Goal: Task Accomplishment & Management: Complete application form

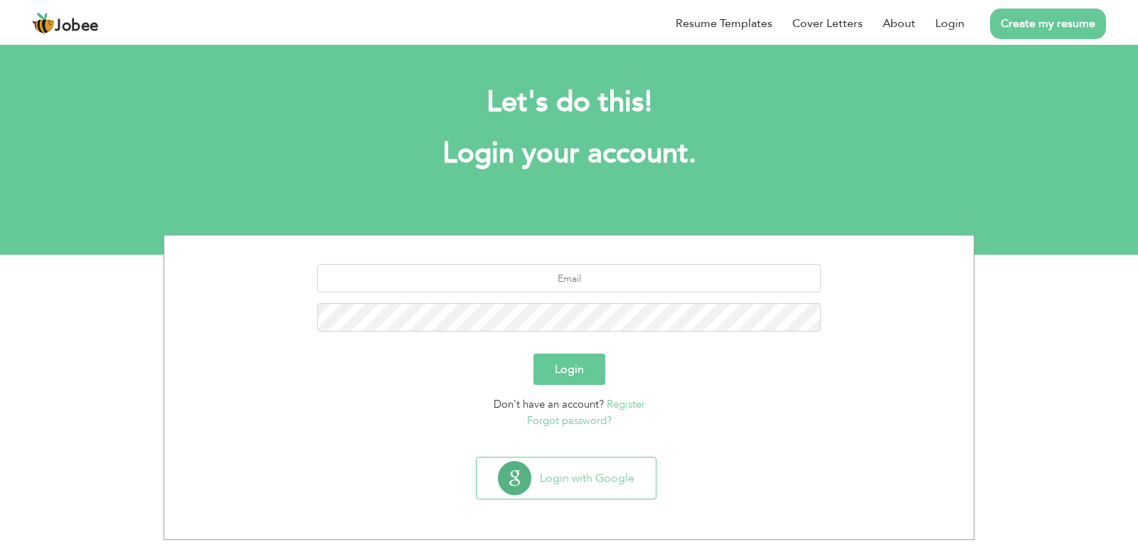
click at [1042, 18] on link "Create my resume" at bounding box center [1048, 24] width 116 height 31
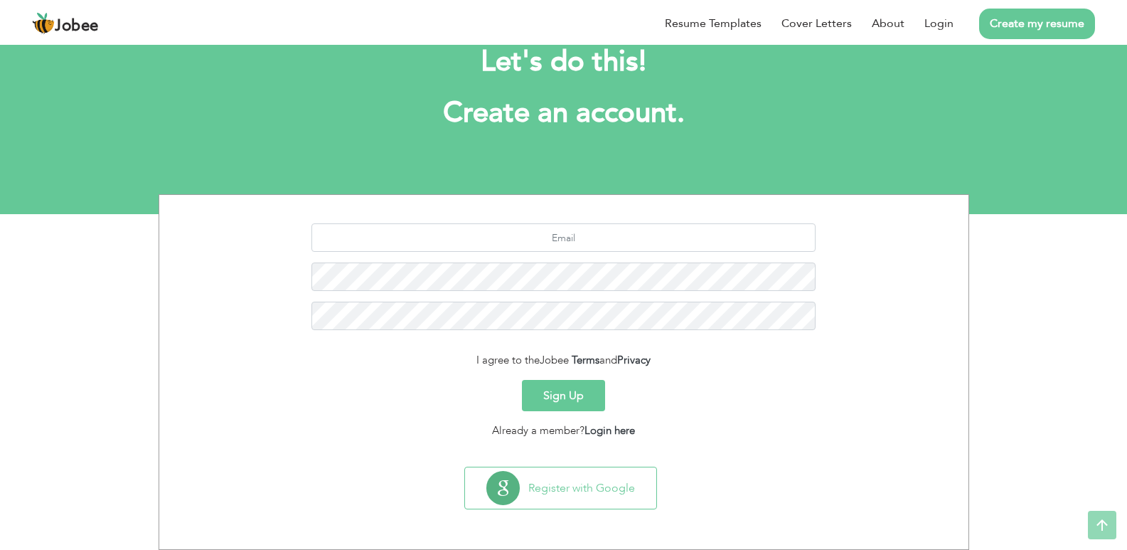
scroll to position [41, 0]
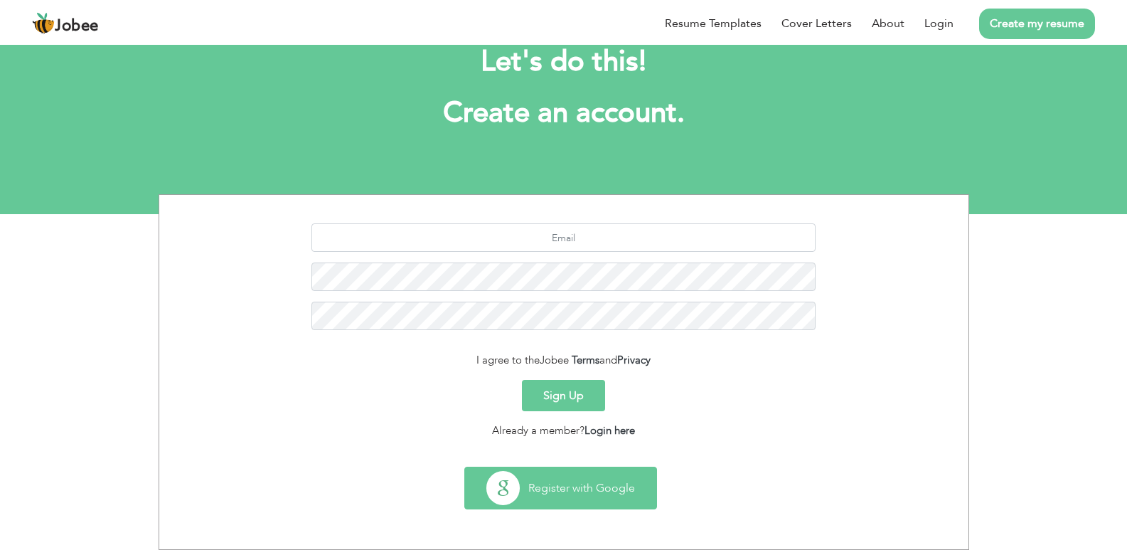
click at [567, 492] on button "Register with Google" at bounding box center [560, 487] width 191 height 41
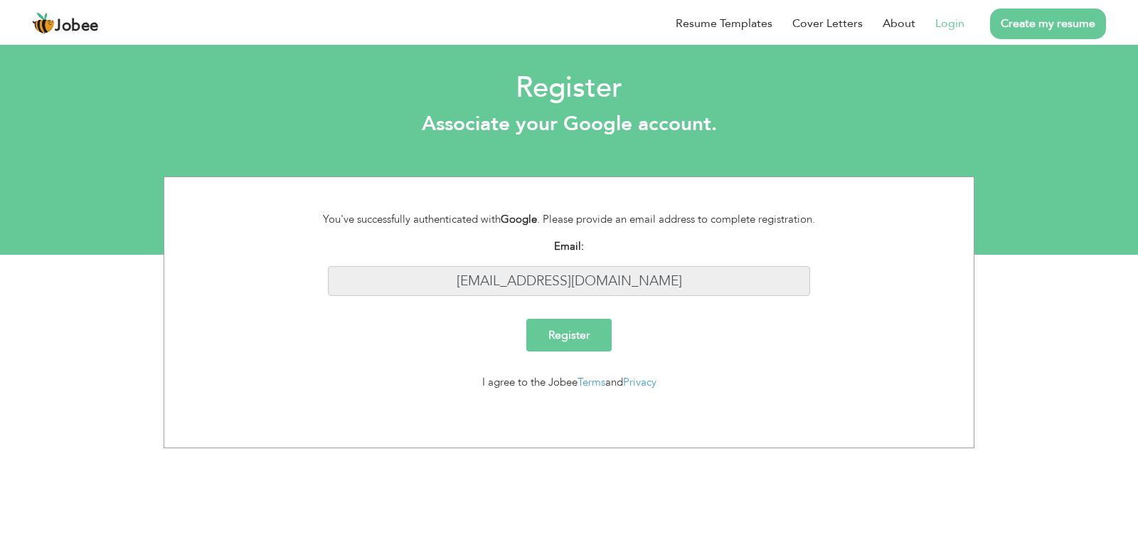
click at [562, 285] on input "[EMAIL_ADDRESS][DOMAIN_NAME]" at bounding box center [569, 281] width 483 height 31
click at [578, 339] on input "Register" at bounding box center [568, 335] width 85 height 33
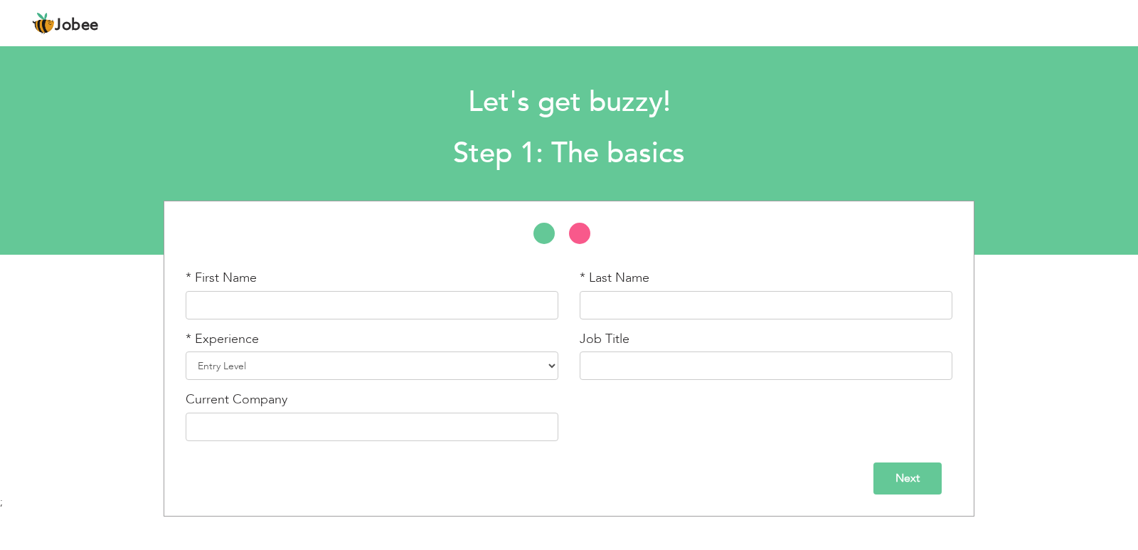
click at [351, 285] on div "* First Name" at bounding box center [372, 294] width 373 height 51
click at [341, 295] on input "text" at bounding box center [372, 305] width 373 height 28
click at [340, 309] on input "text" at bounding box center [372, 305] width 373 height 28
type input "V"
type input "Bilal"
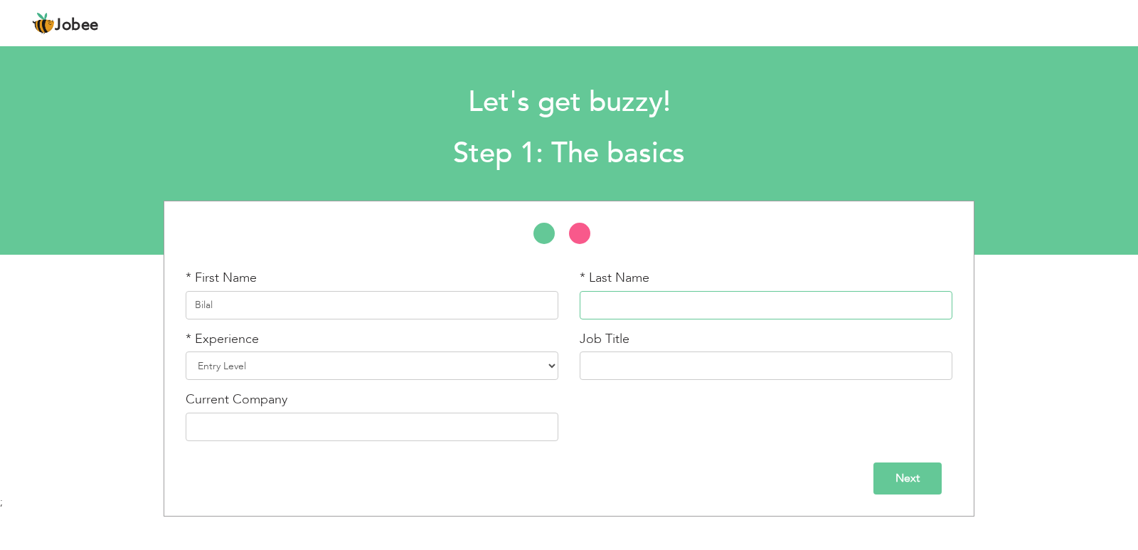
click at [637, 300] on input "text" at bounding box center [766, 305] width 373 height 28
type input "Naveed"
click at [243, 356] on select "Entry Level Less than 1 Year 1 Year 2 Years 3 Years 4 Years 5 Years 6 Years 7 Y…" at bounding box center [372, 365] width 373 height 28
select select "4"
click at [186, 351] on select "Entry Level Less than 1 Year 1 Year 2 Years 3 Years 4 Years 5 Years 6 Years 7 Y…" at bounding box center [372, 365] width 373 height 28
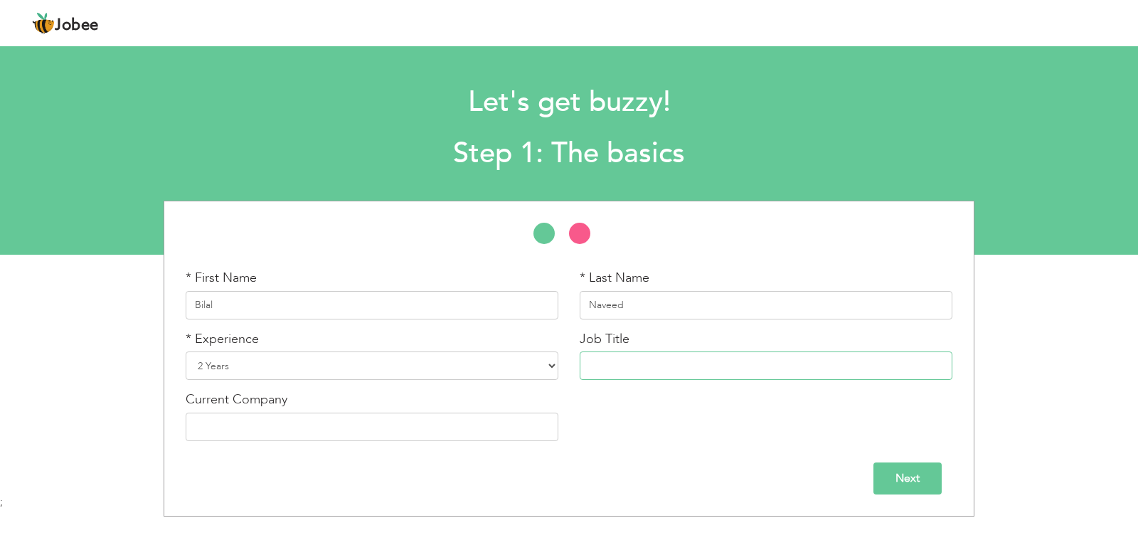
click at [614, 361] on input "text" at bounding box center [766, 365] width 373 height 28
type input "SEO Link Builder"
click at [350, 409] on div "Current Company" at bounding box center [372, 416] width 373 height 51
click at [355, 425] on input "text" at bounding box center [372, 427] width 373 height 28
click at [238, 423] on input "NovicoSoft" at bounding box center [372, 427] width 373 height 28
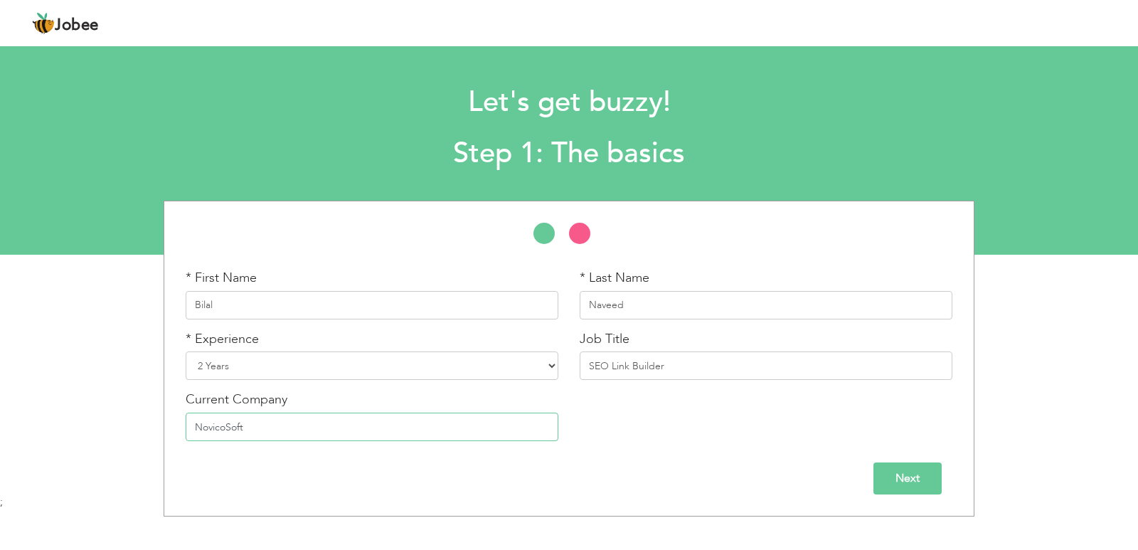
click at [225, 425] on input "NovicoSoft" at bounding box center [372, 427] width 373 height 28
click at [321, 432] on input "Novico Soft" at bounding box center [372, 427] width 373 height 28
type input "Novico Soft"
click at [910, 488] on input "Next" at bounding box center [908, 478] width 68 height 32
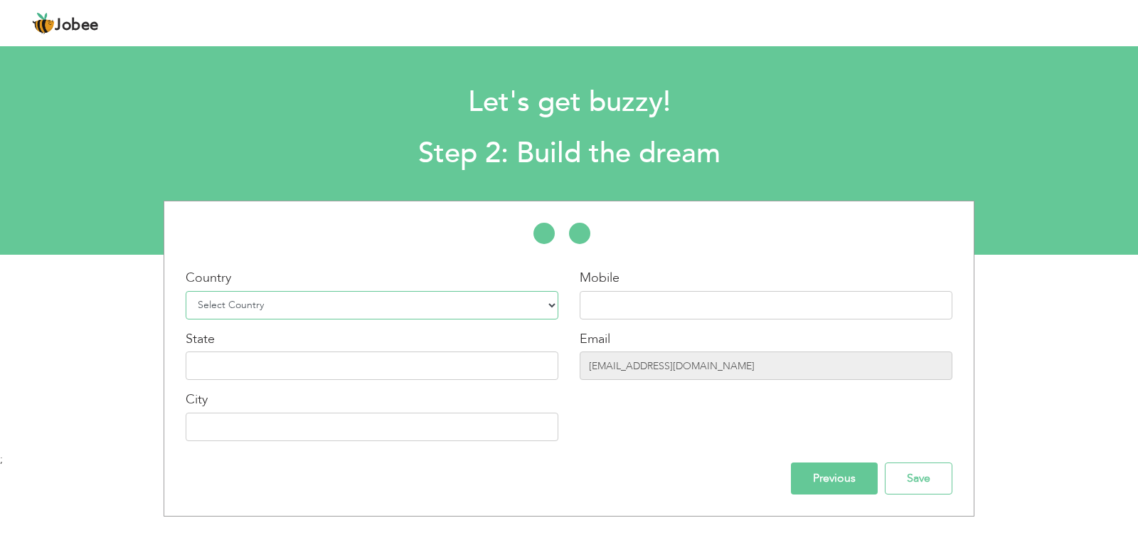
click at [283, 302] on select "Select Country Afghanistan Albania Algeria American Samoa Andorra Angola Anguil…" at bounding box center [372, 305] width 373 height 28
select select "166"
click at [186, 291] on select "Select Country Afghanistan Albania Algeria American Samoa Andorra Angola Anguil…" at bounding box center [372, 305] width 373 height 28
click at [664, 297] on input "text" at bounding box center [766, 305] width 373 height 28
click at [336, 347] on div "State" at bounding box center [372, 355] width 373 height 51
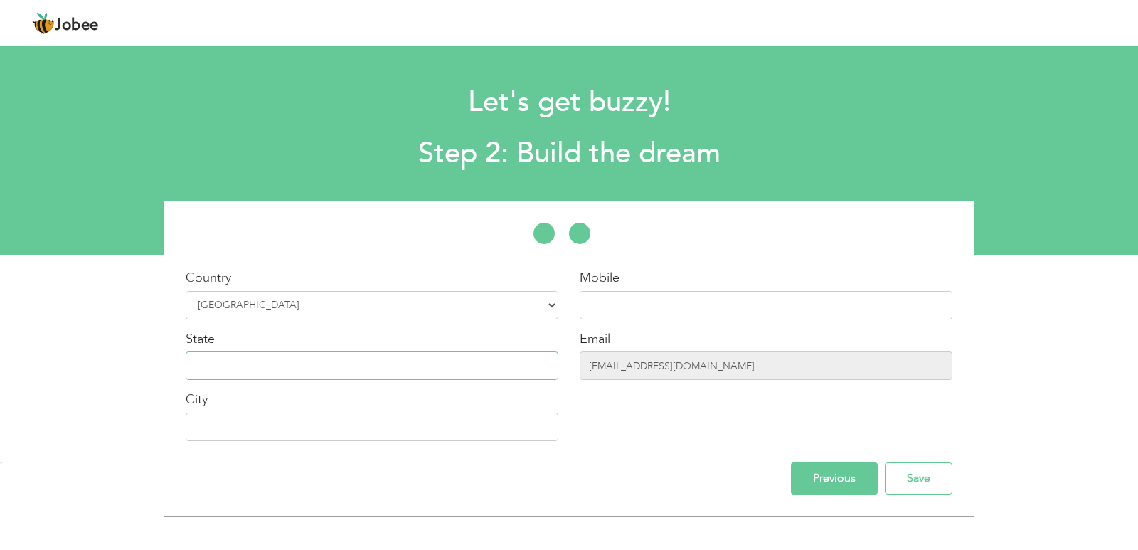
click at [334, 354] on input "text" at bounding box center [372, 365] width 373 height 28
click at [279, 437] on input "text" at bounding box center [372, 427] width 373 height 28
type input "[GEOGRAPHIC_DATA]"
click at [253, 362] on input "text" at bounding box center [372, 365] width 373 height 28
type input "[GEOGRAPHIC_DATA]"
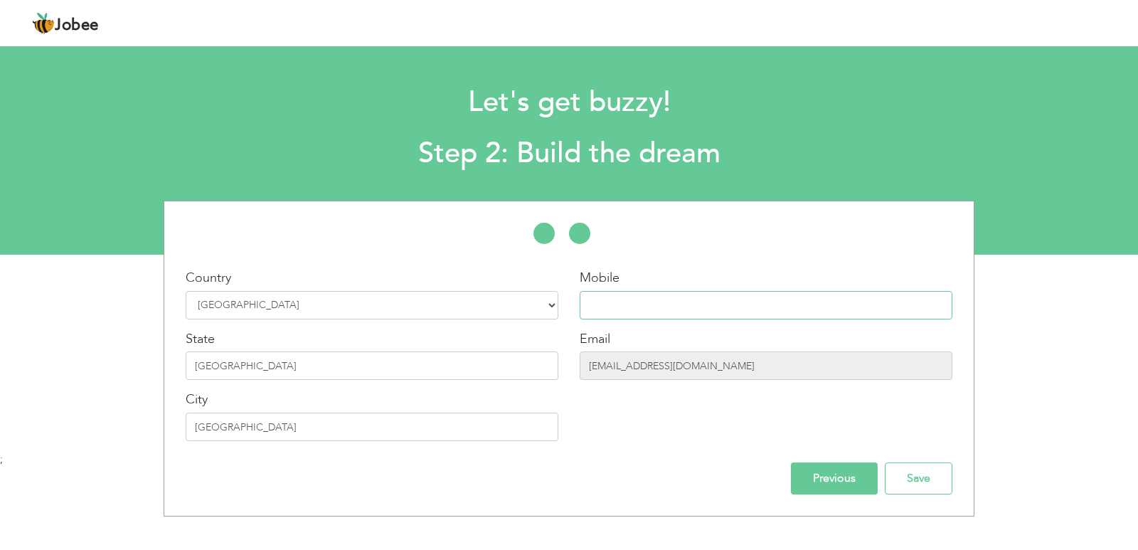
click at [662, 297] on input "text" at bounding box center [766, 305] width 373 height 28
type input "0322 9350690"
click at [824, 481] on input "Previous" at bounding box center [834, 478] width 87 height 32
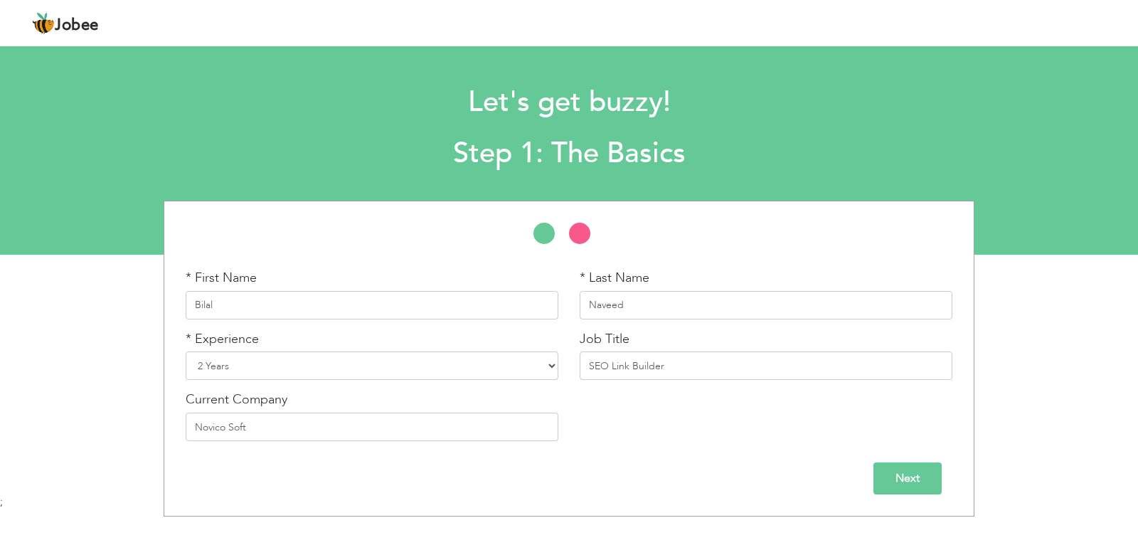
click at [930, 472] on input "Next" at bounding box center [908, 478] width 68 height 32
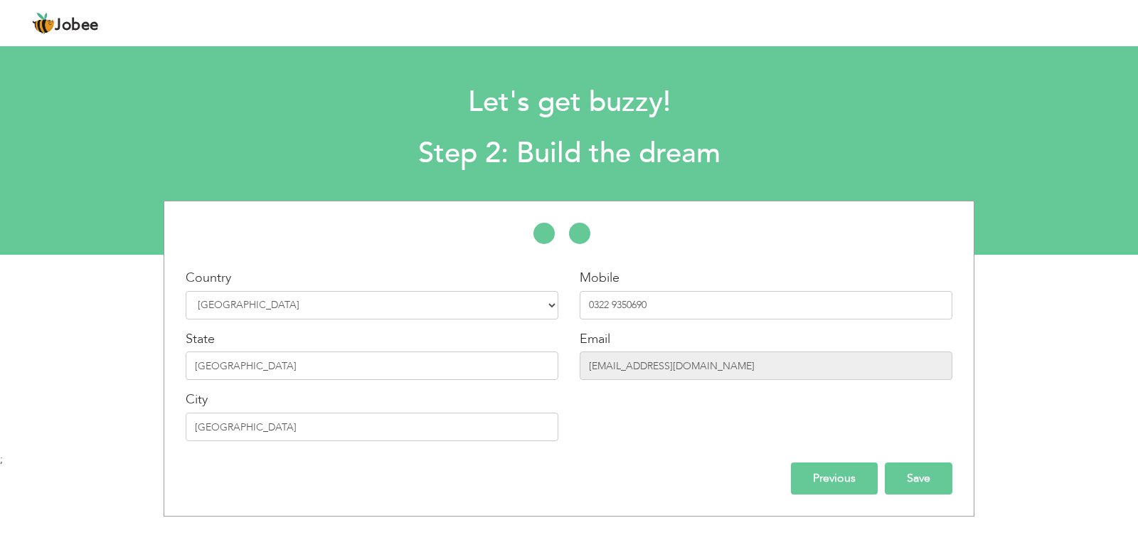
click at [923, 479] on input "Save" at bounding box center [919, 478] width 68 height 32
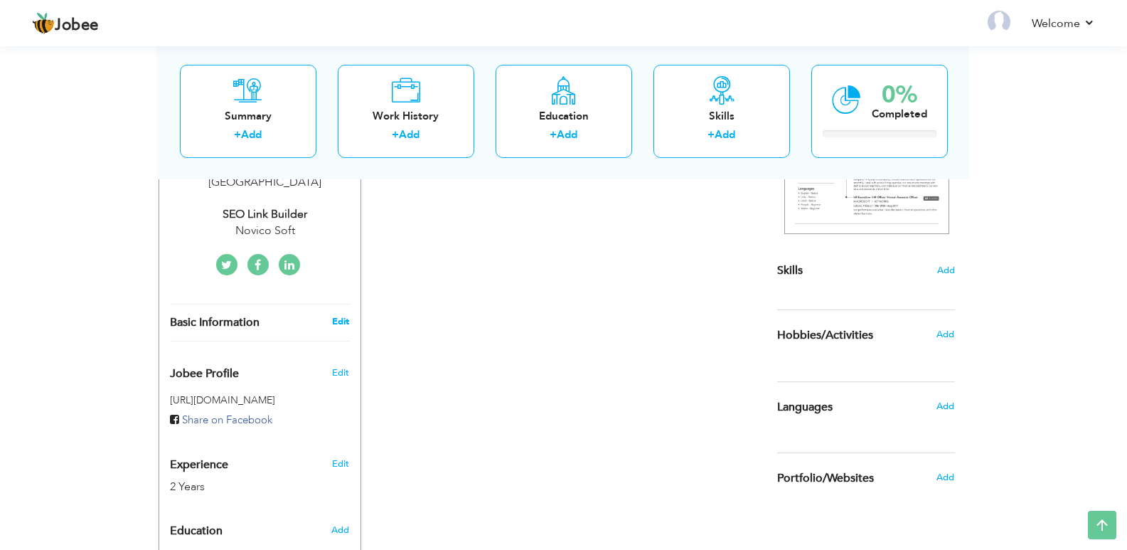
click at [340, 315] on link "Edit" at bounding box center [340, 321] width 17 height 13
type input "Bilal"
type input "Naveed"
type input "0322 9350690"
select select "number:166"
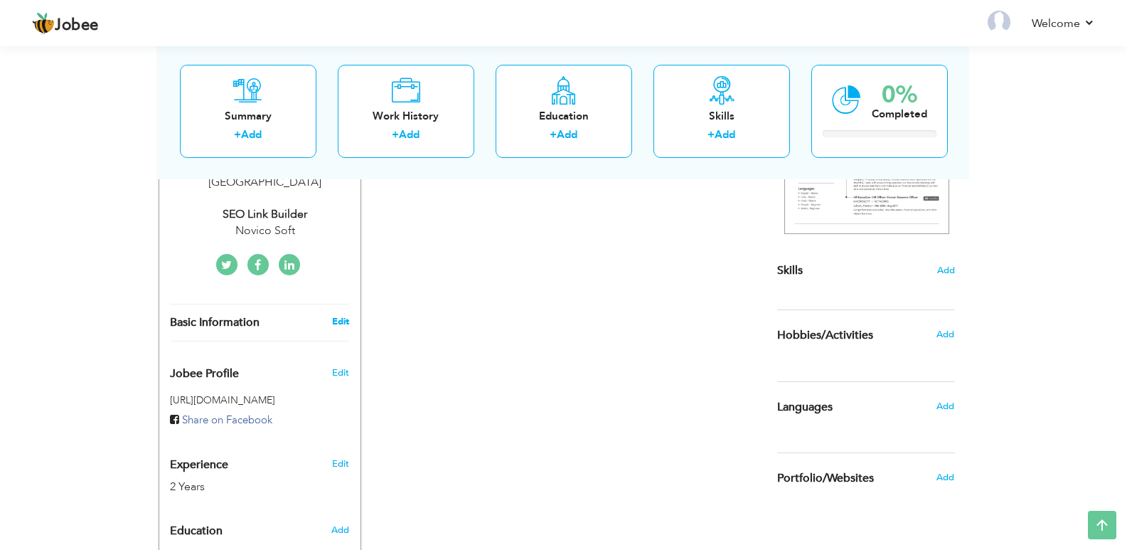
type input "[GEOGRAPHIC_DATA]"
select select "number:4"
type input "Novico Soft"
type input "SEO Link Builder"
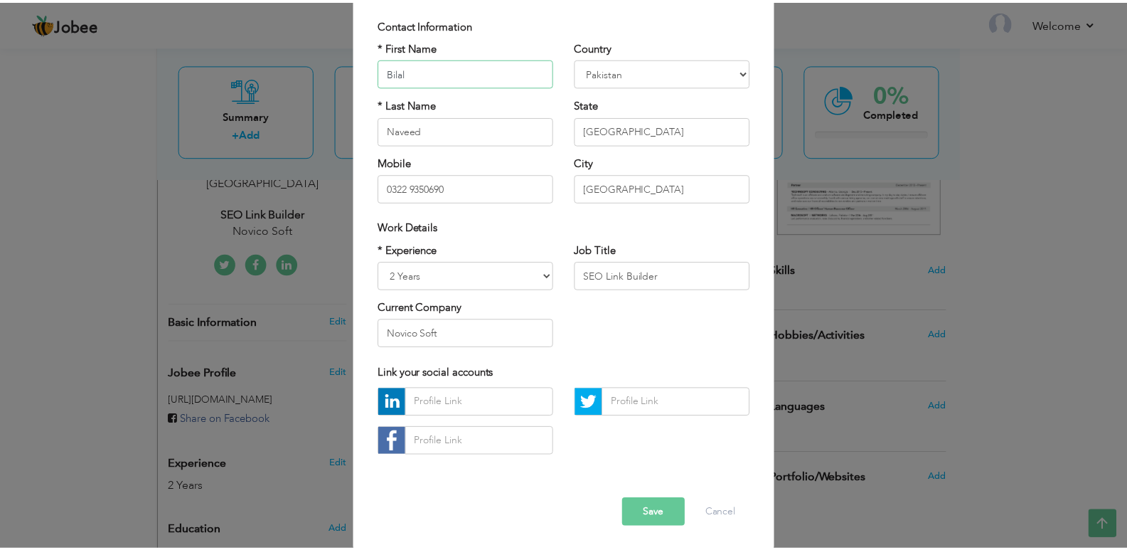
scroll to position [102, 0]
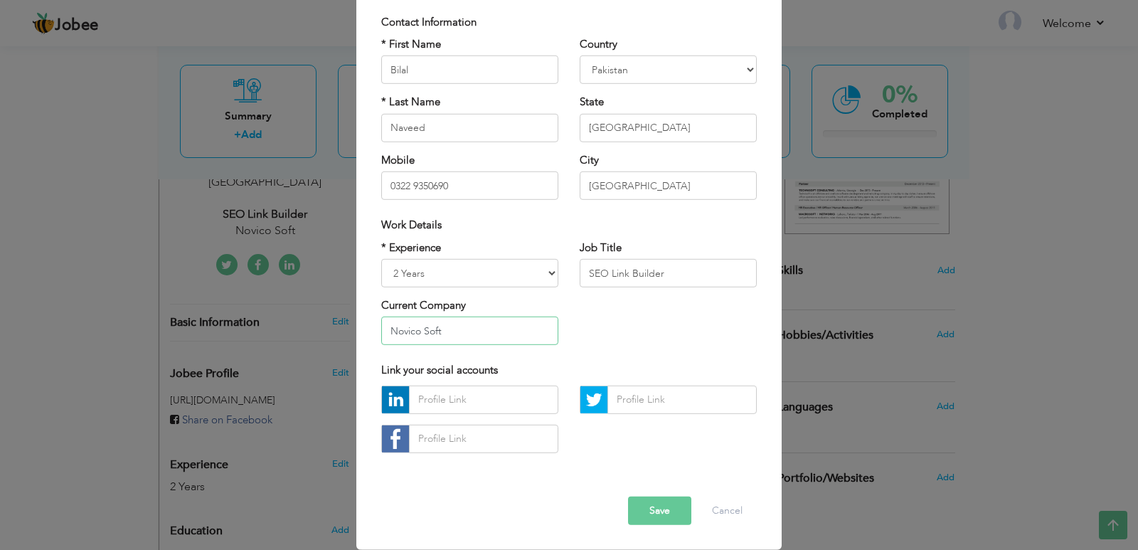
click at [397, 332] on input "Novico Soft" at bounding box center [469, 331] width 177 height 28
type input "Navico Soft"
click at [649, 514] on button "Save" at bounding box center [659, 511] width 63 height 28
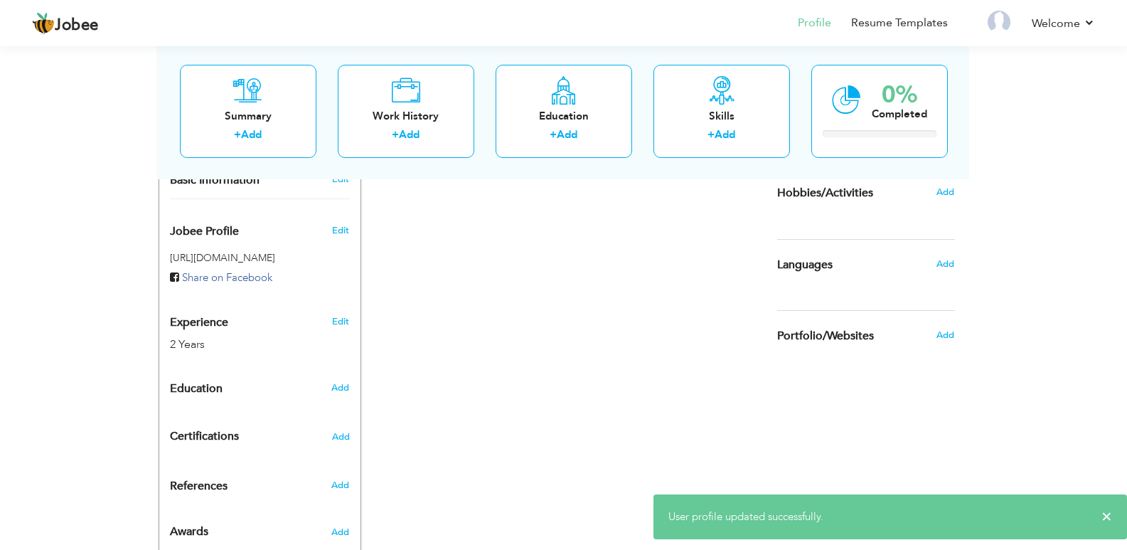
scroll to position [455, 0]
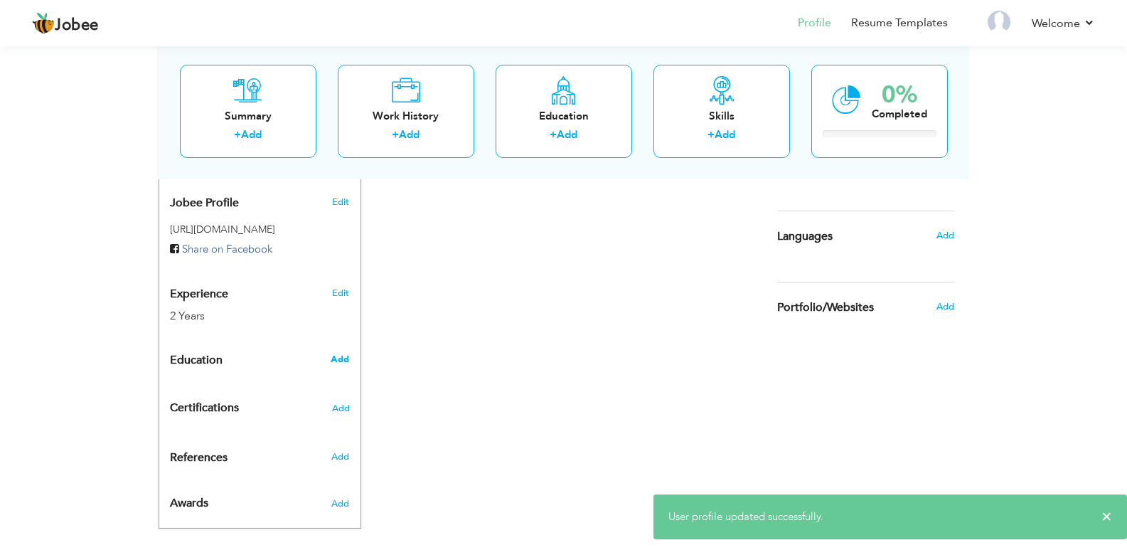
click at [346, 353] on span "Add" at bounding box center [340, 359] width 18 height 13
radio input "true"
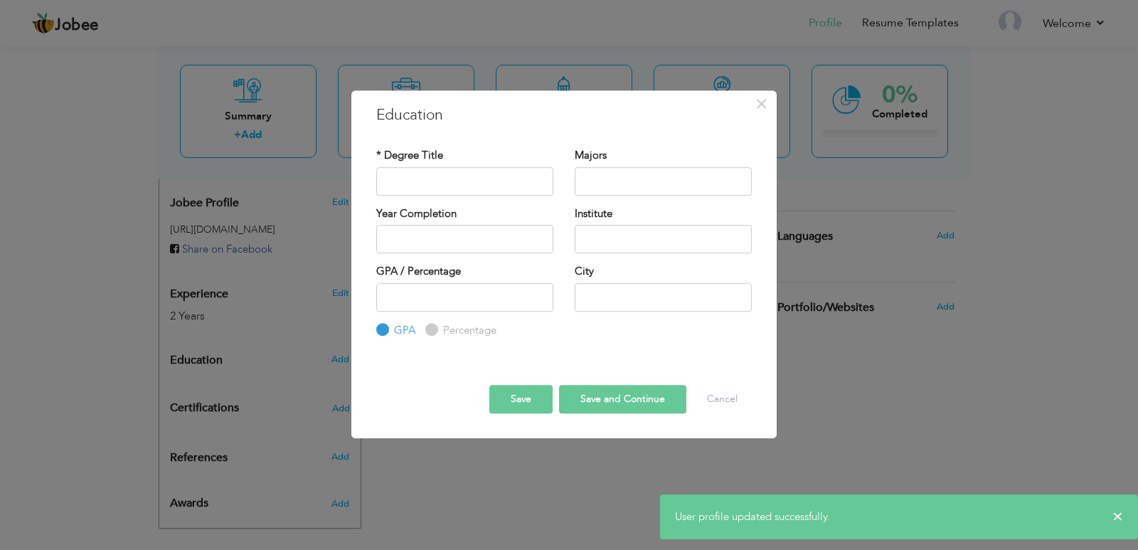
click at [488, 198] on div "* Degree Title" at bounding box center [465, 177] width 198 height 58
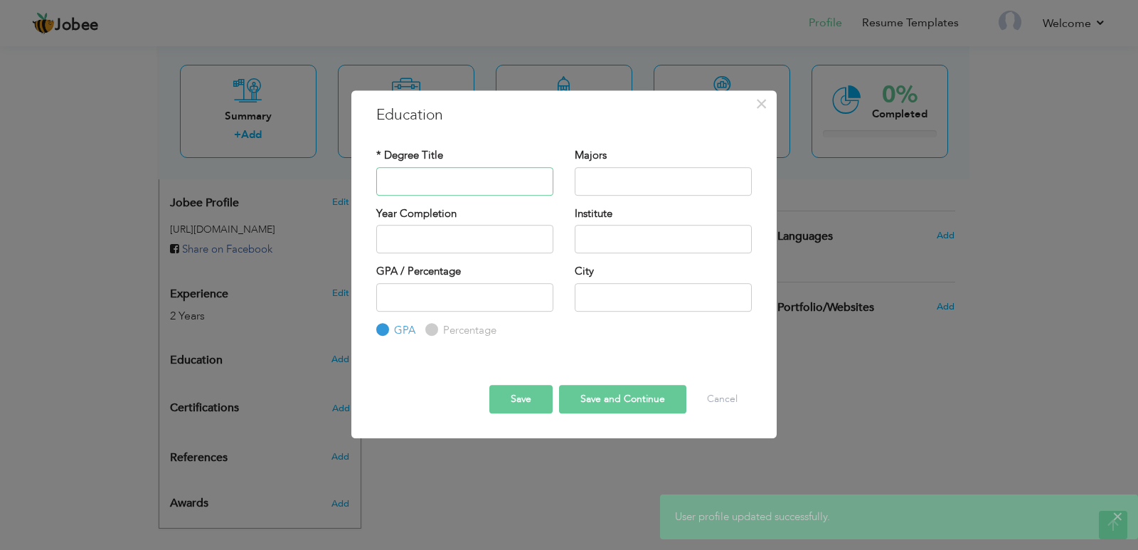
click at [487, 194] on input "text" at bounding box center [464, 181] width 177 height 28
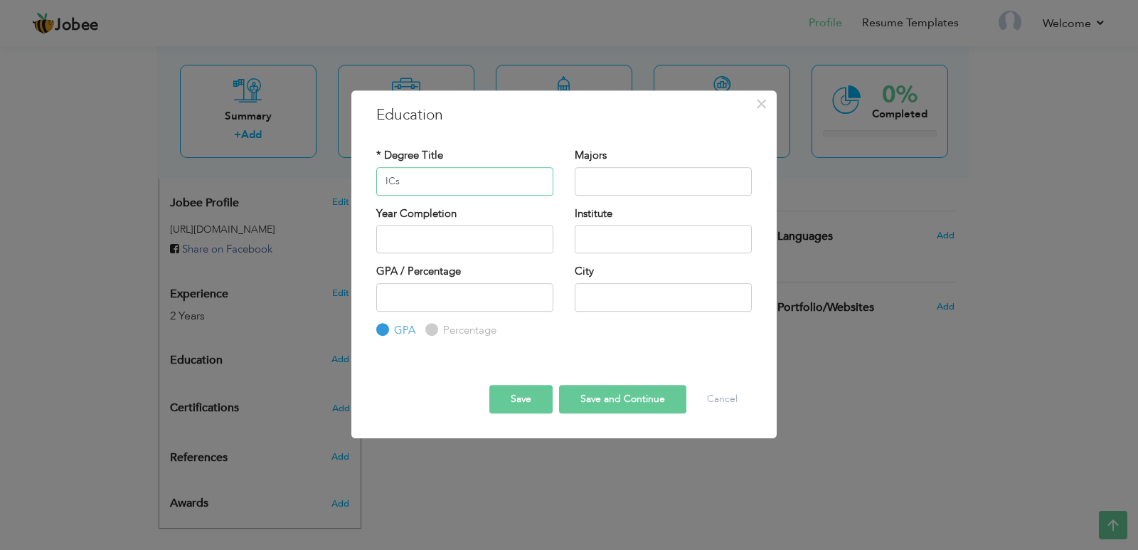
type input "ICs"
click at [472, 243] on input "text" at bounding box center [464, 239] width 177 height 28
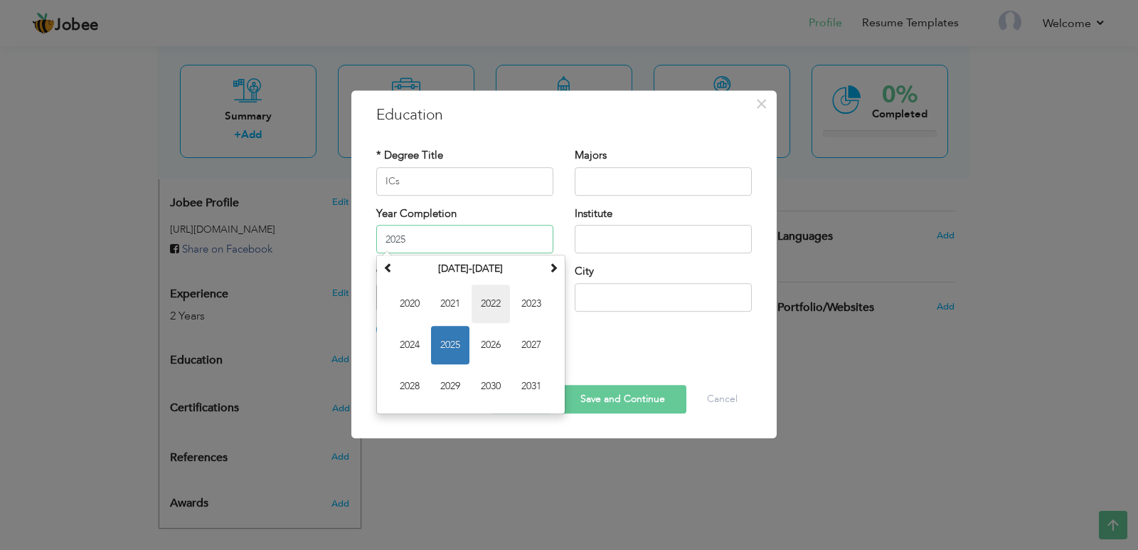
click at [485, 302] on span "2022" at bounding box center [491, 304] width 38 height 38
type input "2022"
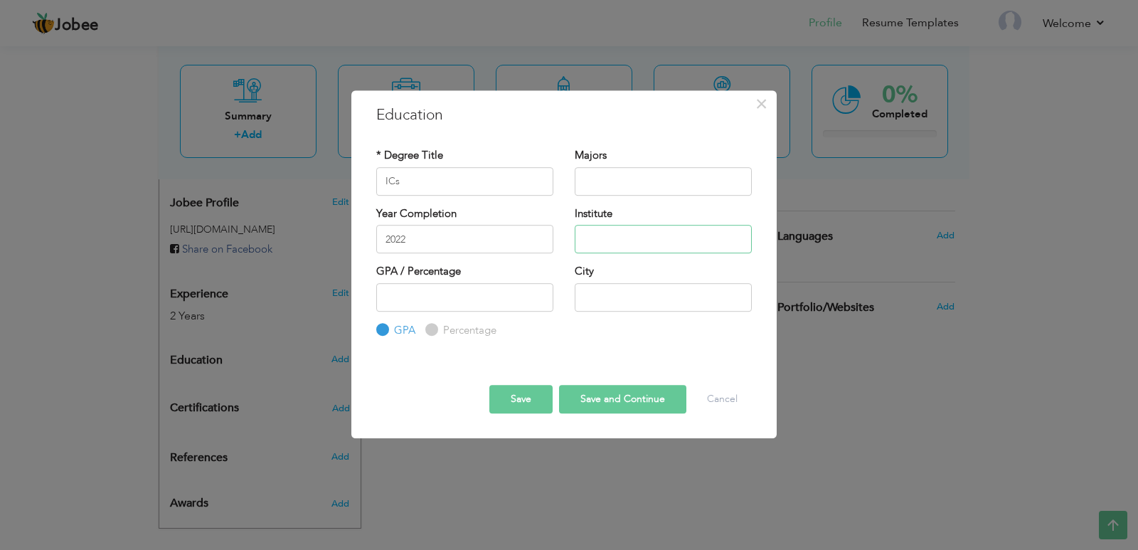
click at [615, 245] on input "text" at bounding box center [663, 239] width 177 height 28
click at [593, 319] on div "City" at bounding box center [663, 293] width 198 height 58
click at [595, 301] on input "text" at bounding box center [663, 297] width 177 height 28
type input "[GEOGRAPHIC_DATA]"
click at [529, 399] on button "Save" at bounding box center [520, 399] width 63 height 28
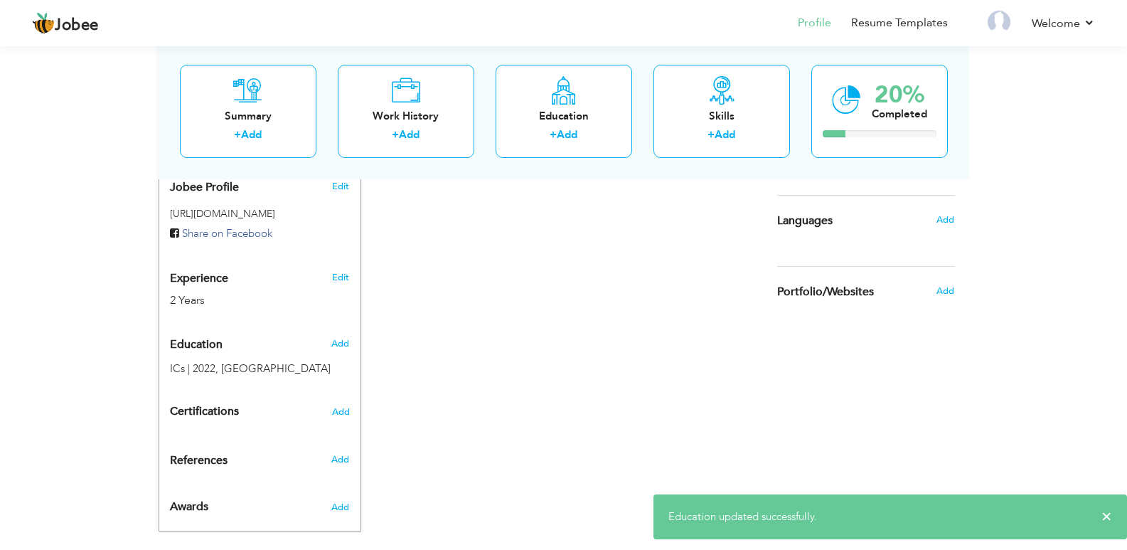
scroll to position [474, 0]
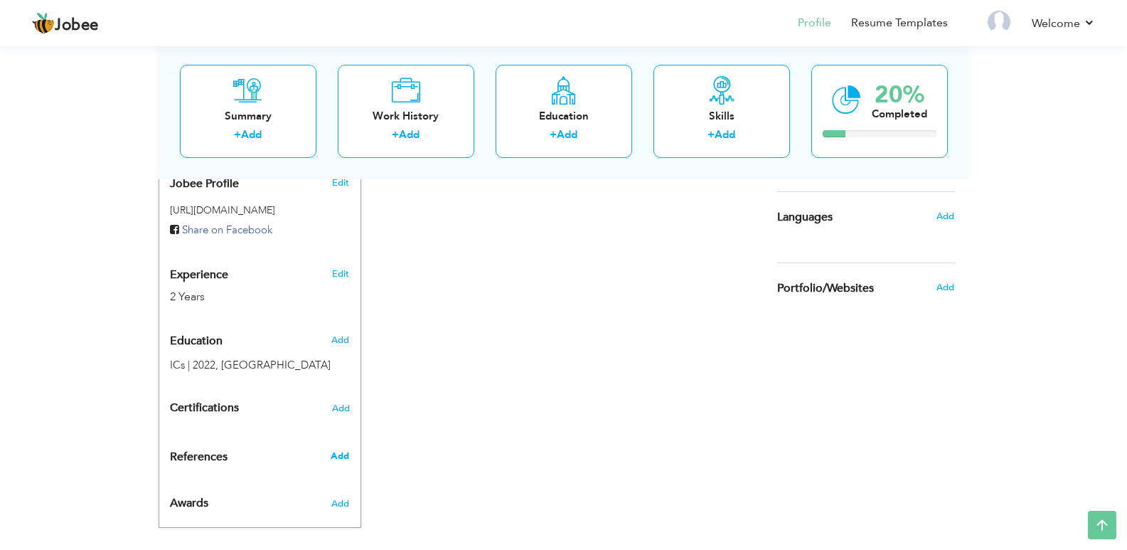
click at [335, 450] on span "Add" at bounding box center [340, 456] width 18 height 13
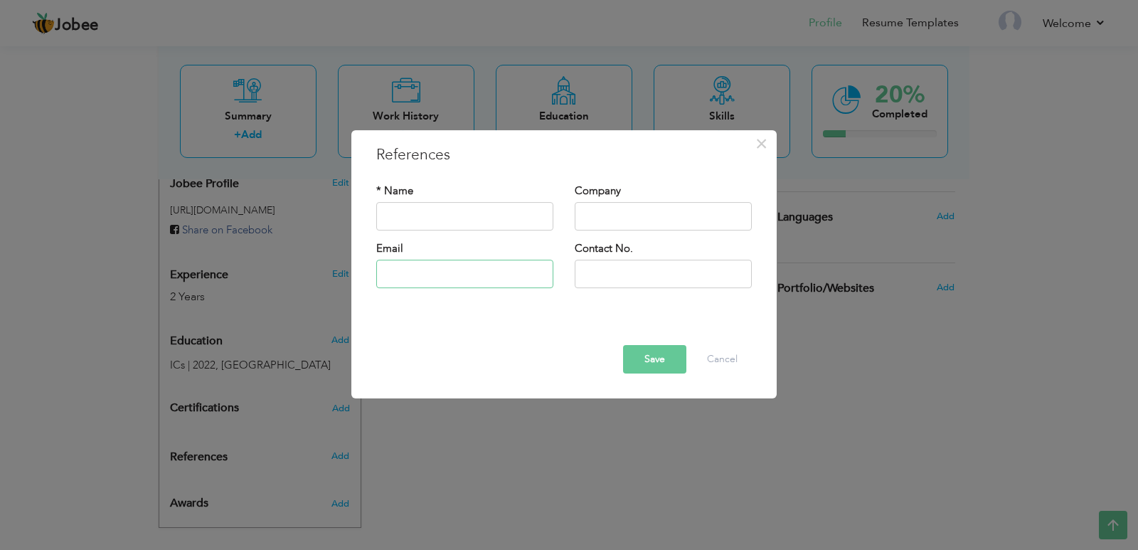
click at [479, 275] on input "text" at bounding box center [464, 274] width 177 height 28
click at [613, 219] on input "text" at bounding box center [663, 216] width 177 height 28
click at [615, 280] on input "text" at bounding box center [663, 274] width 177 height 28
click at [432, 227] on input "text" at bounding box center [464, 216] width 177 height 28
click at [772, 146] on button "×" at bounding box center [761, 143] width 23 height 23
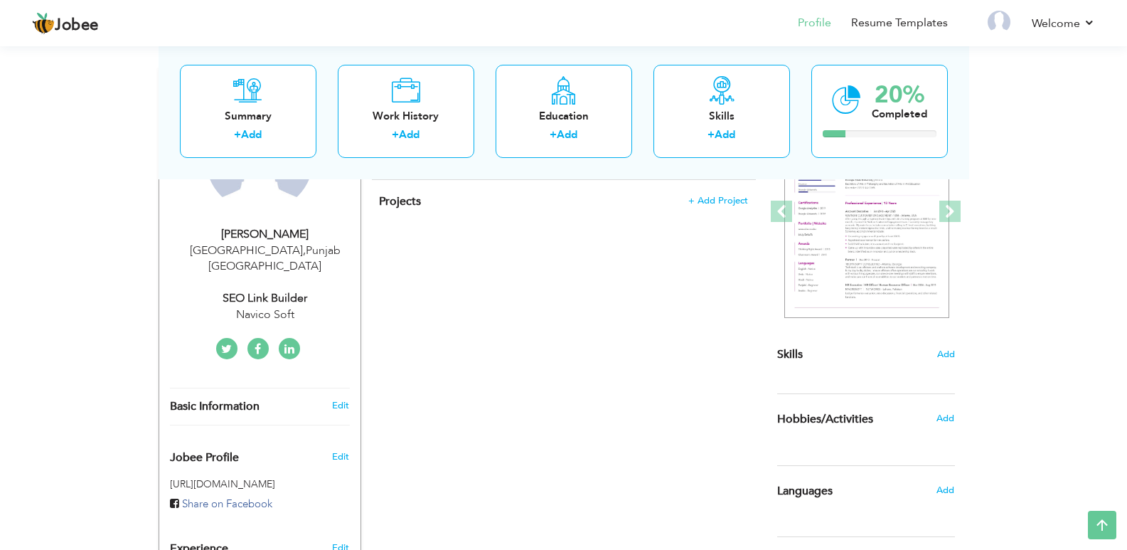
scroll to position [261, 0]
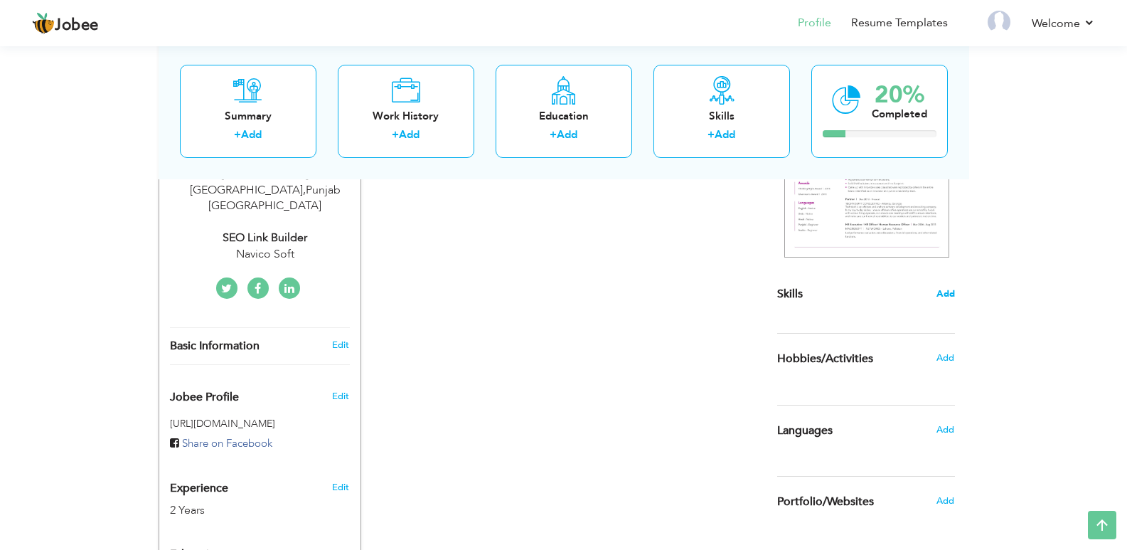
click at [945, 292] on span "Add" at bounding box center [946, 294] width 18 height 14
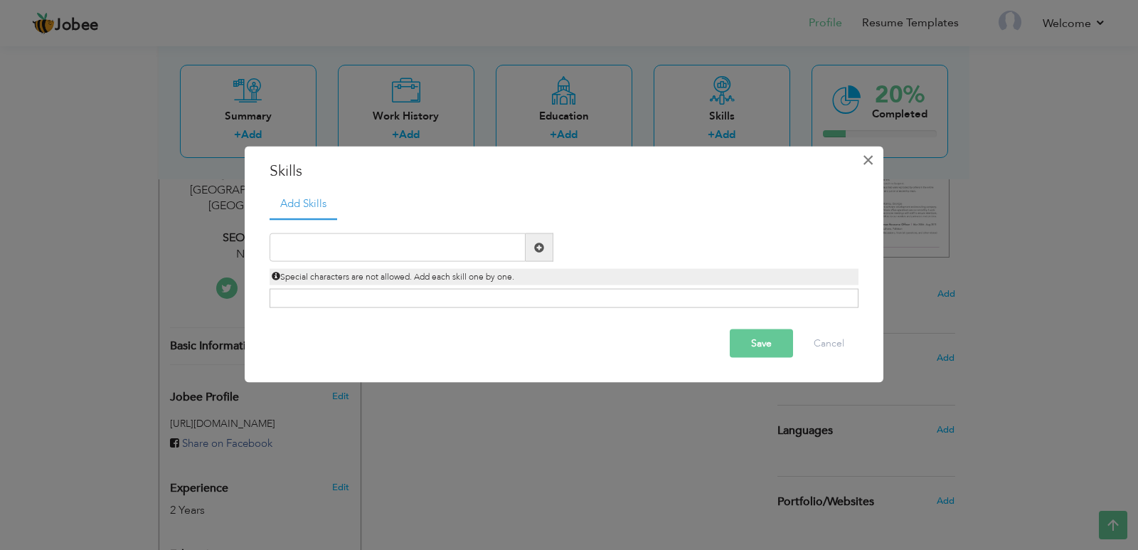
click at [868, 159] on span "×" at bounding box center [868, 160] width 12 height 26
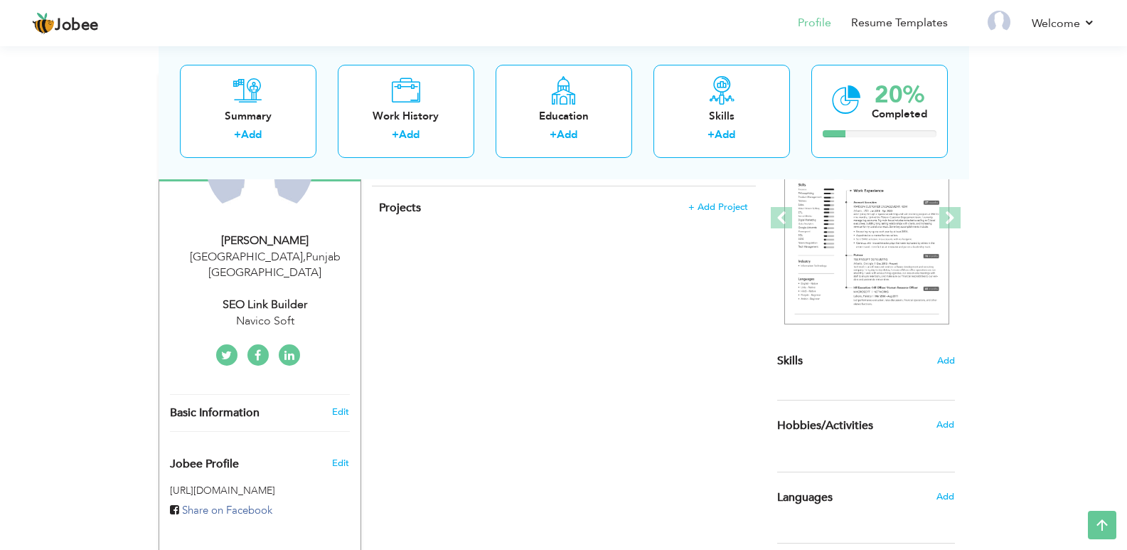
scroll to position [0, 0]
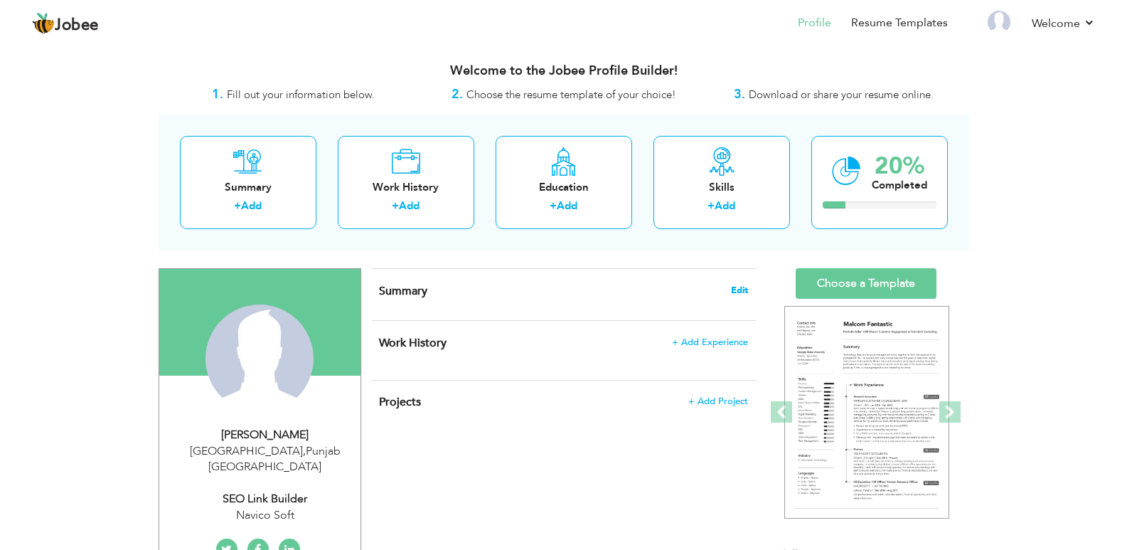
click at [737, 292] on span "Edit" at bounding box center [739, 290] width 17 height 10
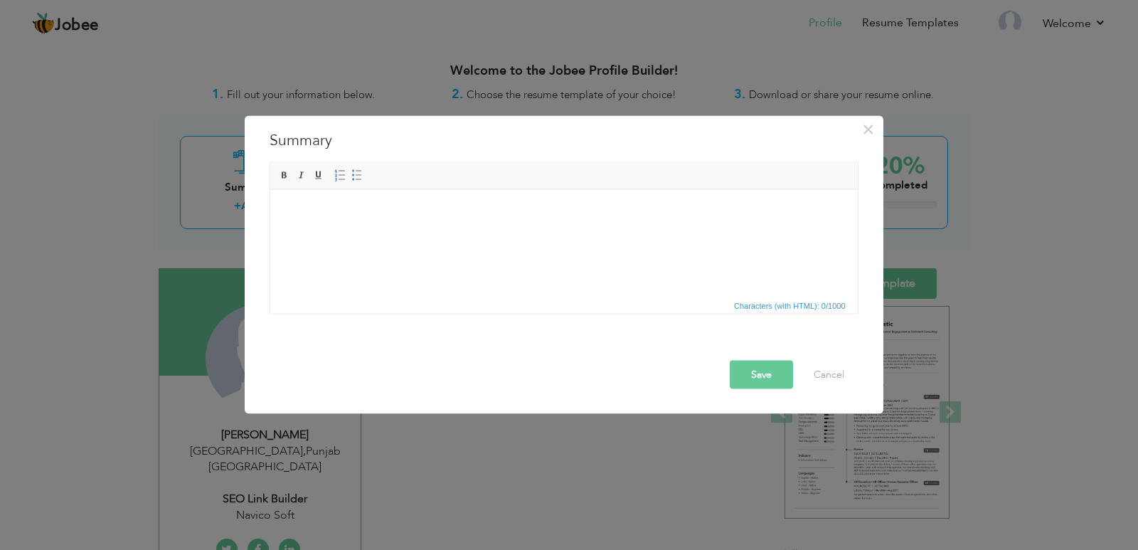
click at [521, 314] on div "Rich Text Editor, summaryEditor Editor toolbars Basic Styles Bold Italic Underl…" at bounding box center [564, 241] width 610 height 166
click at [464, 233] on html at bounding box center [564, 210] width 588 height 43
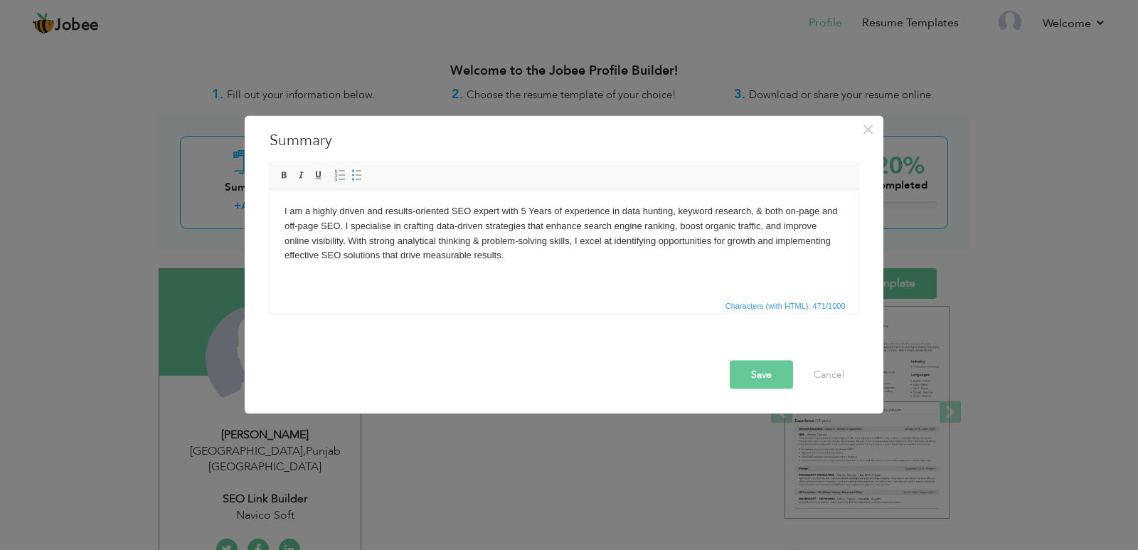
click at [524, 211] on body "I am a highly driven and results-oriented SEO expert with 5 Years of experience…" at bounding box center [563, 232] width 559 height 59
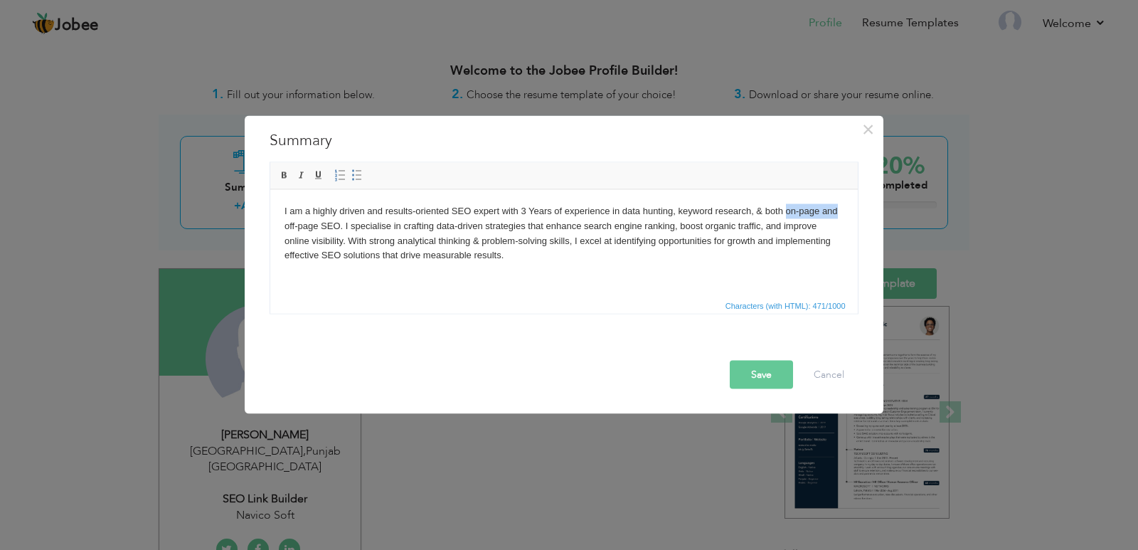
drag, startPoint x: 785, startPoint y: 207, endPoint x: 837, endPoint y: 208, distance: 51.2
click at [837, 208] on body "I am a highly driven and results-oriented SEO expert with 3 Years of experience…" at bounding box center [563, 232] width 559 height 59
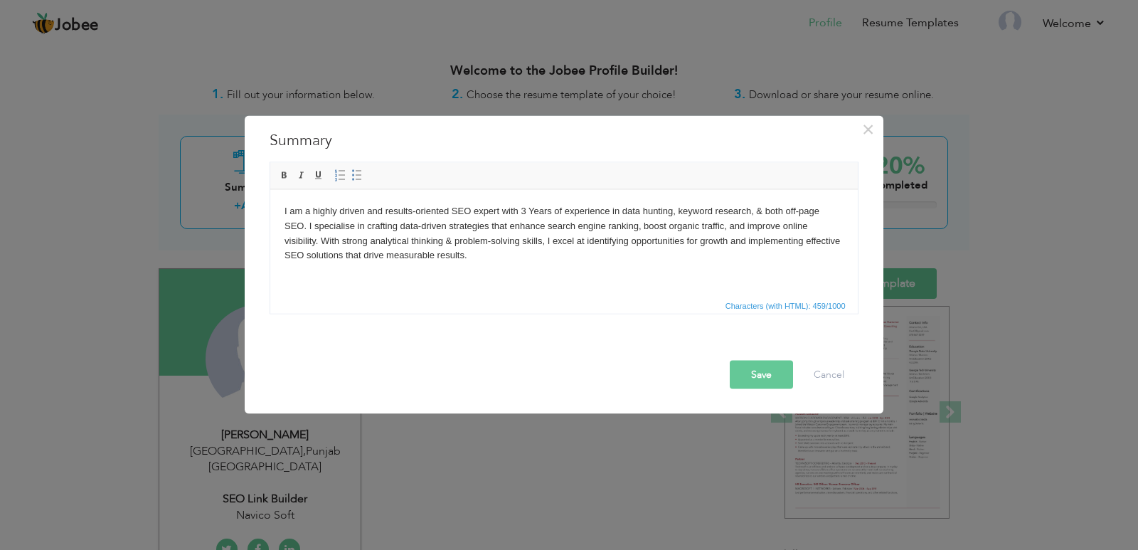
click at [745, 375] on button "Save" at bounding box center [761, 374] width 63 height 28
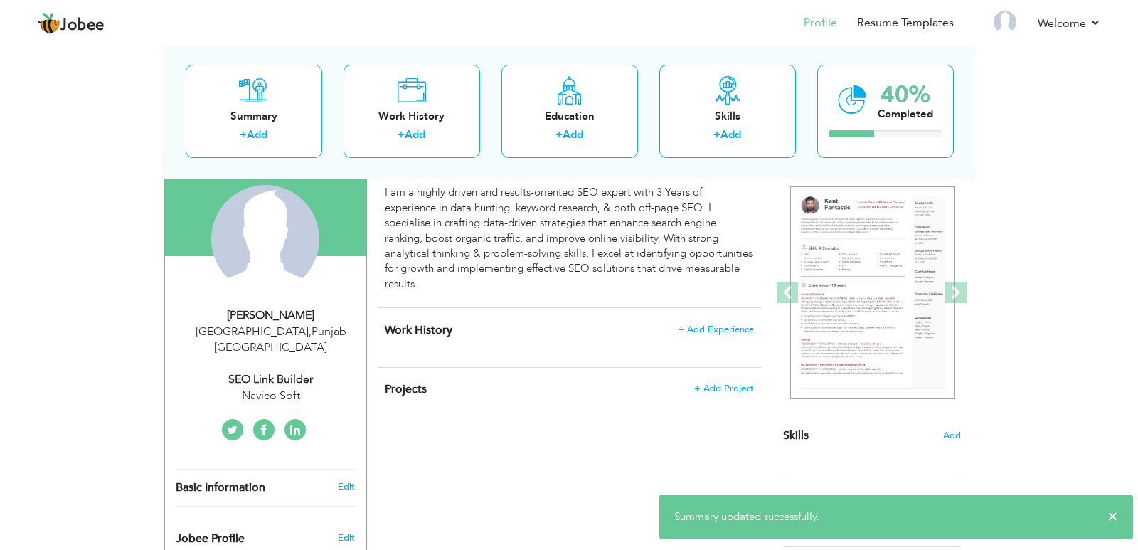
scroll to position [142, 0]
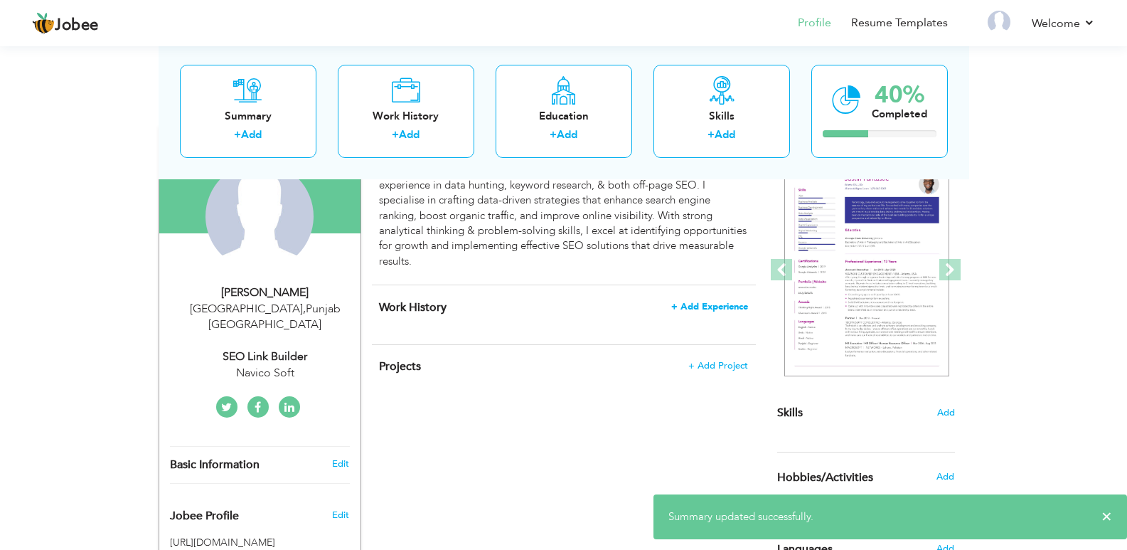
click at [716, 304] on span "+ Add Experience" at bounding box center [709, 307] width 77 height 10
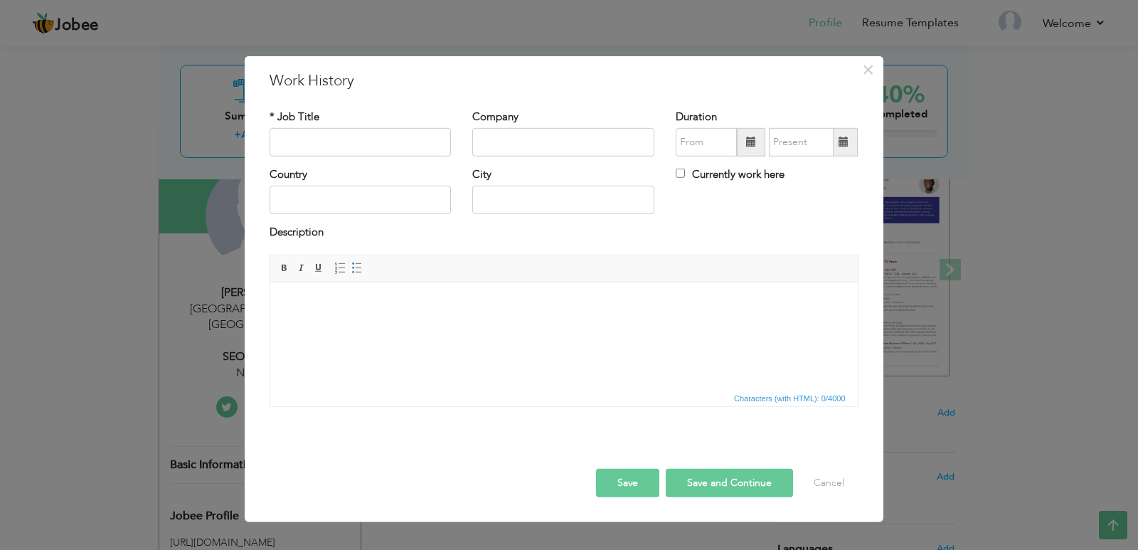
click at [444, 325] on html at bounding box center [564, 303] width 588 height 43
click at [558, 325] on html "[OFF-PAGE] Optimization with Latest Trends & Technique" at bounding box center [564, 303] width 588 height 43
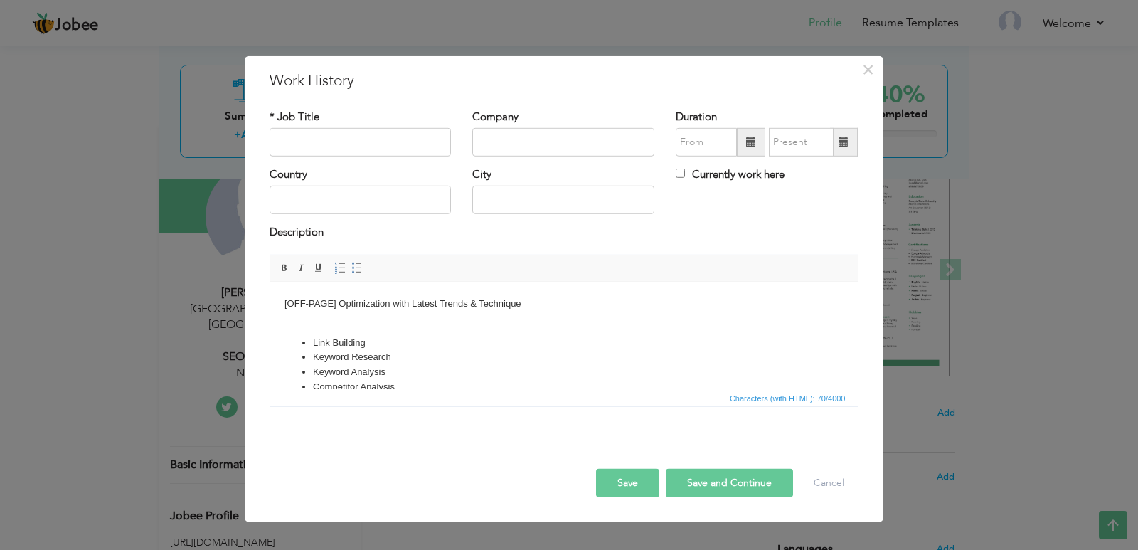
scroll to position [3, 0]
click at [484, 387] on body "[OFF-PAGE] Optimization with Latest Trends & Technique Link Building Keyword Re…" at bounding box center [563, 346] width 559 height 107
click at [414, 377] on body "[OFF-PAGE] Optimization with Latest Trends & Technique Link Building Keyword Re…" at bounding box center [563, 346] width 559 height 107
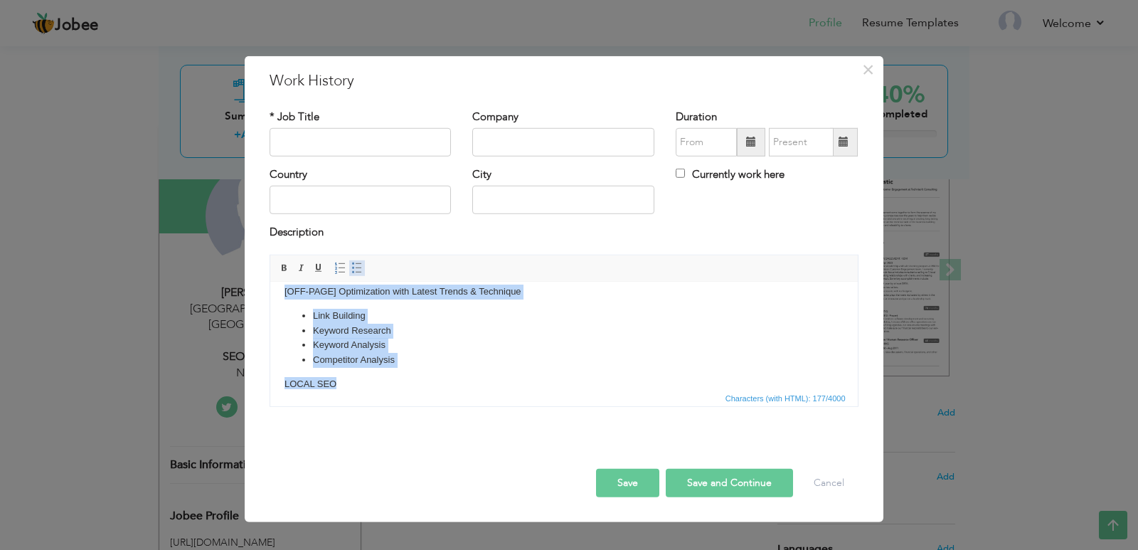
click at [357, 266] on span at bounding box center [356, 267] width 11 height 11
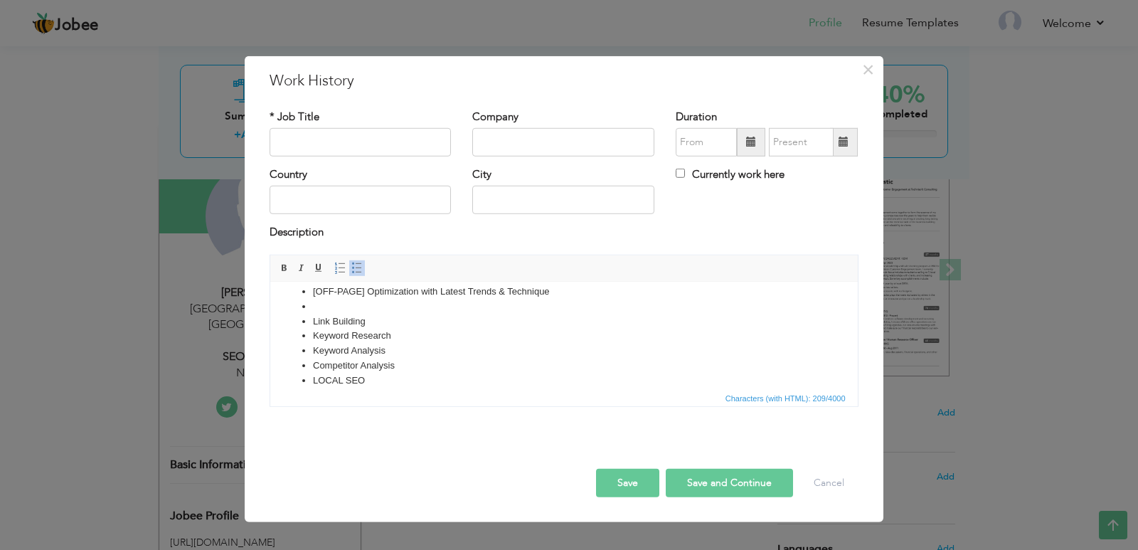
click at [383, 303] on li at bounding box center [563, 306] width 502 height 15
click at [351, 147] on input "text" at bounding box center [361, 142] width 182 height 28
paste input "Link Bulider Expert"
type input "Link Builder Expert"
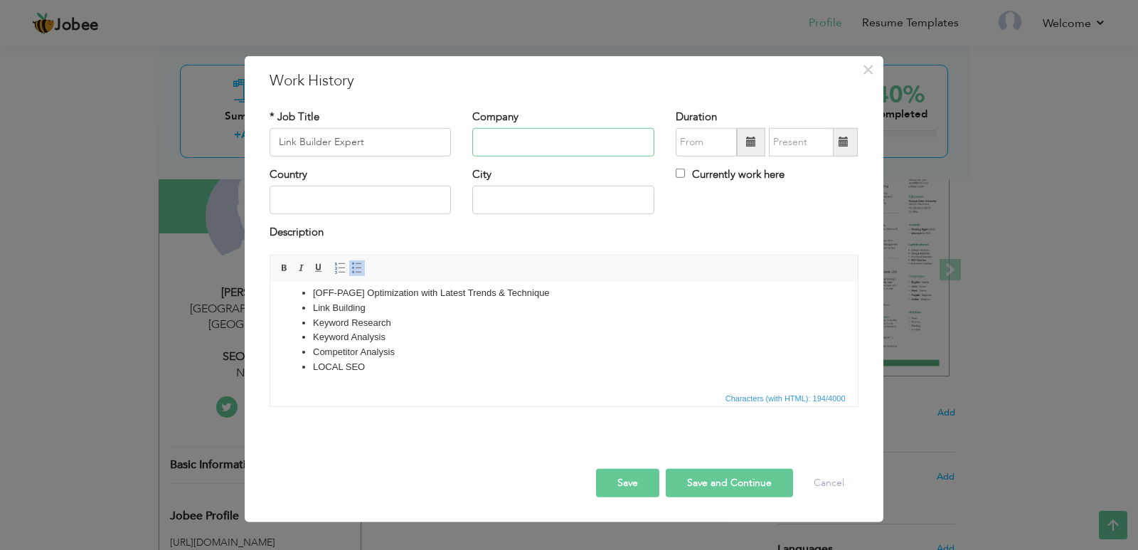
click at [517, 144] on input "text" at bounding box center [563, 142] width 182 height 28
type input "n"
type input "Navico Soft"
click at [388, 206] on input "text" at bounding box center [361, 200] width 182 height 28
click at [305, 206] on input "Pakisstan" at bounding box center [361, 200] width 182 height 28
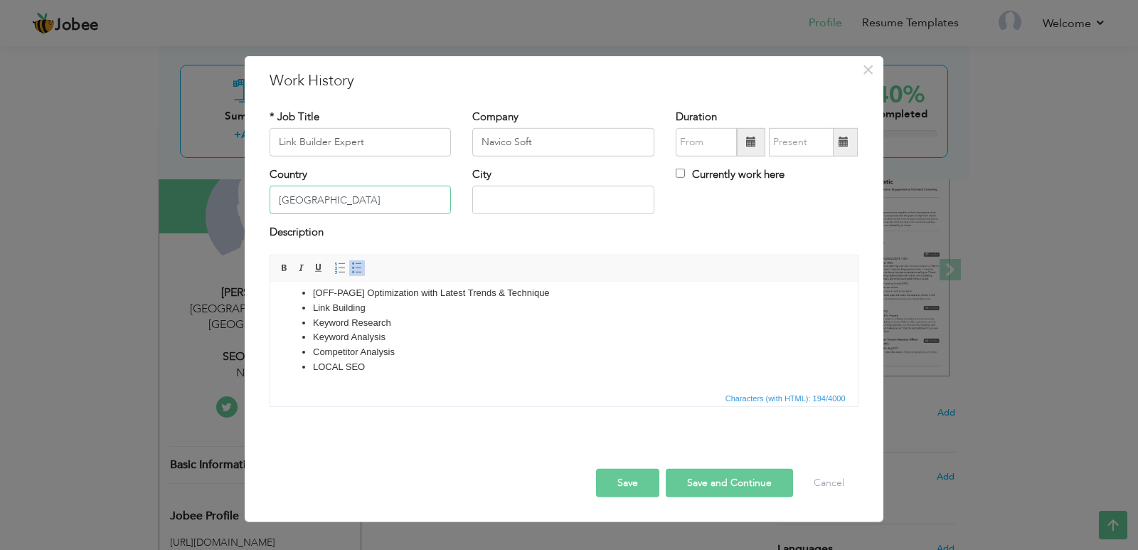
type input "[GEOGRAPHIC_DATA]"
click at [553, 212] on input "text" at bounding box center [563, 200] width 182 height 28
type input "[GEOGRAPHIC_DATA]"
click at [628, 479] on button "Save" at bounding box center [627, 483] width 63 height 28
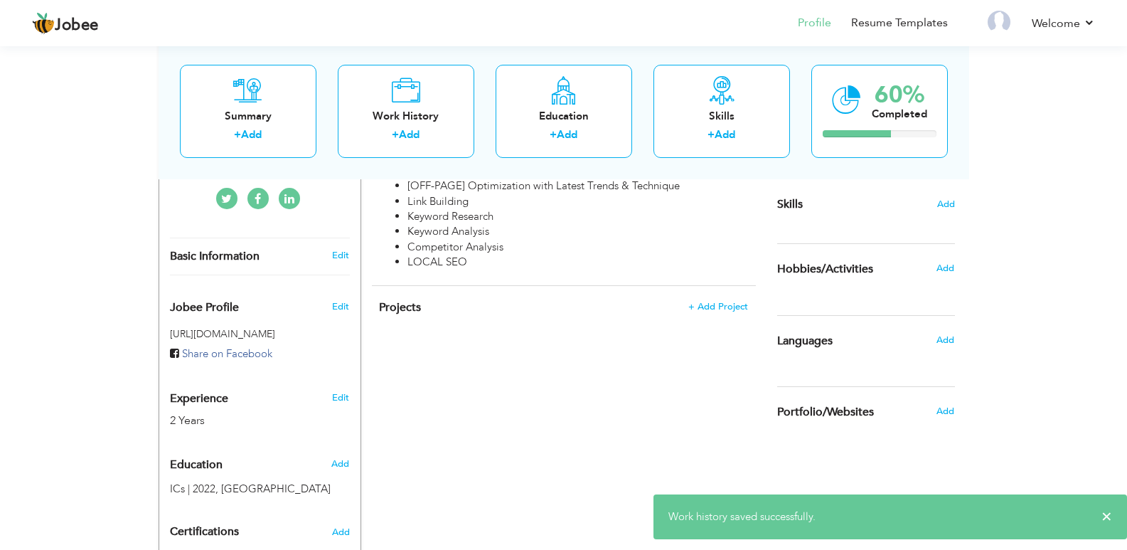
scroll to position [356, 0]
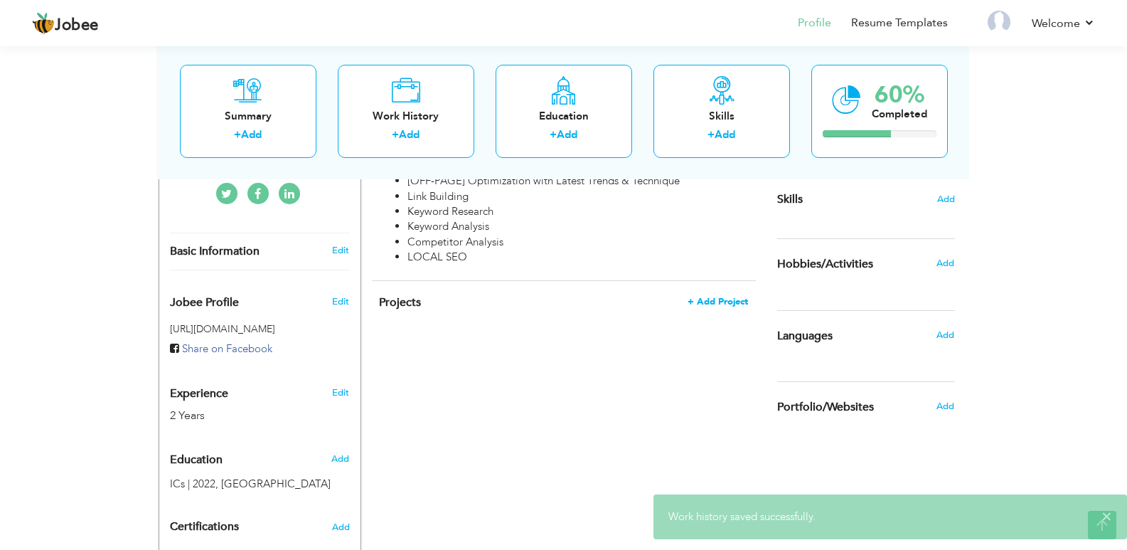
click at [708, 297] on span "+ Add Project" at bounding box center [718, 302] width 60 height 10
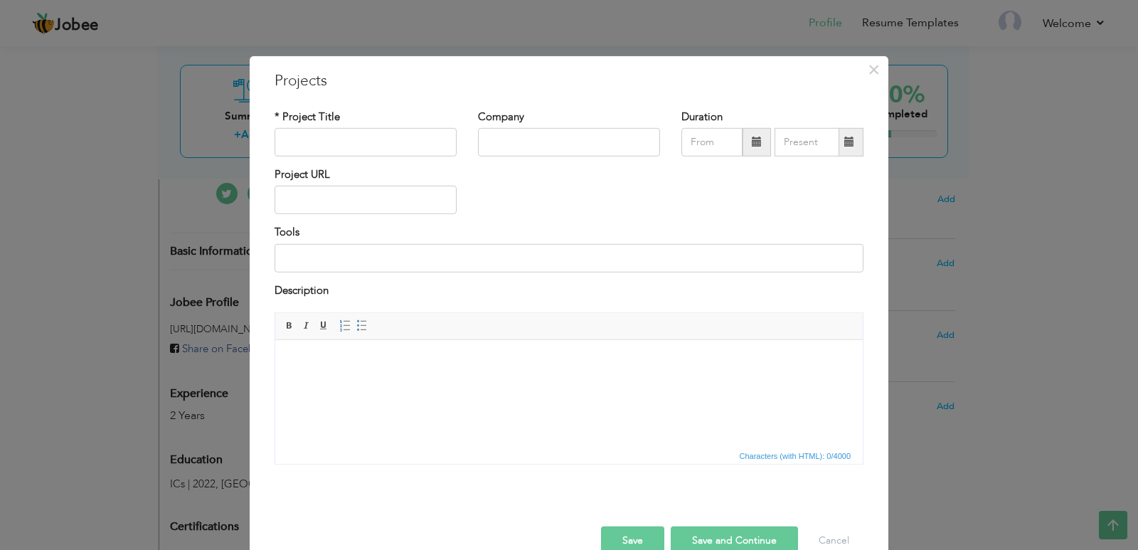
click at [464, 383] on html at bounding box center [569, 361] width 588 height 43
click at [383, 154] on input "text" at bounding box center [366, 142] width 182 height 28
click at [632, 535] on button "Save" at bounding box center [632, 540] width 63 height 28
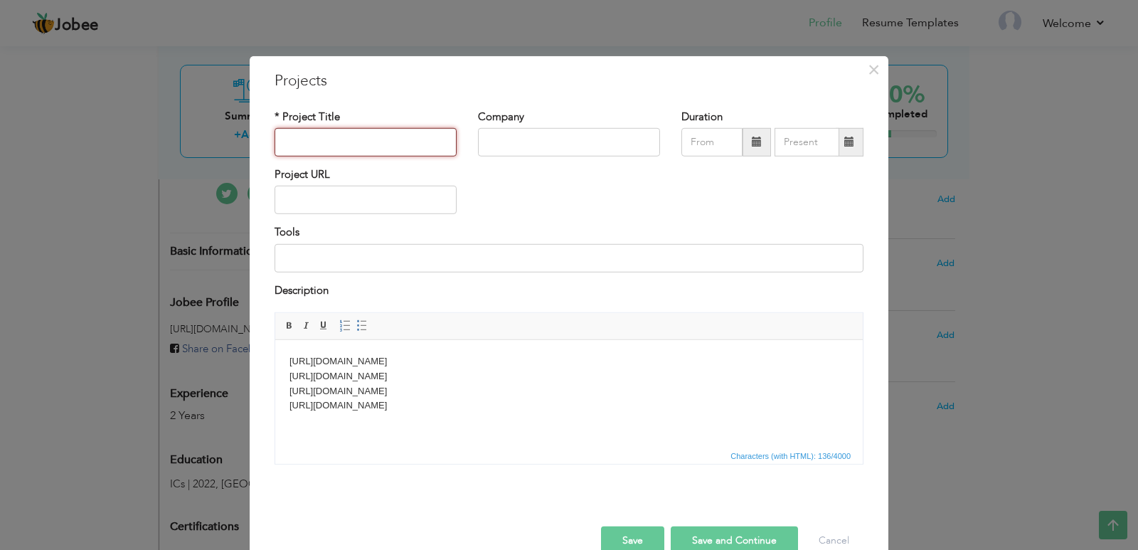
click at [356, 148] on input "text" at bounding box center [366, 142] width 182 height 28
type input "Projects"
click at [624, 539] on button "Save" at bounding box center [632, 540] width 63 height 28
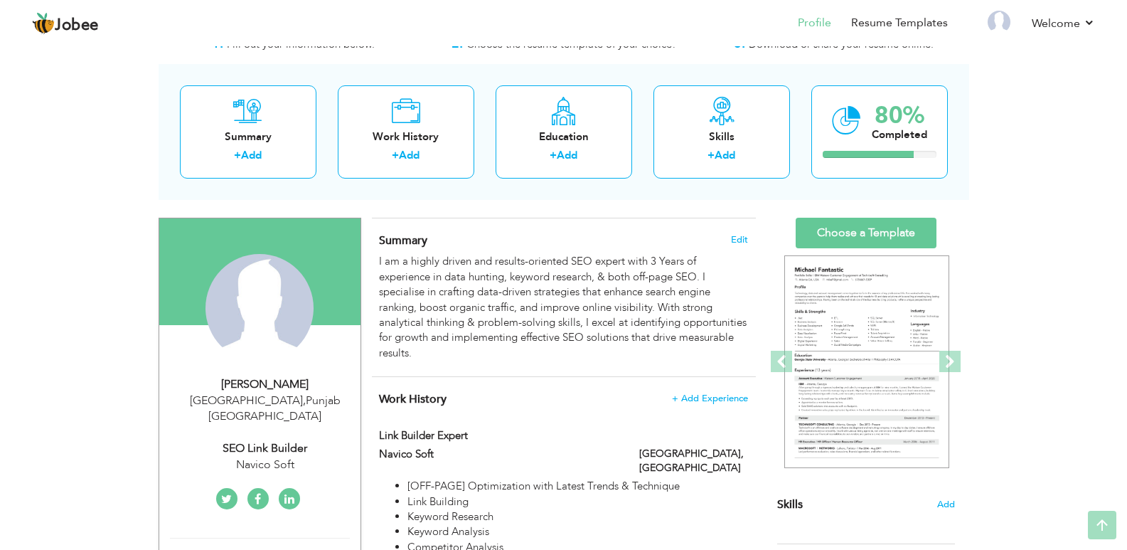
scroll to position [48, 0]
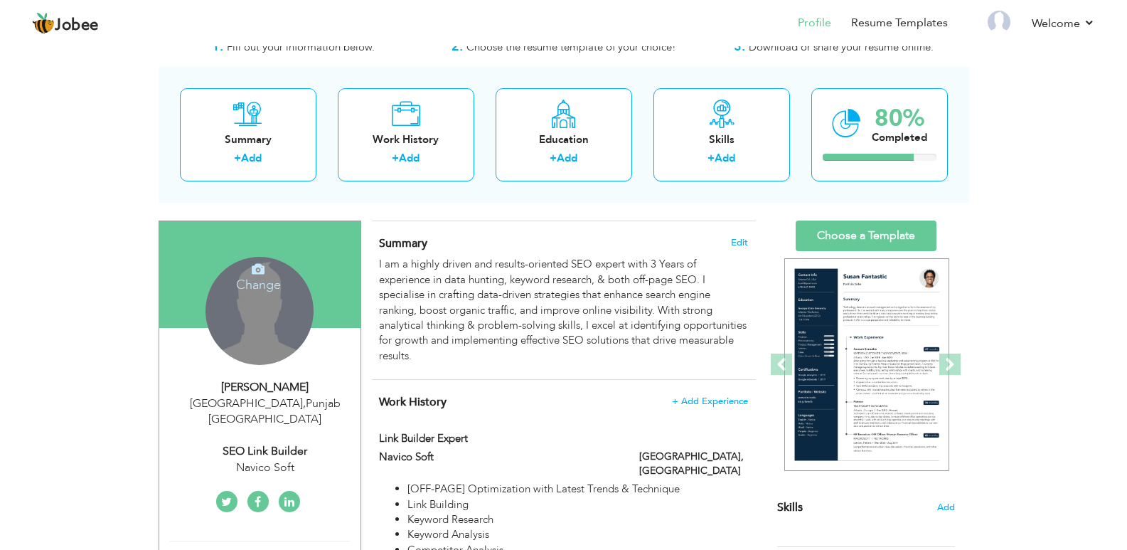
click at [257, 273] on icon at bounding box center [258, 268] width 13 height 13
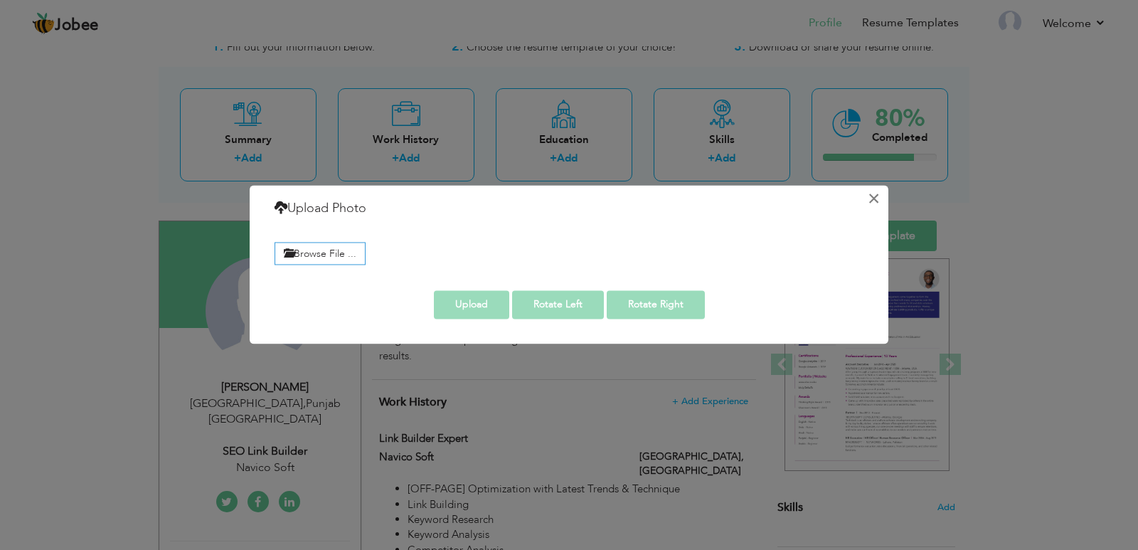
click at [871, 197] on button "×" at bounding box center [873, 198] width 23 height 23
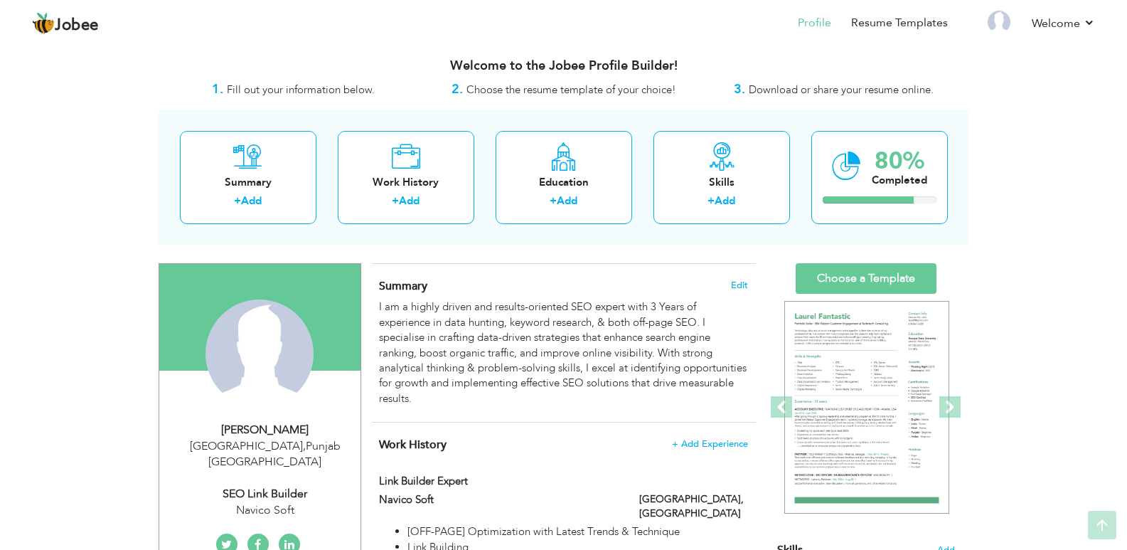
scroll to position [0, 0]
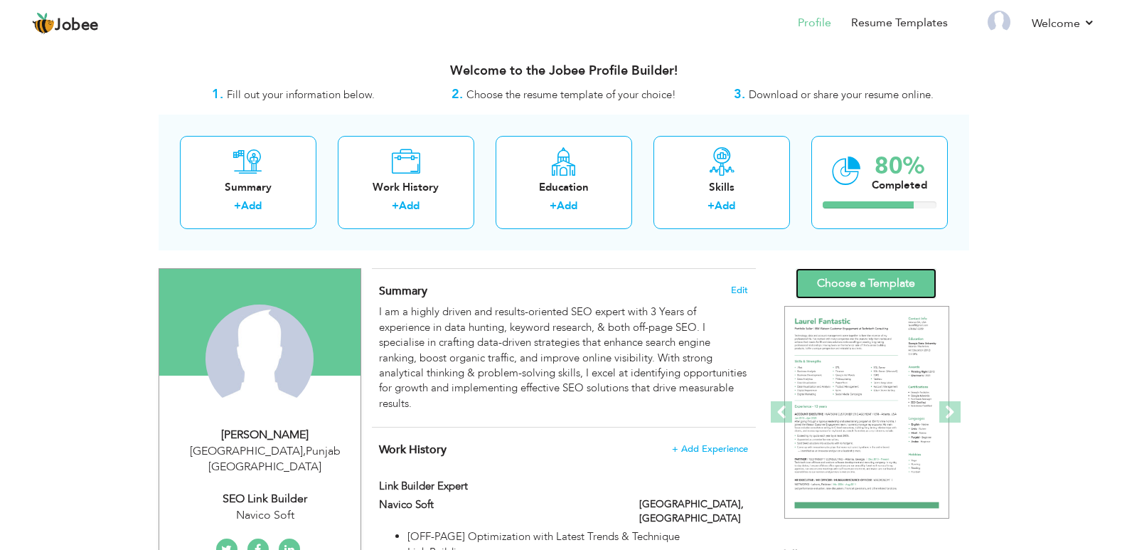
click at [874, 286] on link "Choose a Template" at bounding box center [866, 283] width 141 height 31
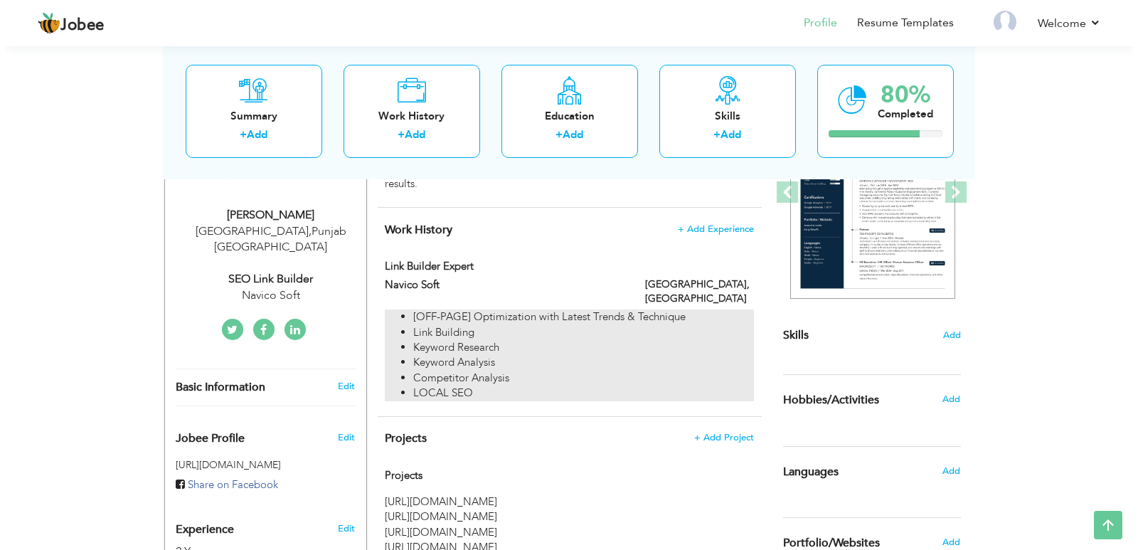
scroll to position [213, 0]
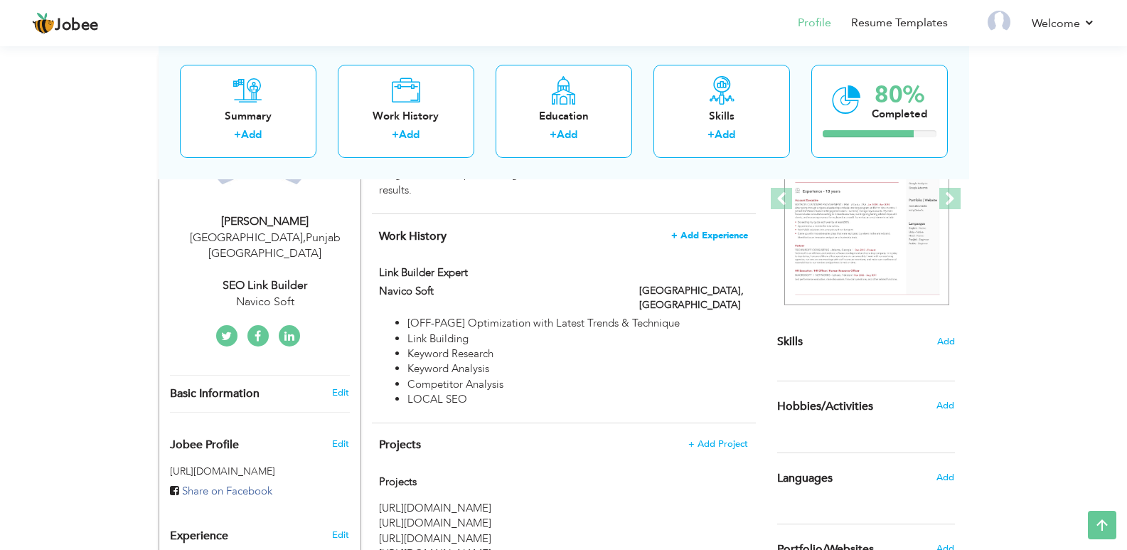
click at [684, 233] on span "+ Add Experience" at bounding box center [709, 235] width 77 height 10
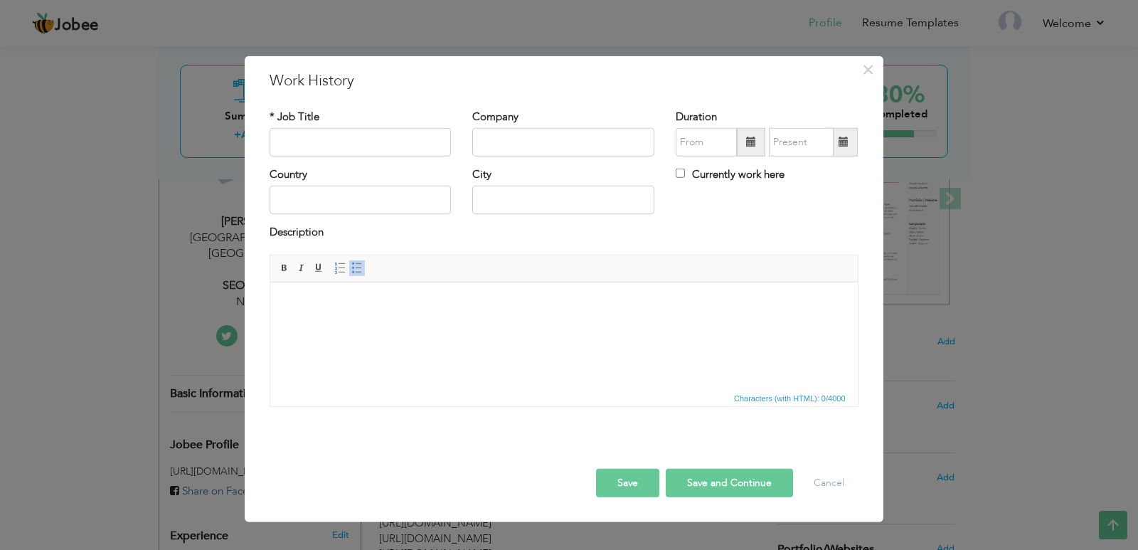
click at [453, 325] on html at bounding box center [564, 303] width 588 height 43
click at [314, 147] on input "text" at bounding box center [361, 142] width 182 height 28
click at [280, 132] on input "Link Builder" at bounding box center [361, 142] width 182 height 28
type input "SEO Link Builder"
click at [376, 321] on html at bounding box center [564, 303] width 588 height 43
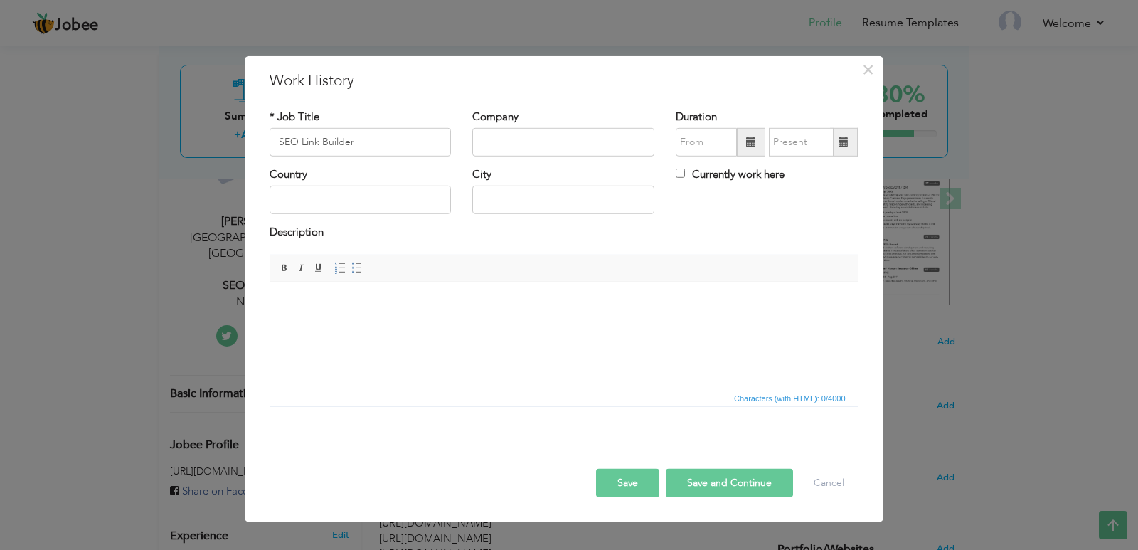
click at [454, 325] on html at bounding box center [564, 303] width 588 height 43
click at [442, 325] on html "Handing the OFF-PAGE Strategy backlinks:" at bounding box center [564, 303] width 588 height 43
click at [509, 324] on html "Handing the OFF-PAGE Strategy backlinks:" at bounding box center [564, 303] width 588 height 43
drag, startPoint x: 346, startPoint y: 336, endPoint x: 260, endPoint y: 338, distance: 86.8
click at [270, 338] on html "Handing the OFF-PAGE Strategy backlinks: ​​​​​​​ Branding" at bounding box center [564, 318] width 588 height 73
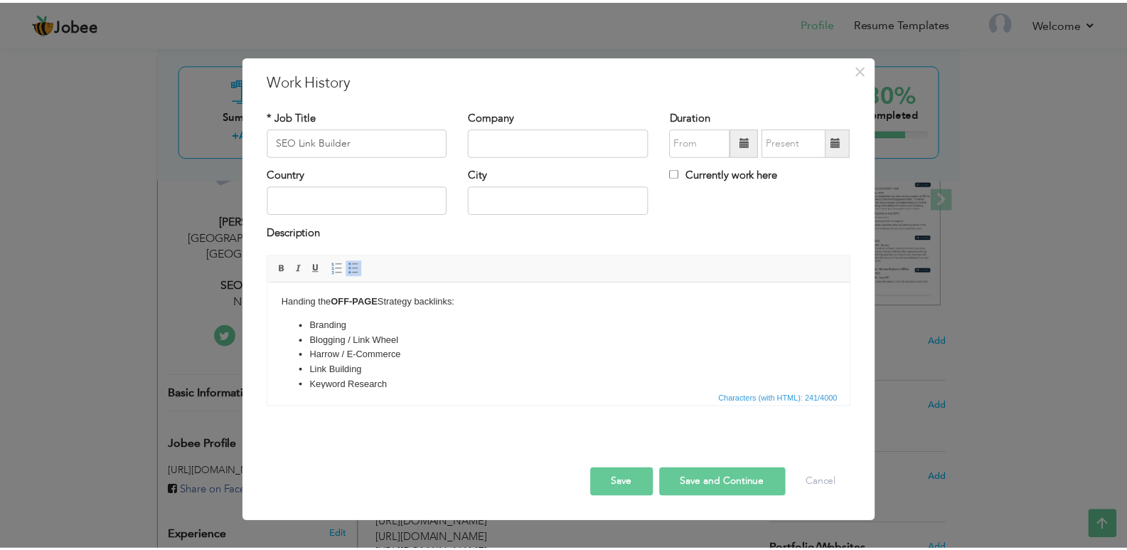
scroll to position [73, 0]
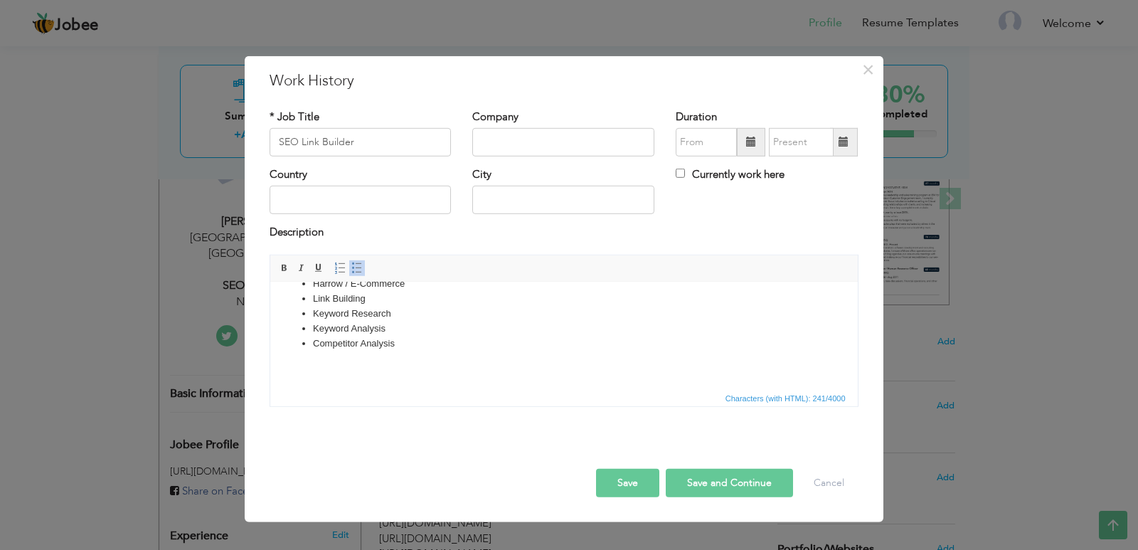
click at [438, 363] on body "Handing the OFF-PAGE Strategy backlinks: Branding Blogging / Link Wheel Harrow …" at bounding box center [563, 299] width 559 height 152
paste body
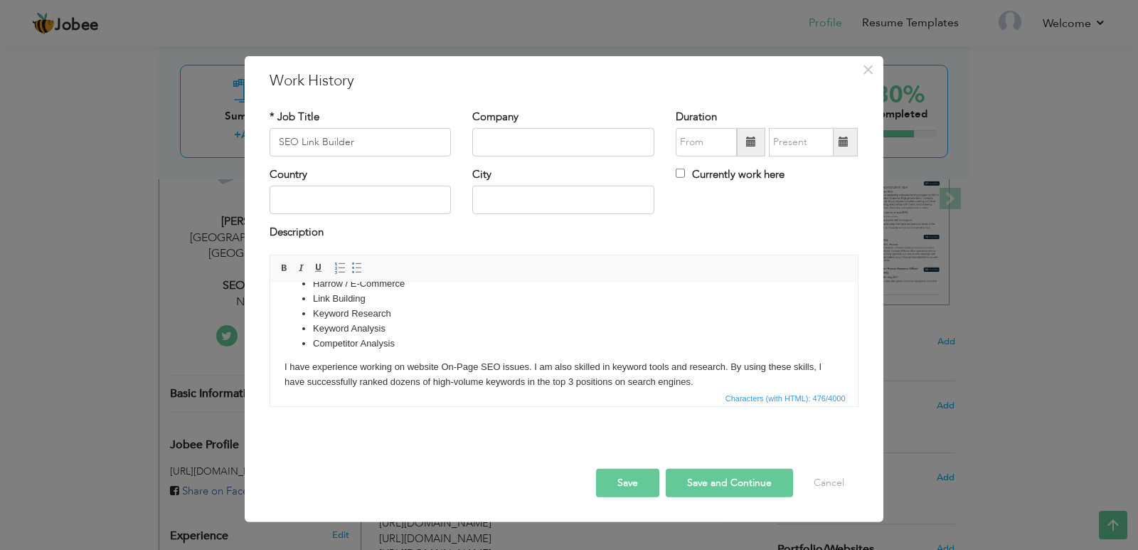
drag, startPoint x: 450, startPoint y: 365, endPoint x: 755, endPoint y: 677, distance: 436.6
click p "I have experience working on website On-Page SEO issues. I am also skilled in k…"
click at [628, 477] on button "Save" at bounding box center [627, 483] width 63 height 28
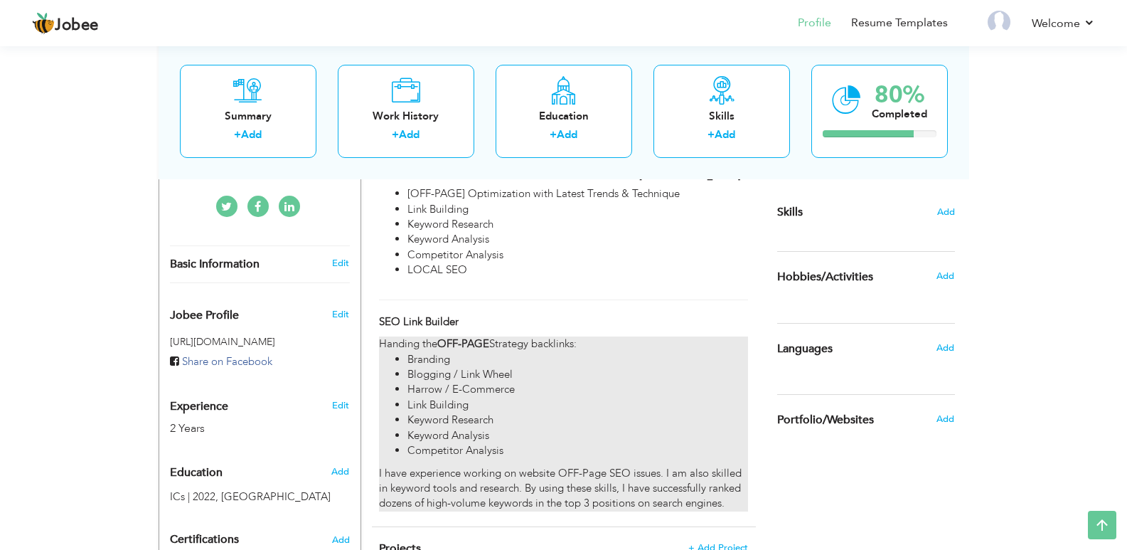
scroll to position [437, 0]
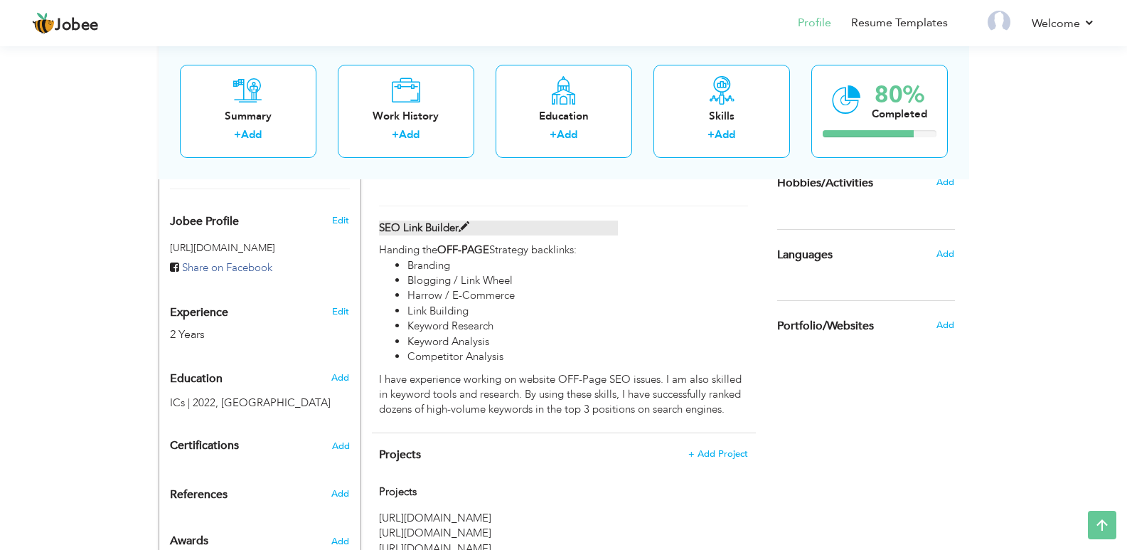
click at [462, 222] on span at bounding box center [464, 227] width 11 height 11
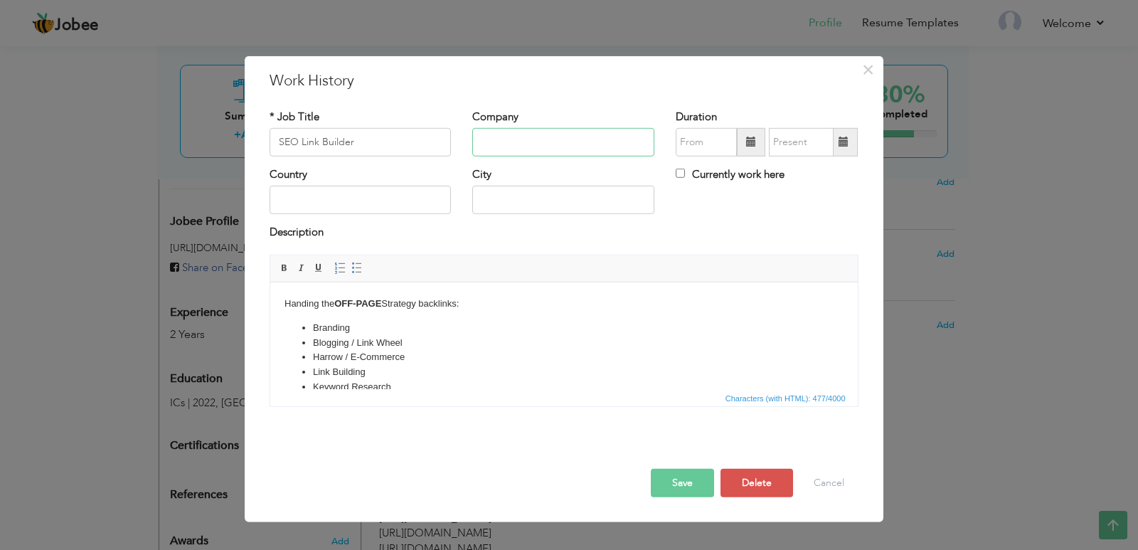
click at [511, 139] on input "text" at bounding box center [563, 142] width 182 height 28
paste input "nextsol.pk"
drag, startPoint x: 513, startPoint y: 139, endPoint x: 547, endPoint y: 139, distance: 34.1
click at [546, 139] on input "nextsol.pk" at bounding box center [563, 142] width 182 height 28
click at [497, 142] on input "nextsol" at bounding box center [563, 142] width 182 height 28
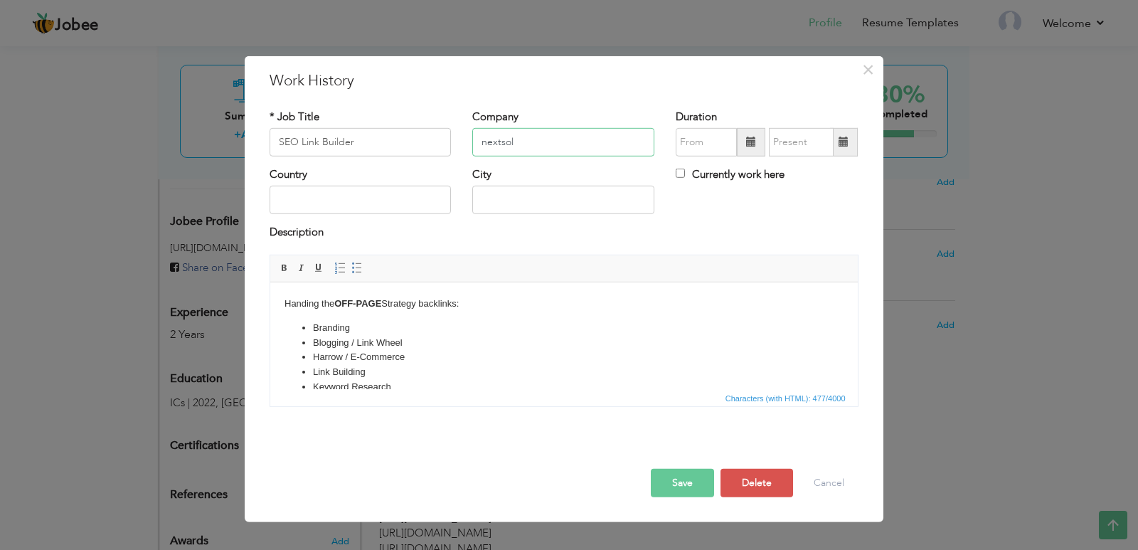
click at [500, 142] on input "nextsol" at bounding box center [563, 142] width 182 height 28
click at [487, 144] on input "next sol" at bounding box center [563, 142] width 182 height 28
type input "Next sol"
click at [701, 484] on button "Save" at bounding box center [682, 483] width 63 height 28
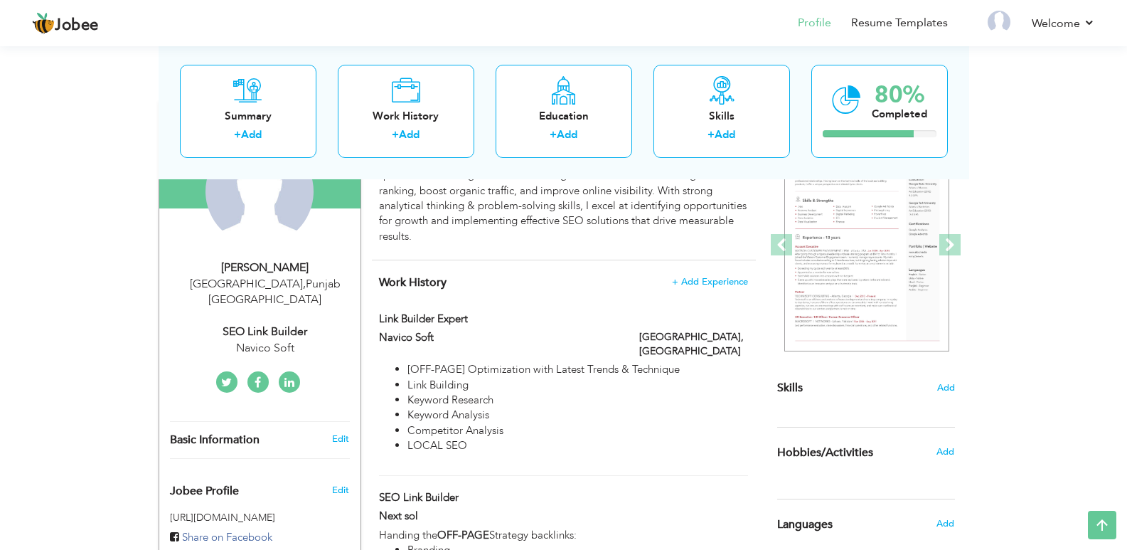
scroll to position [96, 0]
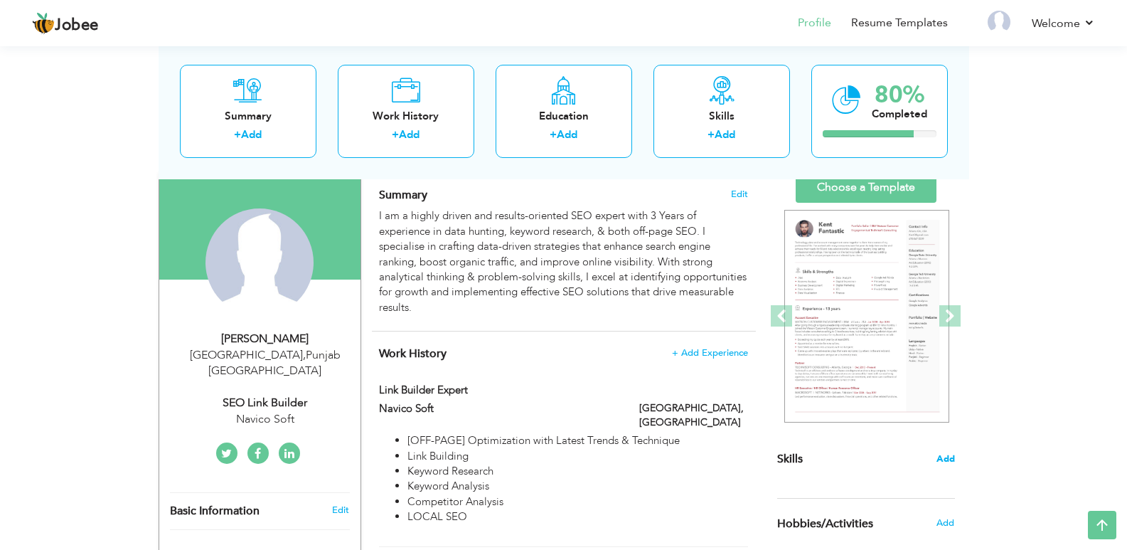
click at [938, 459] on span "Add" at bounding box center [946, 459] width 18 height 14
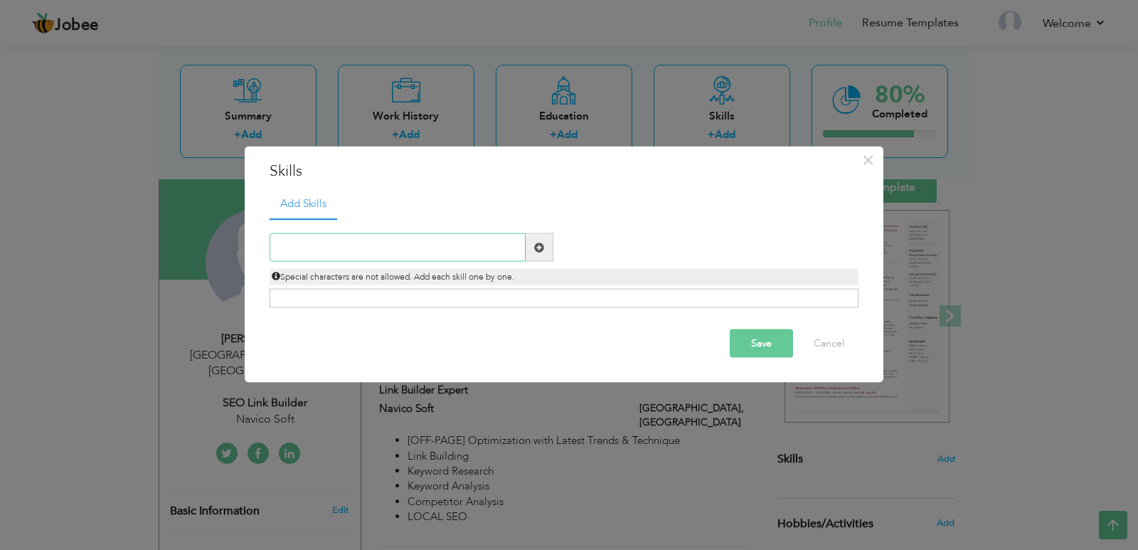
click at [338, 247] on input "text" at bounding box center [398, 247] width 256 height 28
paste input "OCAL SEO"
type input "LOCAL SEO"
click at [747, 339] on button "Save" at bounding box center [761, 343] width 63 height 28
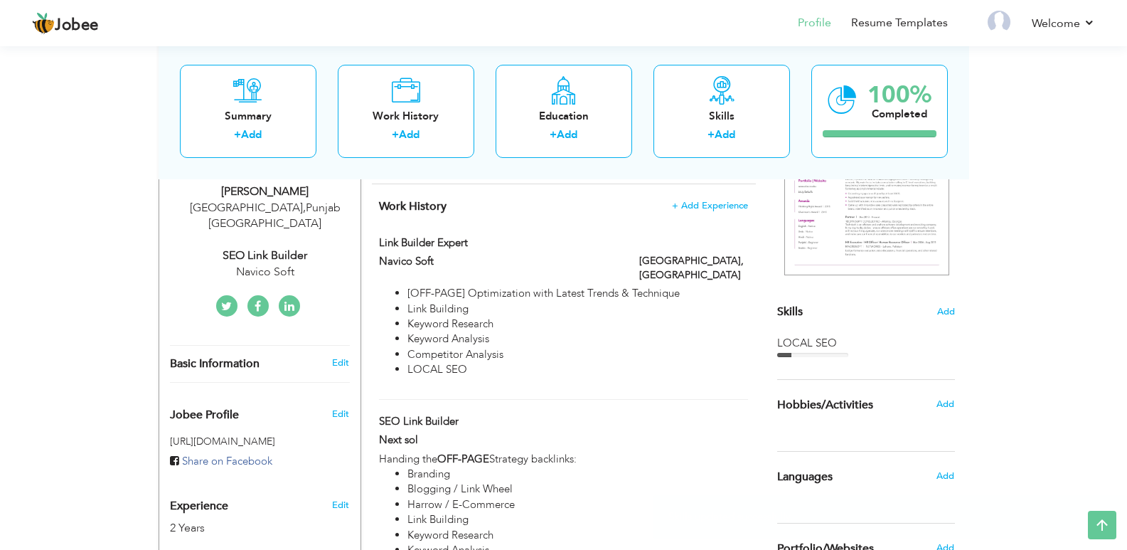
scroll to position [309, 0]
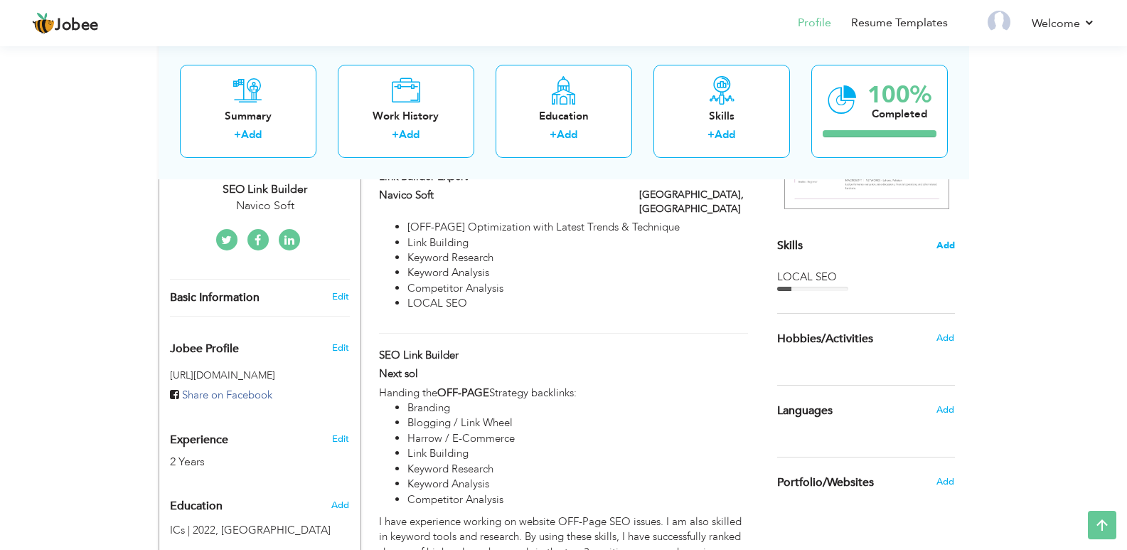
click at [940, 245] on span "Add" at bounding box center [946, 246] width 18 height 14
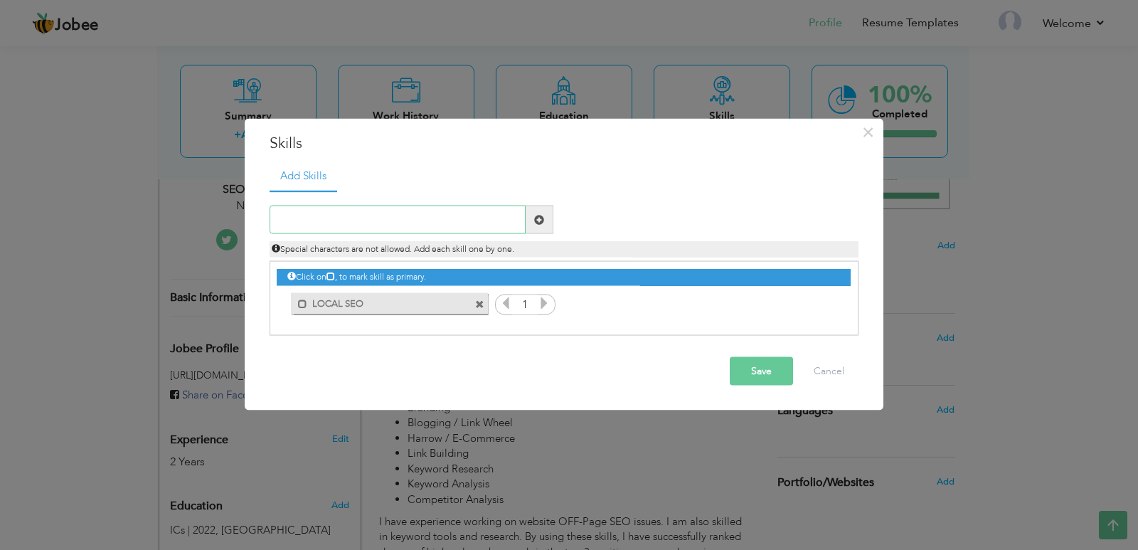
paste input "Competitor Analysis"
type input "Competitor Analysis"
click at [749, 364] on button "Save" at bounding box center [761, 371] width 63 height 28
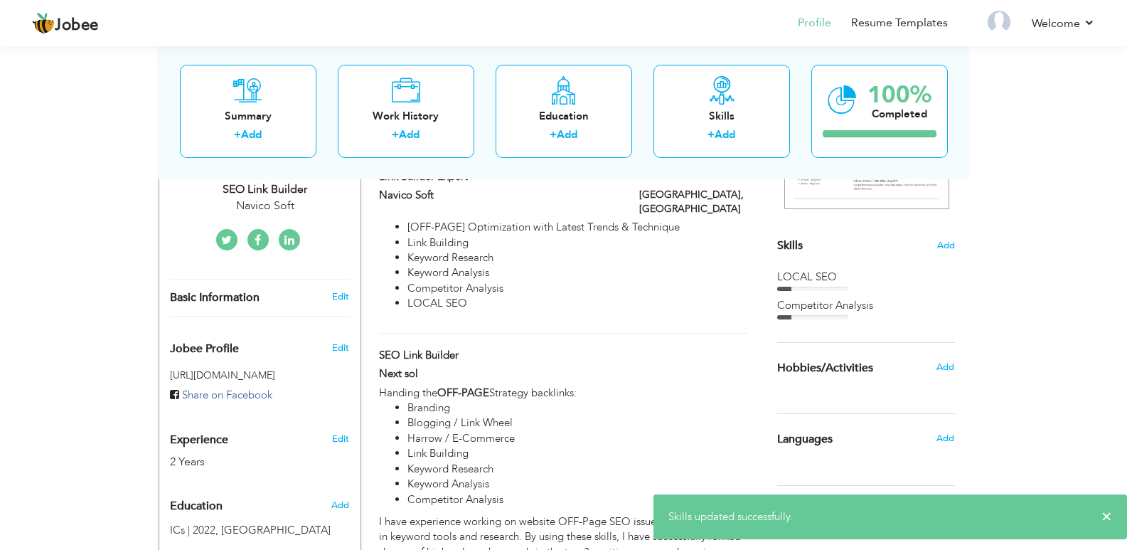
click at [934, 240] on div "Skills Add" at bounding box center [866, 106] width 178 height 295
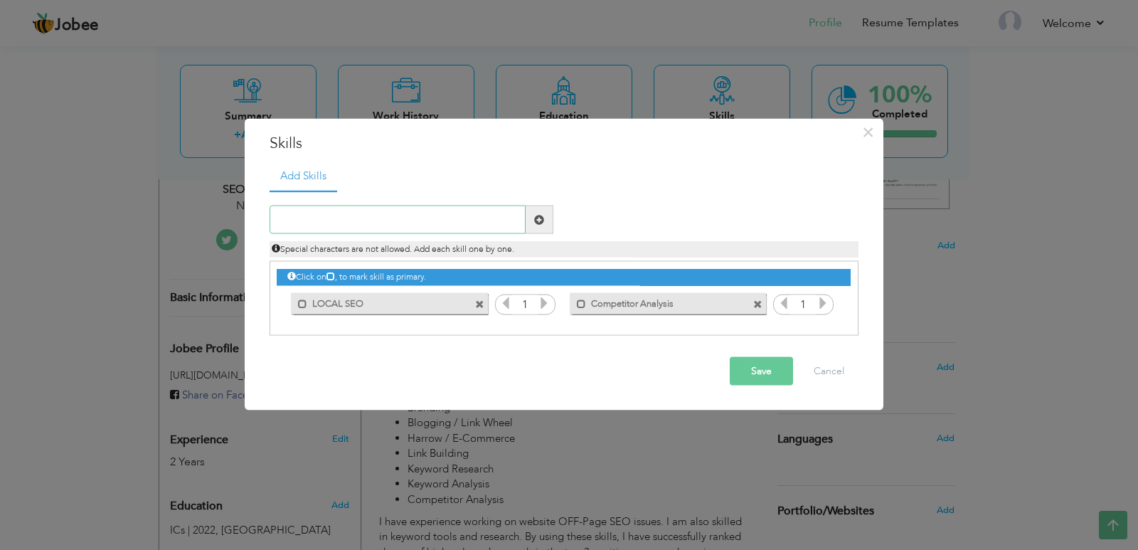
paste input "Link Building"
type input "Link Building"
click at [755, 362] on button "Save" at bounding box center [761, 371] width 63 height 28
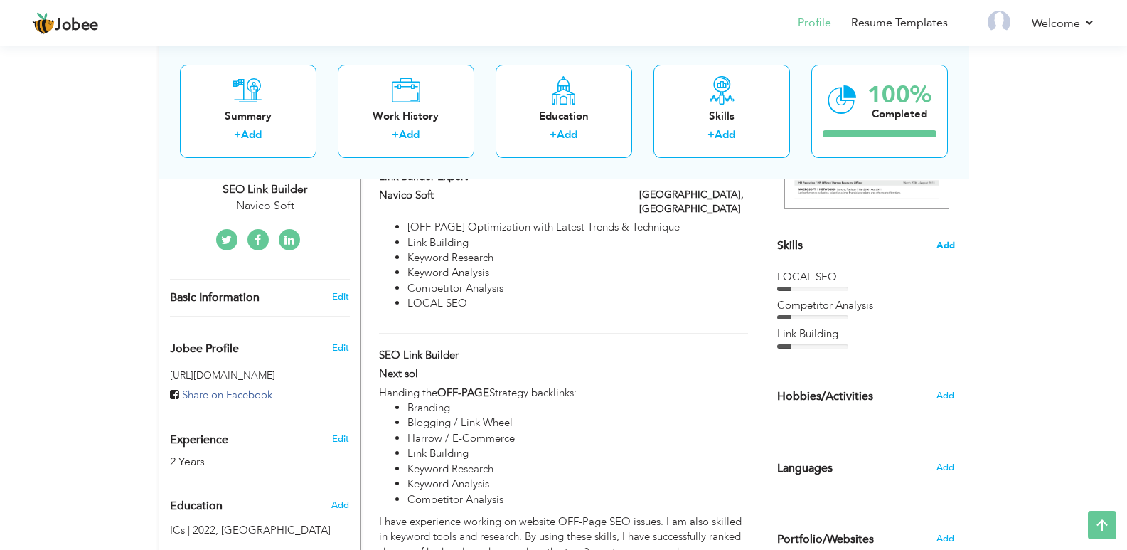
click at [942, 243] on span "Add" at bounding box center [946, 246] width 18 height 14
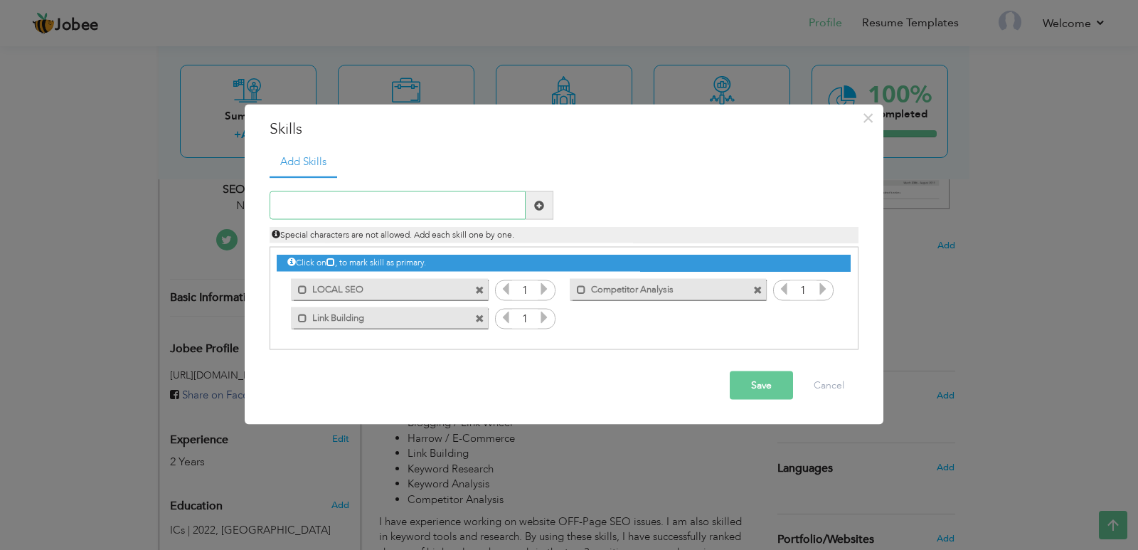
paste input "OFF-PAGE"
type input "OFF-PAGE"
click at [760, 378] on button "Save" at bounding box center [761, 385] width 63 height 28
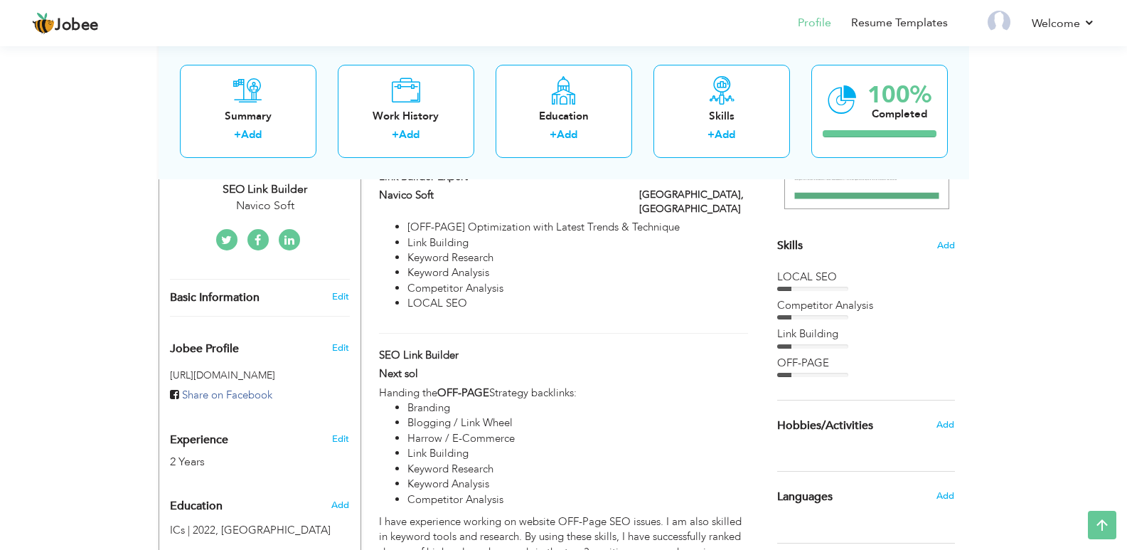
click at [941, 237] on section "‹ › Previous Next" at bounding box center [866, 113] width 178 height 249
click at [944, 248] on span "Add" at bounding box center [946, 246] width 18 height 14
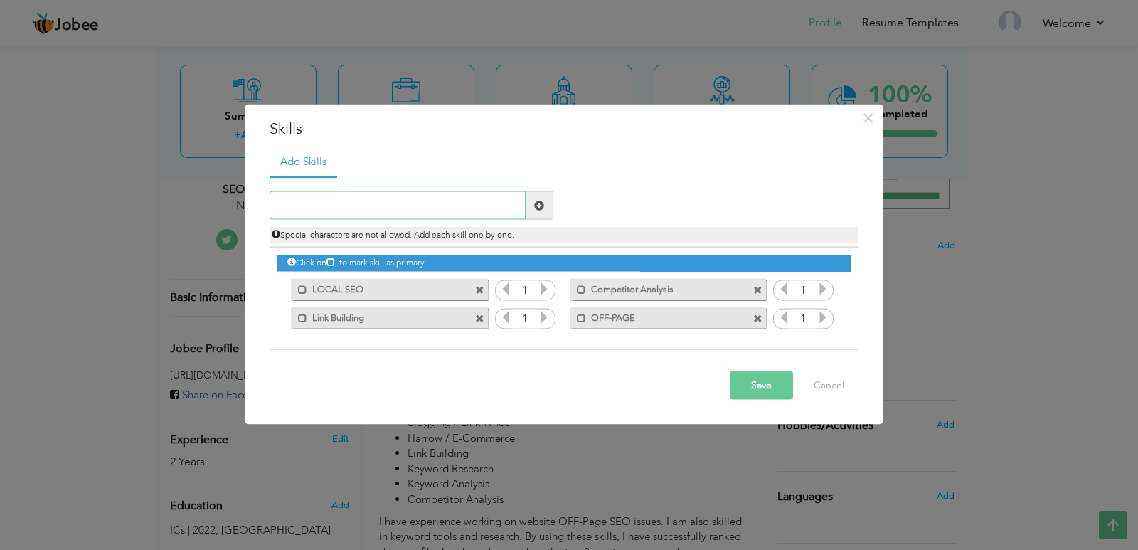
paste input "PR Links | Link Reclamation"
type input "PR Links | Link Reclamation"
click at [753, 374] on button "Save" at bounding box center [761, 385] width 63 height 28
click at [418, 201] on input "text" at bounding box center [398, 205] width 256 height 28
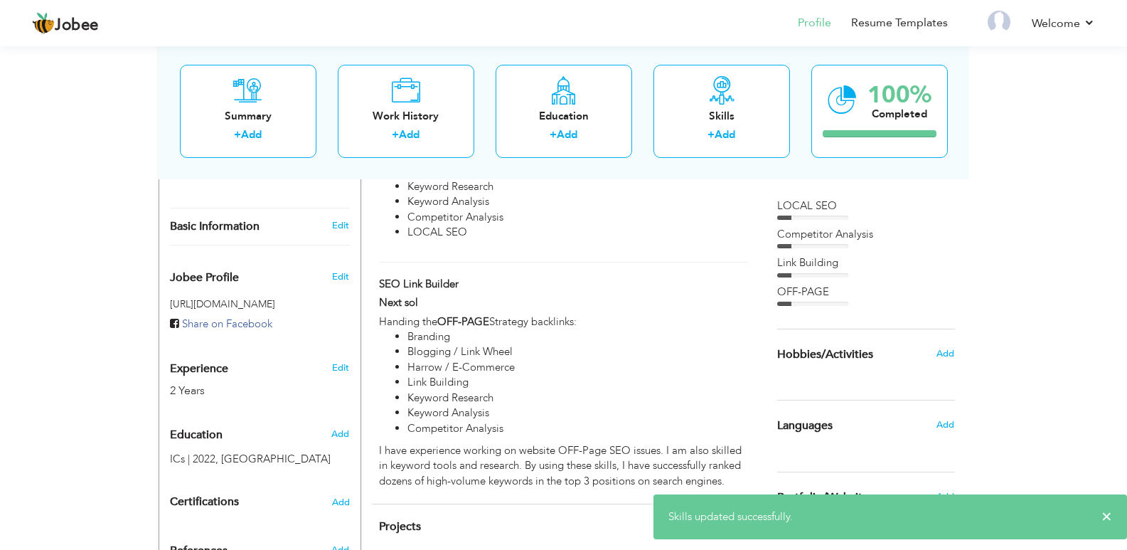
scroll to position [523, 0]
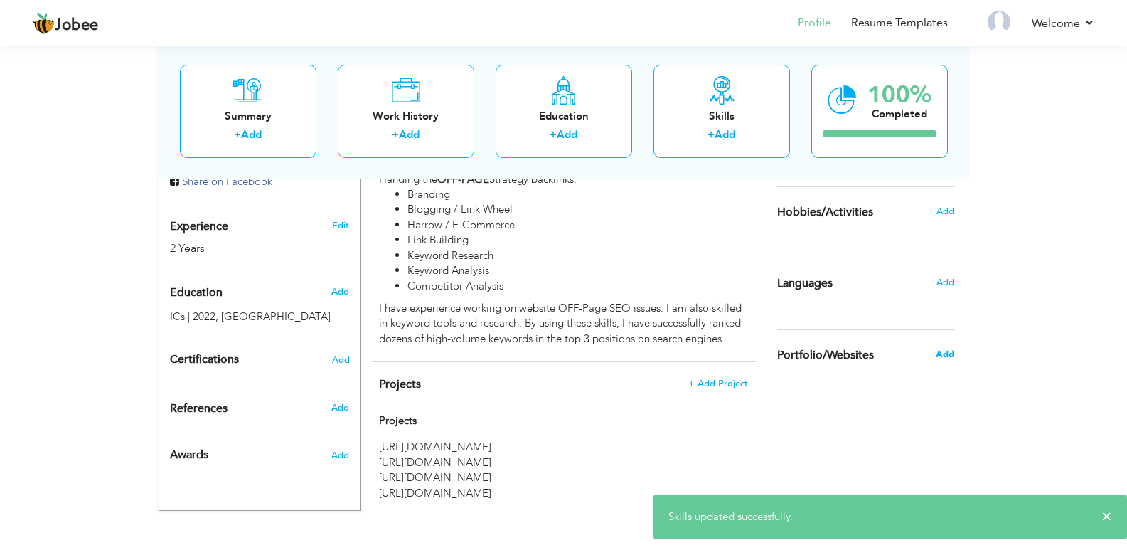
click at [945, 352] on span "Add" at bounding box center [945, 354] width 18 height 13
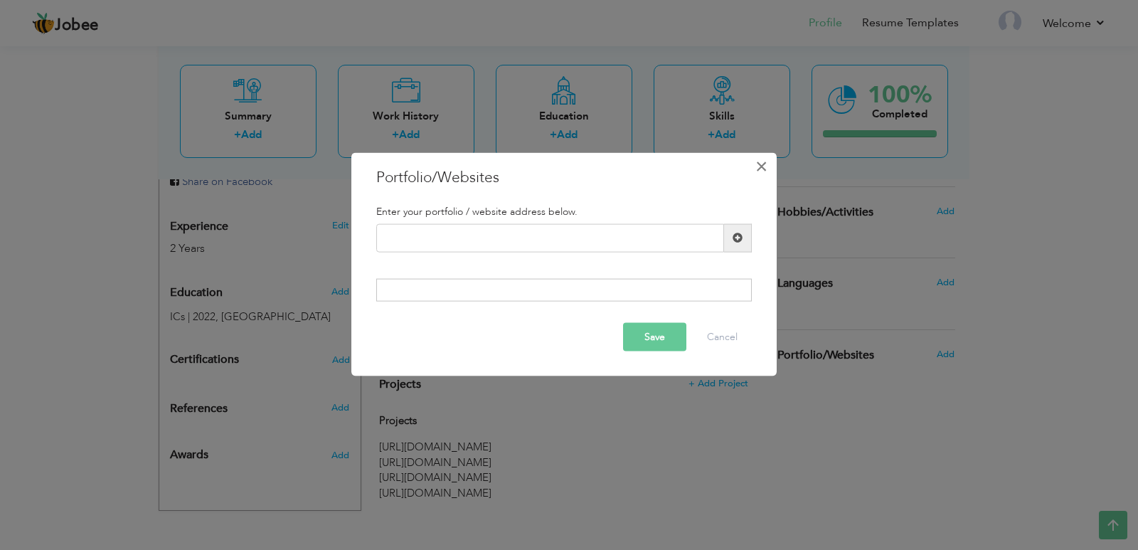
click at [758, 169] on span "×" at bounding box center [761, 166] width 12 height 26
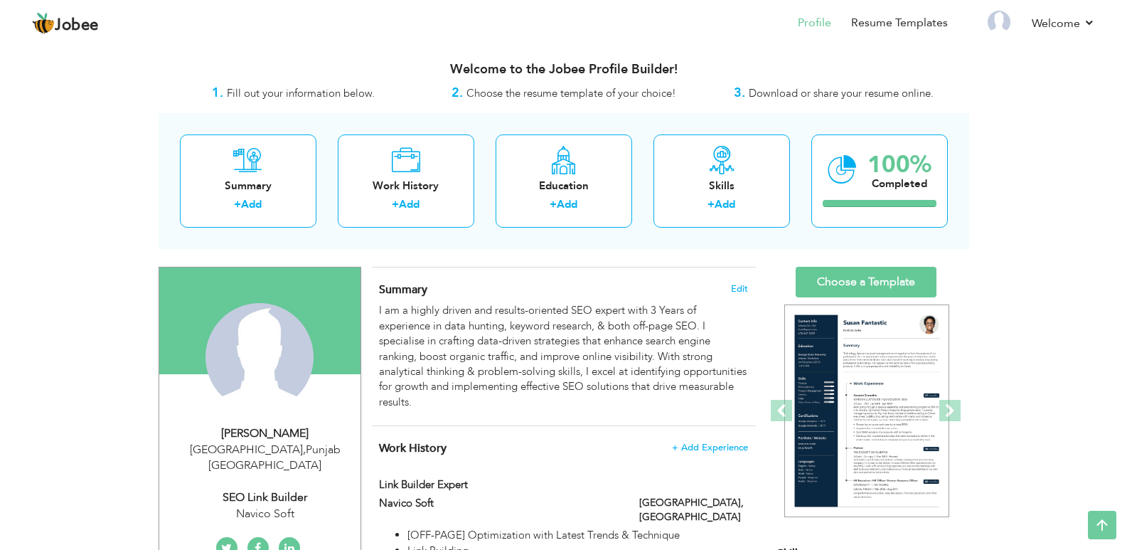
scroll to position [0, 0]
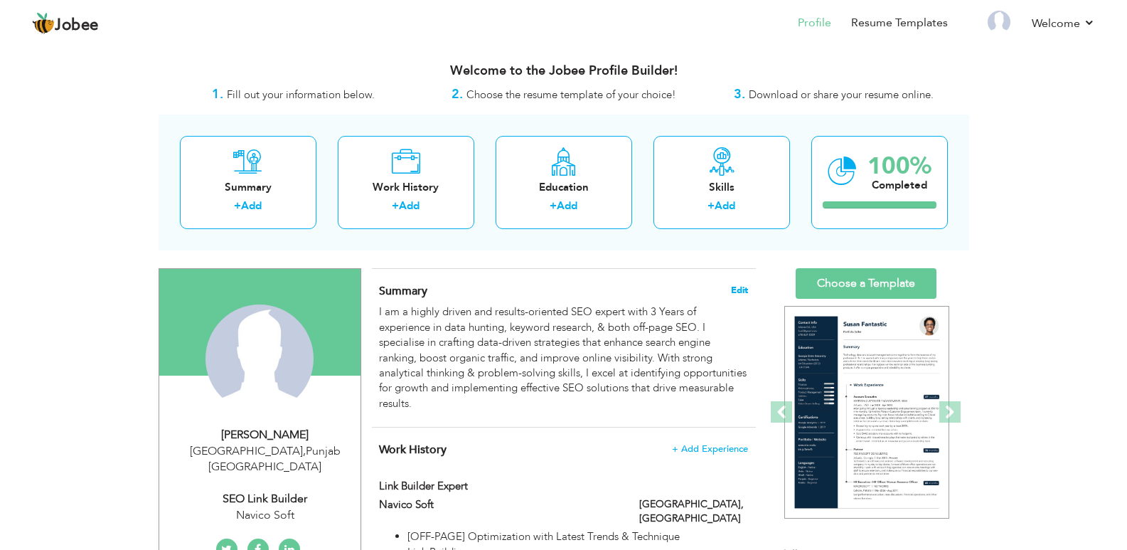
click at [742, 286] on span "Edit" at bounding box center [739, 290] width 17 height 10
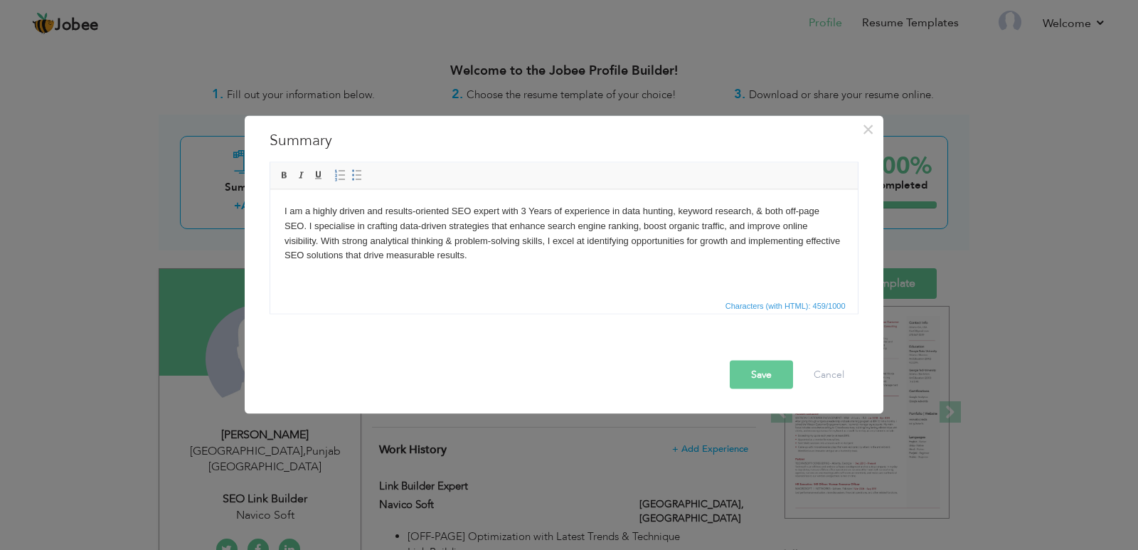
click at [596, 230] on body "I am a highly driven and results-oriented SEO expert with 3 Years of experience…" at bounding box center [563, 232] width 559 height 59
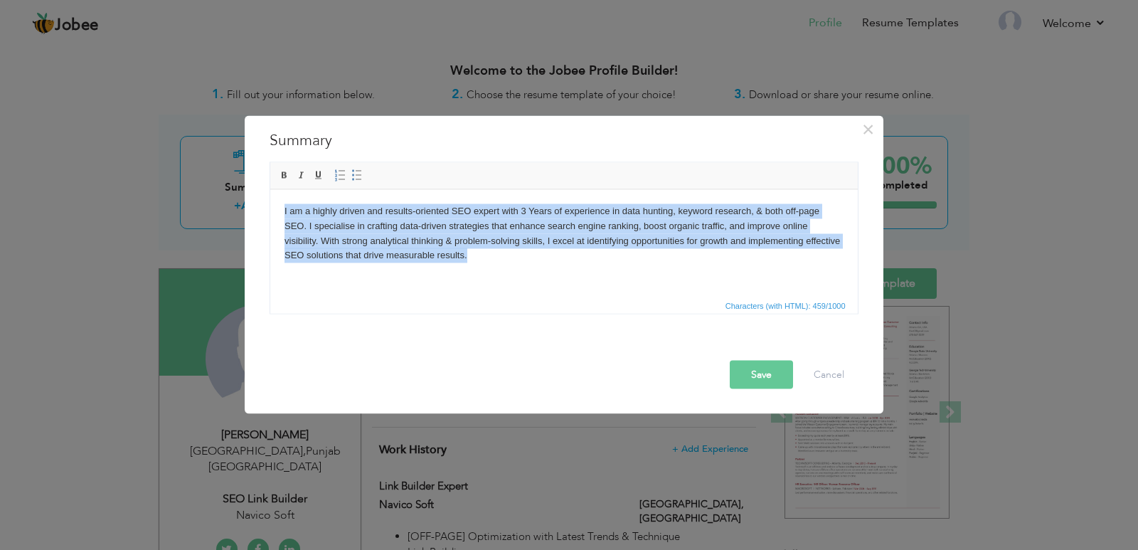
copy body "I am a highly driven and results-oriented SEO expert with 3 Years of experience…"
click at [591, 258] on body "I am a highly driven and results-oriented SEO expert with 3 Years of experience…" at bounding box center [563, 232] width 559 height 59
click at [545, 272] on html "I am a highly driven and results-oriented SEO expert with 3 Years of experience…" at bounding box center [564, 232] width 588 height 87
click at [504, 260] on body "I am a highly driven and results-oriented SEO expert with 3 Years of experience…" at bounding box center [563, 232] width 559 height 59
click at [528, 272] on html "I am a highly driven and results-oriented SEO expert with 3 Years of experience…" at bounding box center [564, 232] width 588 height 87
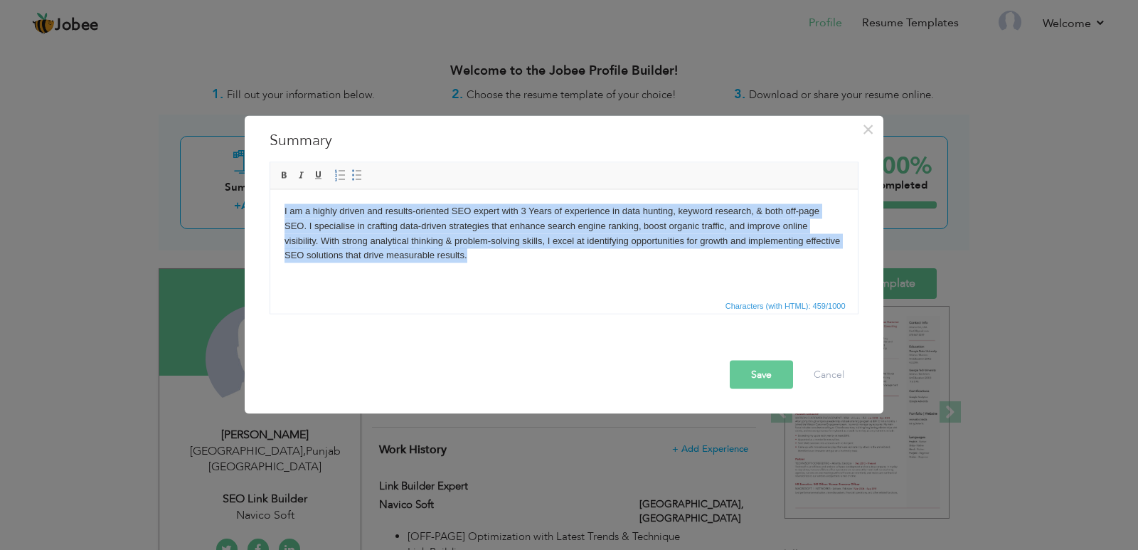
click at [469, 261] on body "I am a highly driven and results-oriented SEO expert with 3 Years of experience…" at bounding box center [563, 232] width 559 height 59
click at [472, 262] on body "I am a highly driven and results-oriented SEO expert with 3 Years of experience…" at bounding box center [563, 232] width 559 height 59
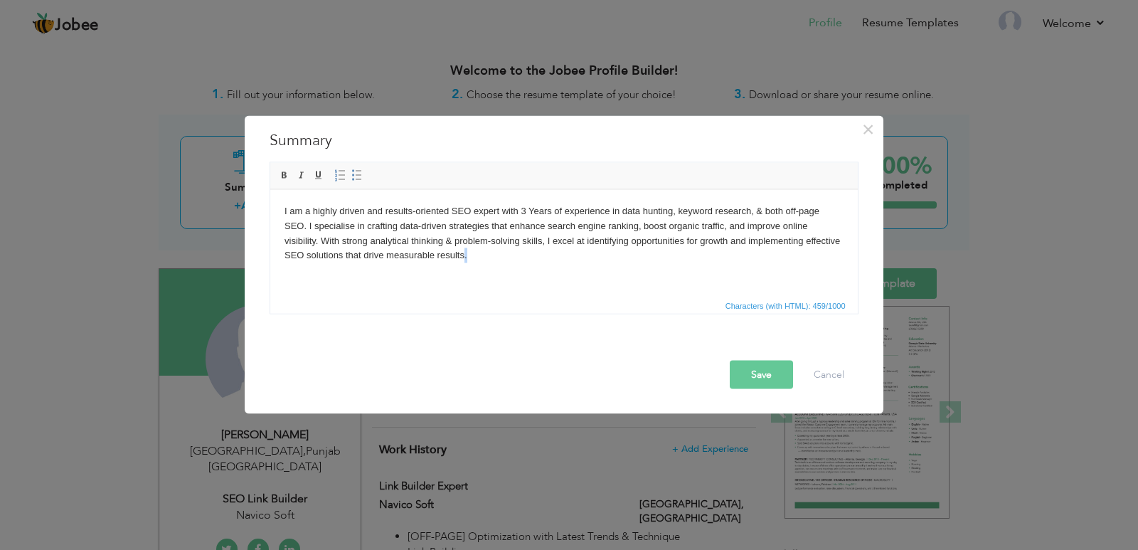
click at [533, 267] on html "I am a highly driven and results-oriented SEO expert with 3 Years of experience…" at bounding box center [564, 232] width 588 height 87
click at [479, 263] on html "I am a highly driven and results-oriented SEO expert with 3 Years of experience…" at bounding box center [564, 232] width 588 height 87
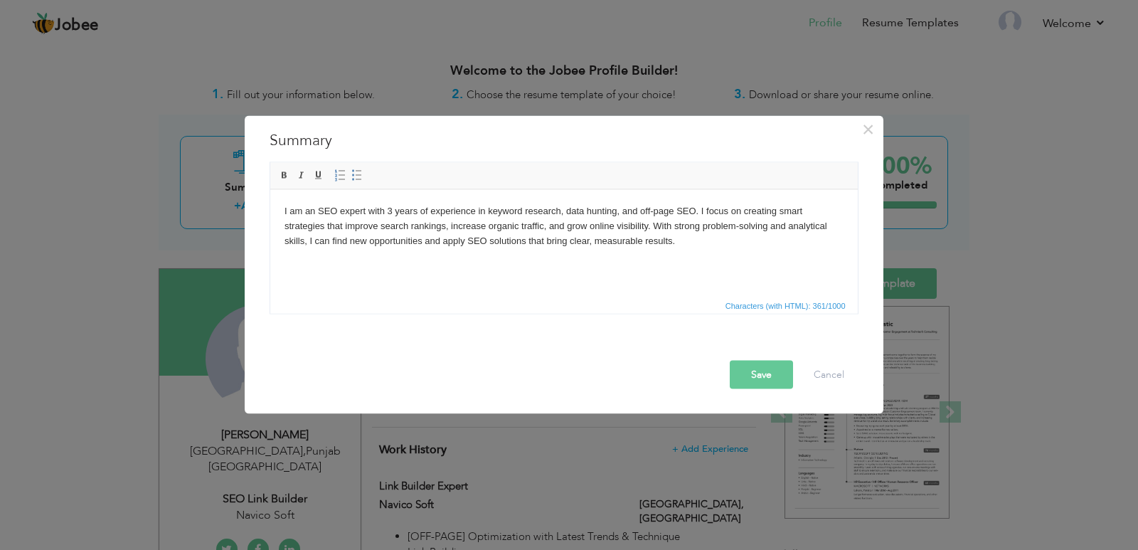
click at [339, 204] on body "I am an SEO expert with 3 years of experience in keyword research, data hunting…" at bounding box center [563, 225] width 559 height 44
click at [750, 375] on button "Save" at bounding box center [761, 374] width 63 height 28
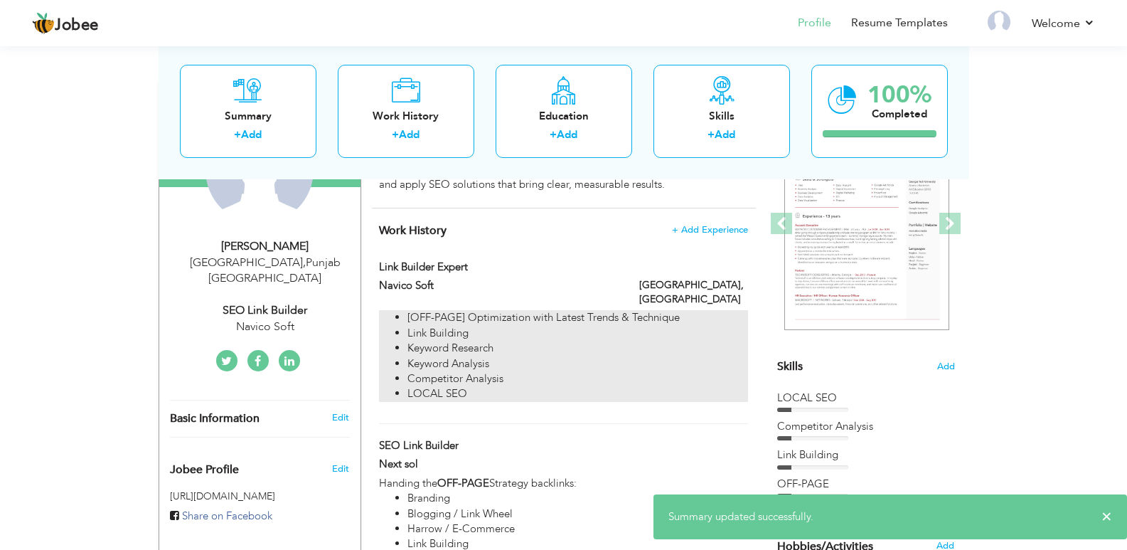
scroll to position [213, 0]
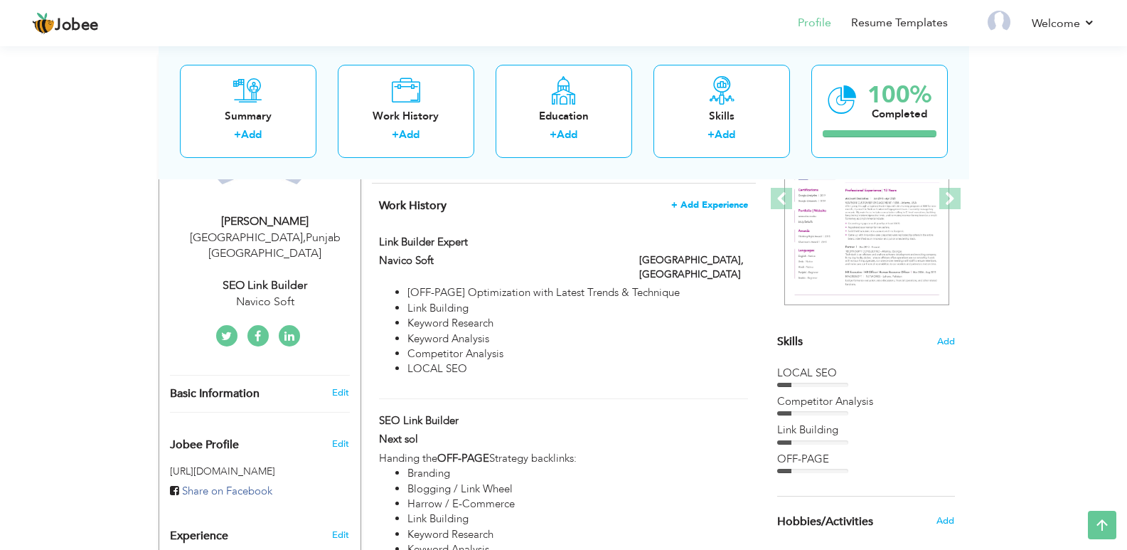
click at [693, 207] on span "+ Add Experience" at bounding box center [709, 205] width 77 height 10
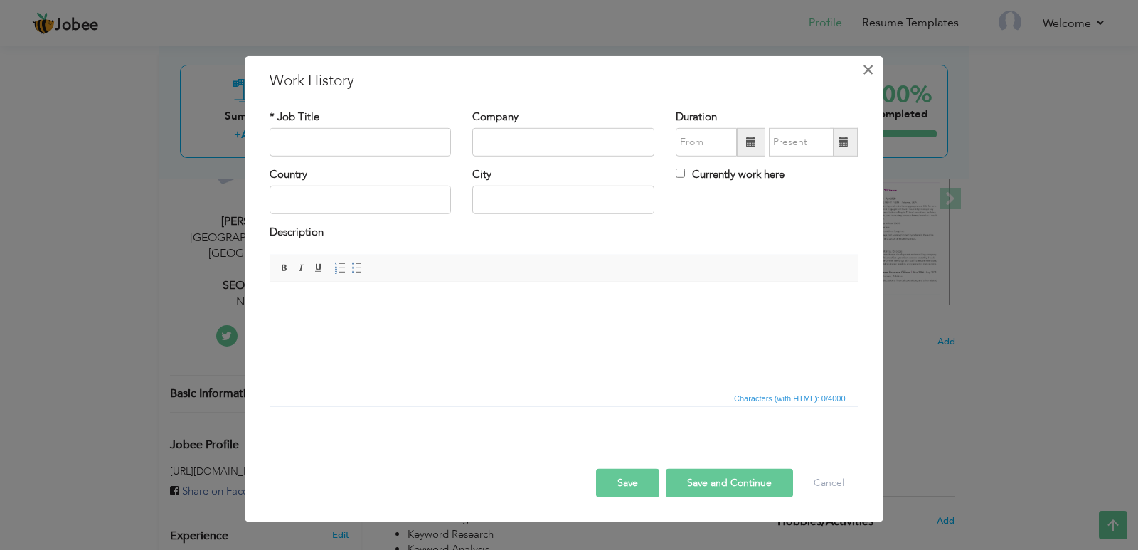
click at [868, 74] on span "×" at bounding box center [868, 69] width 12 height 26
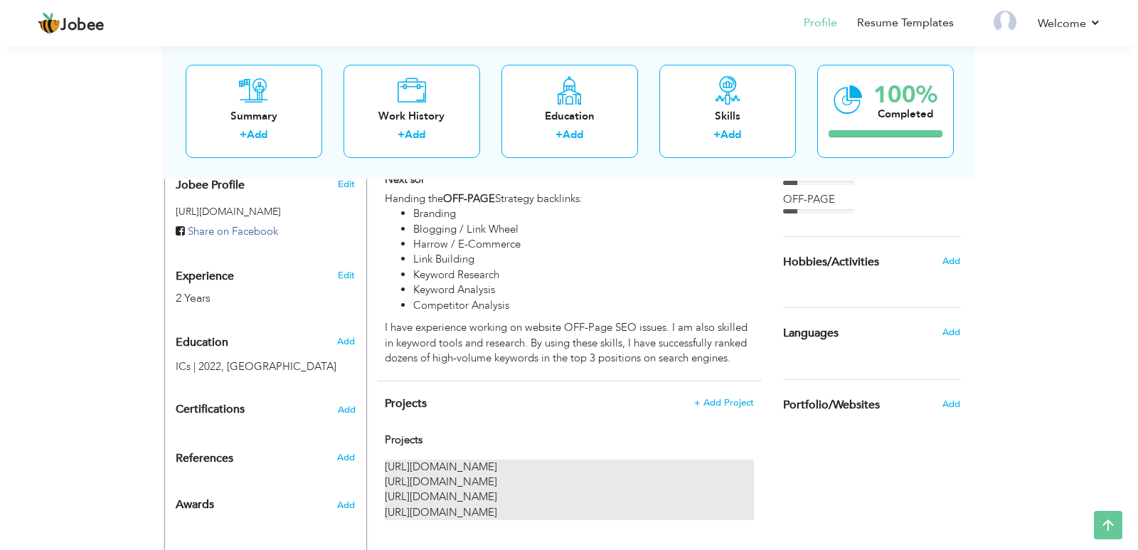
scroll to position [452, 0]
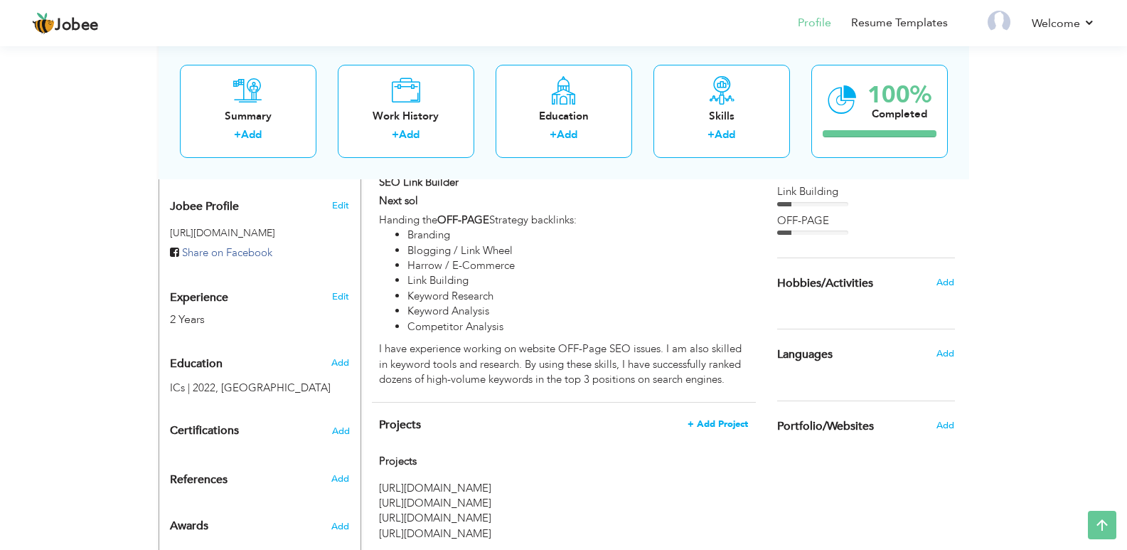
click at [713, 419] on span "+ Add Project" at bounding box center [718, 424] width 60 height 10
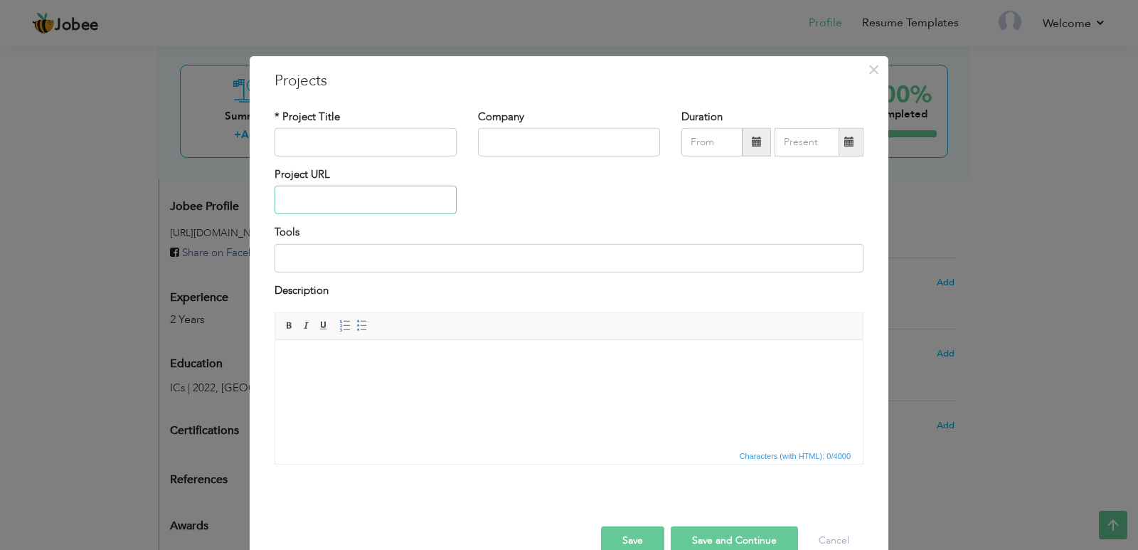
click at [369, 213] on input "text" at bounding box center [366, 200] width 182 height 28
paste input "[URL][DOMAIN_NAME]"
type input "[URL][DOMAIN_NAME]"
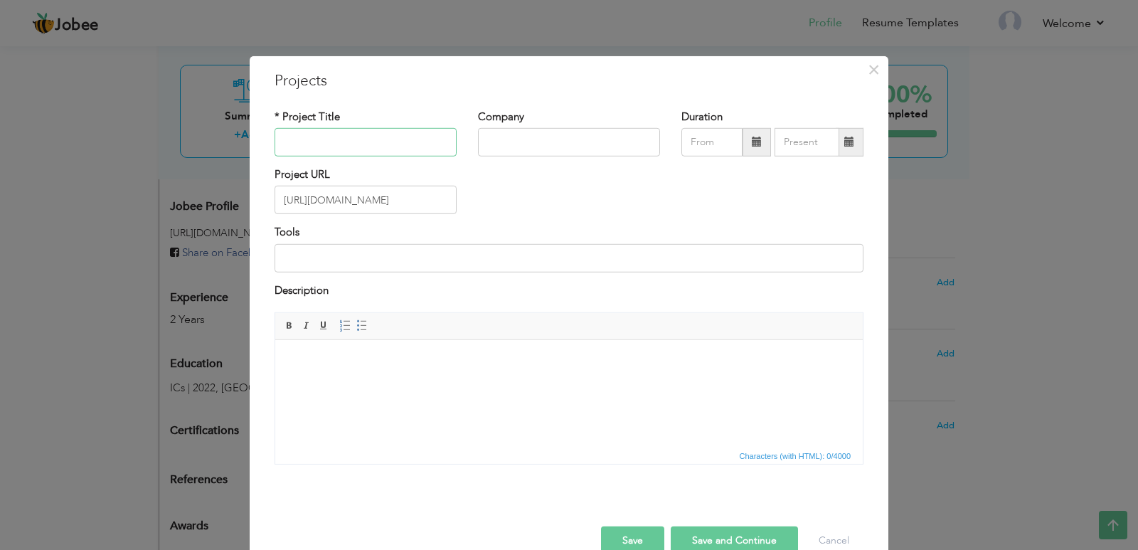
click at [361, 146] on input "text" at bounding box center [366, 142] width 182 height 28
paste input "sweetcentrerestaurant"
click at [304, 137] on input "sweetcentrerestaurant" at bounding box center [366, 142] width 182 height 28
click at [335, 137] on input "sweet centrerestaurant" at bounding box center [366, 142] width 182 height 28
click at [313, 136] on input "sweet center restaurant" at bounding box center [366, 142] width 182 height 28
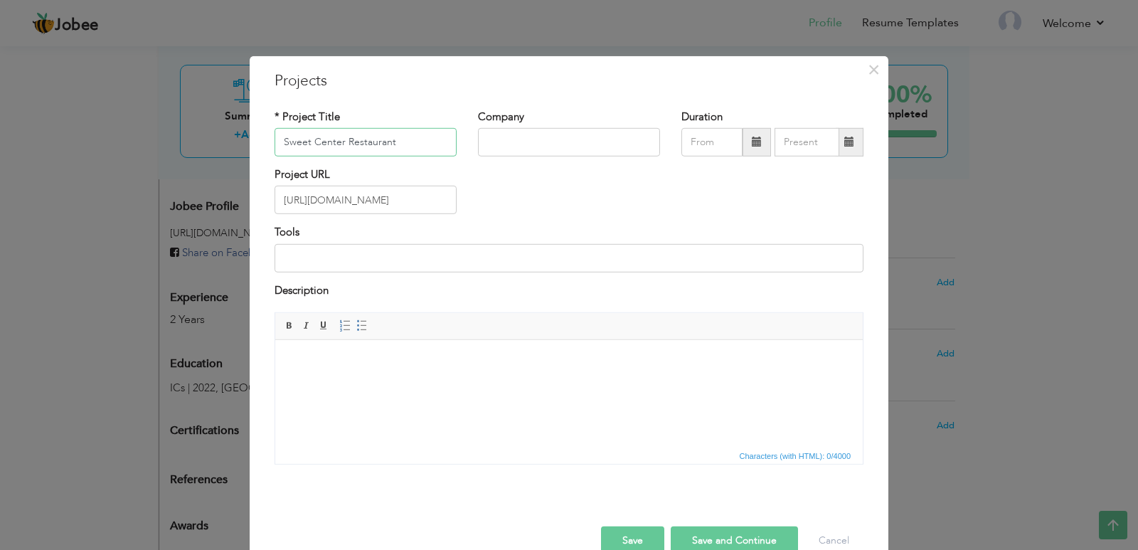
type input "Sweet Center Restaurant"
click at [506, 141] on input "text" at bounding box center [569, 142] width 182 height 28
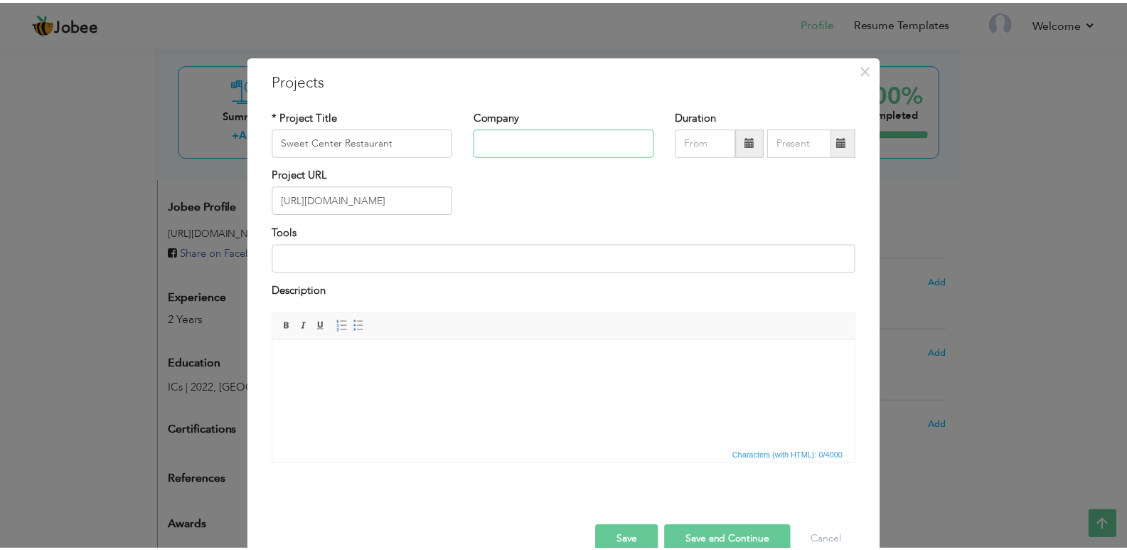
scroll to position [30, 0]
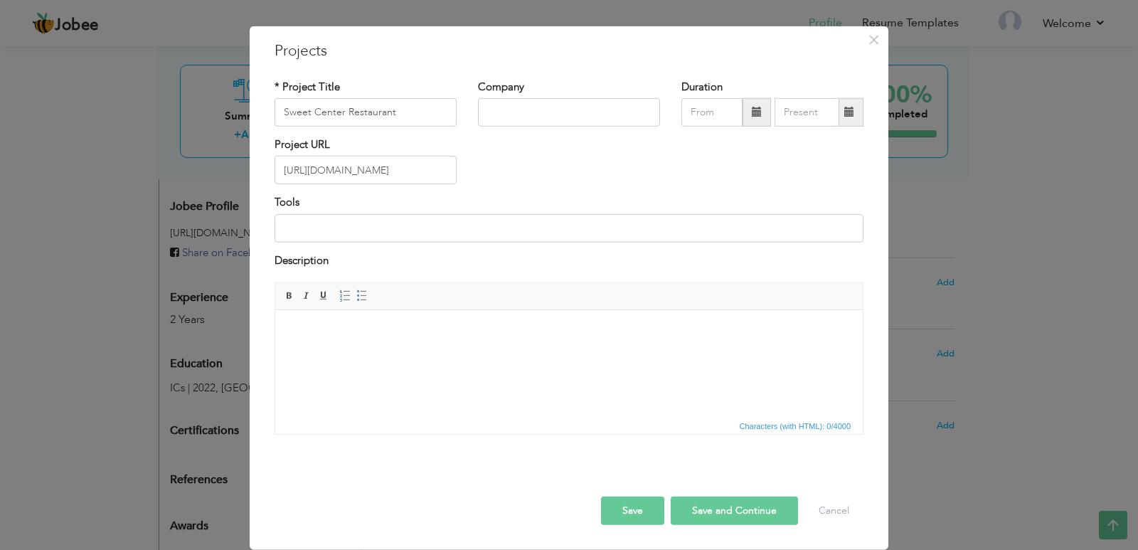
click at [628, 506] on button "Save" at bounding box center [632, 511] width 63 height 28
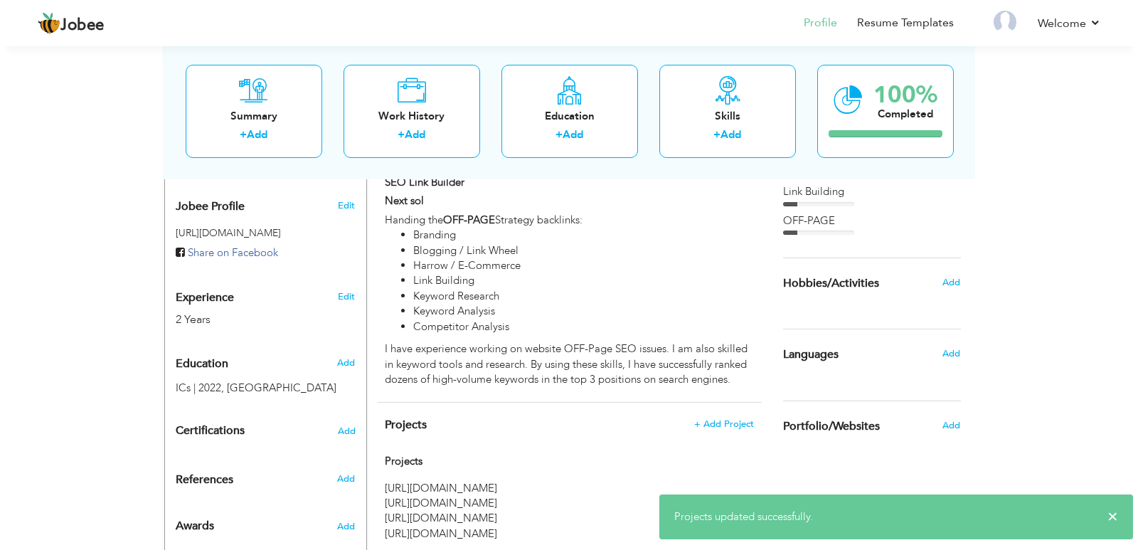
scroll to position [563, 0]
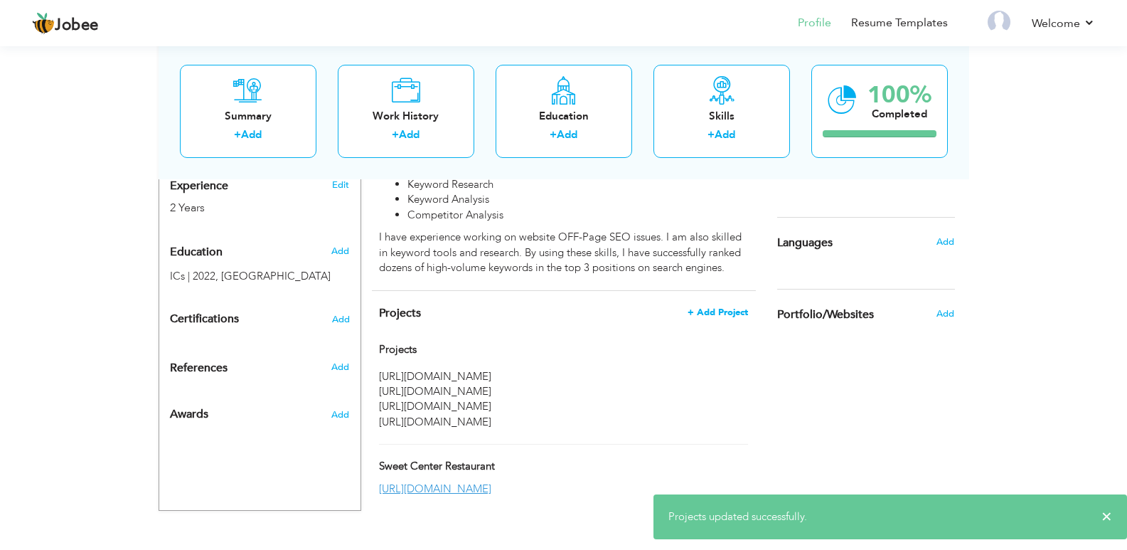
click at [723, 307] on span "+ Add Project" at bounding box center [718, 312] width 60 height 10
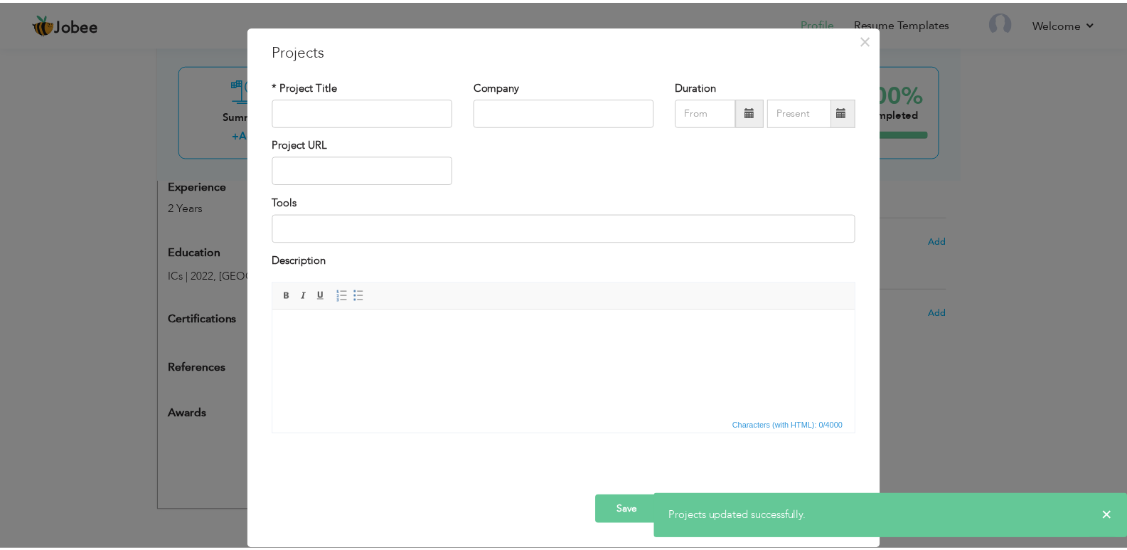
scroll to position [0, 0]
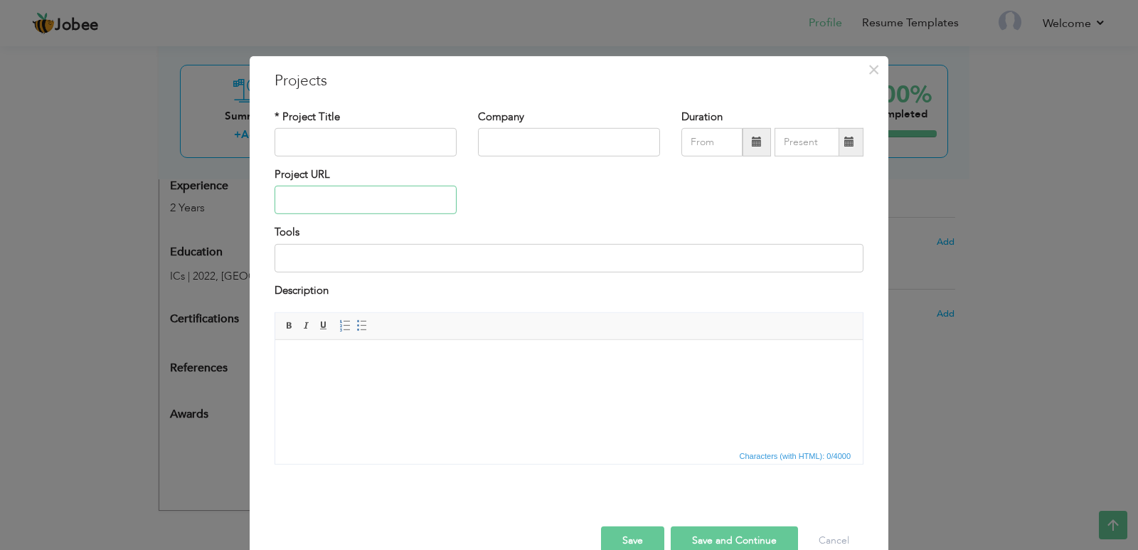
click at [361, 199] on input "text" at bounding box center [366, 200] width 182 height 28
paste input "[URL][DOMAIN_NAME]"
drag, startPoint x: 335, startPoint y: 194, endPoint x: 408, endPoint y: 197, distance: 72.6
click at [408, 196] on input "[URL][DOMAIN_NAME]" at bounding box center [366, 200] width 182 height 28
type input "[URL][DOMAIN_NAME]"
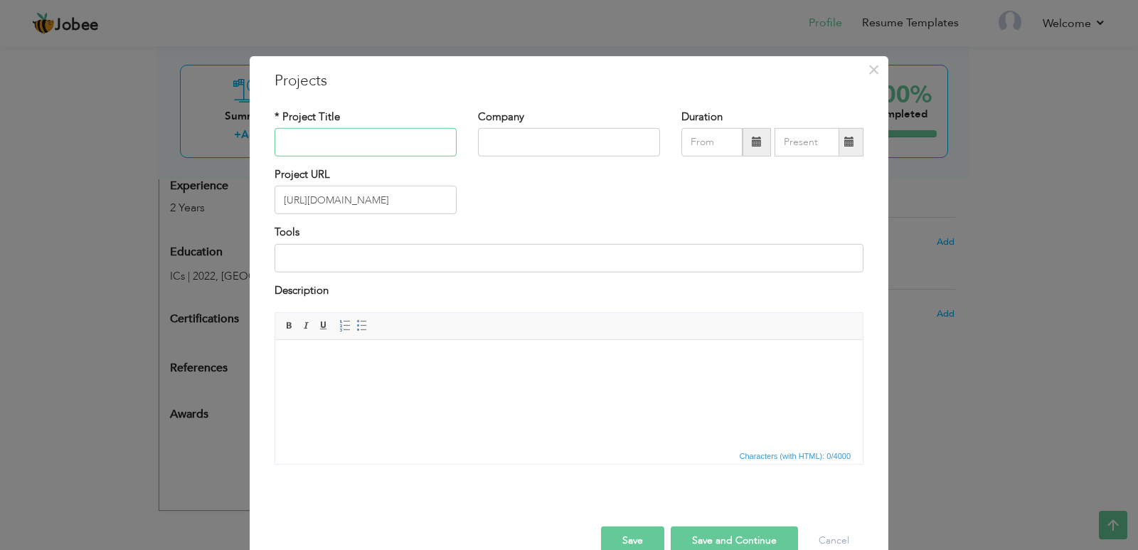
click at [352, 141] on input "text" at bounding box center [366, 142] width 182 height 28
paste input "gundersenhealth"
click at [304, 137] on input "gundersenhealth" at bounding box center [366, 142] width 182 height 28
click at [329, 139] on input "gund ersenhealth" at bounding box center [366, 142] width 182 height 28
drag, startPoint x: 289, startPoint y: 138, endPoint x: 339, endPoint y: 139, distance: 49.8
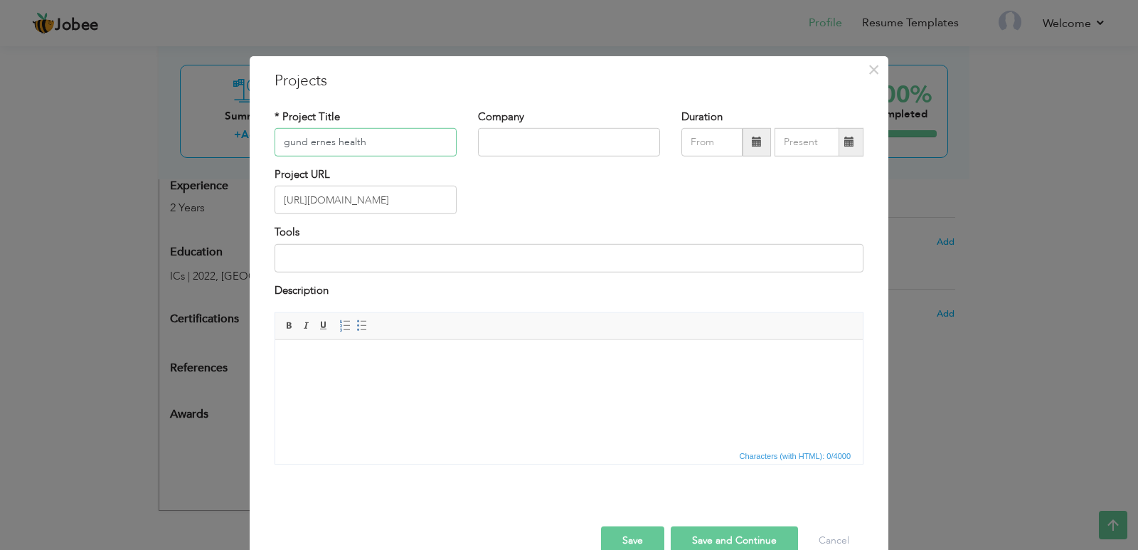
click at [338, 140] on input "gund ernes health" at bounding box center [366, 142] width 182 height 28
click at [302, 144] on input "gund ernes health" at bounding box center [366, 142] width 182 height 28
click at [282, 139] on input "gundernes health" at bounding box center [366, 142] width 182 height 28
click at [334, 143] on input "Gundernes health" at bounding box center [366, 142] width 182 height 28
type input "Gundernes Health"
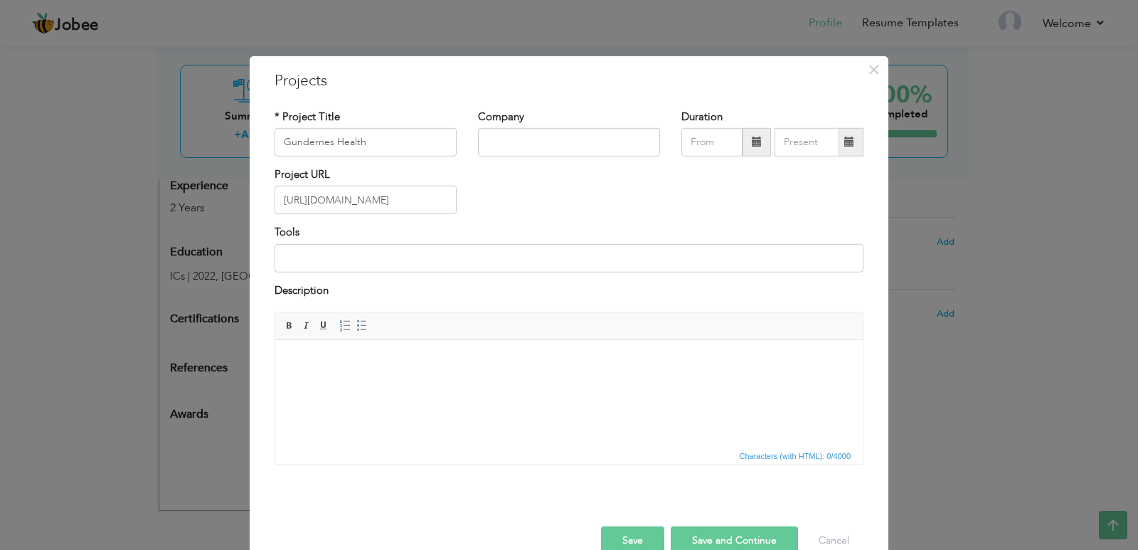
click at [641, 540] on button "Save" at bounding box center [632, 540] width 63 height 28
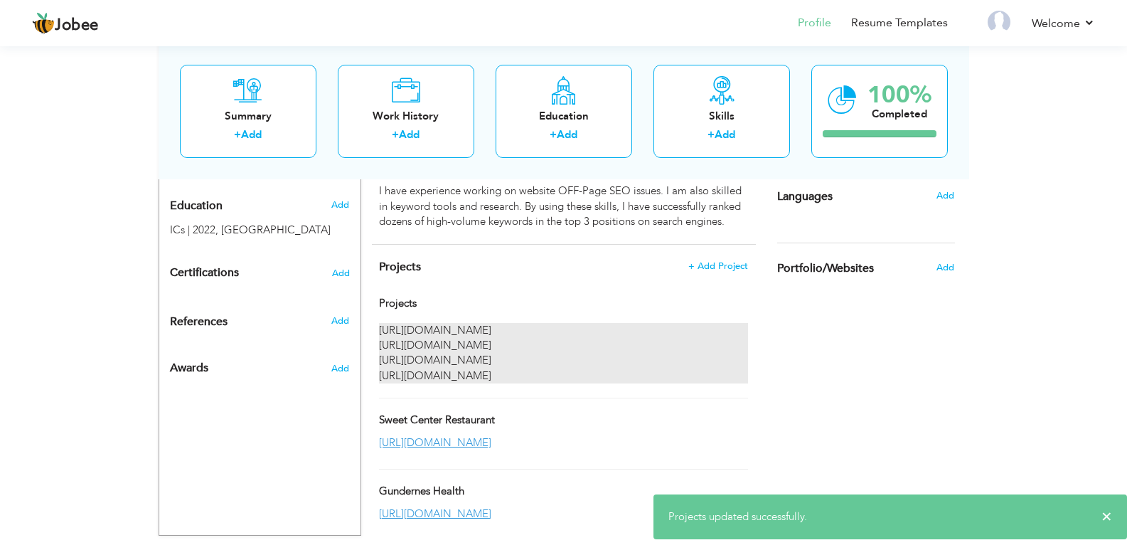
scroll to position [635, 0]
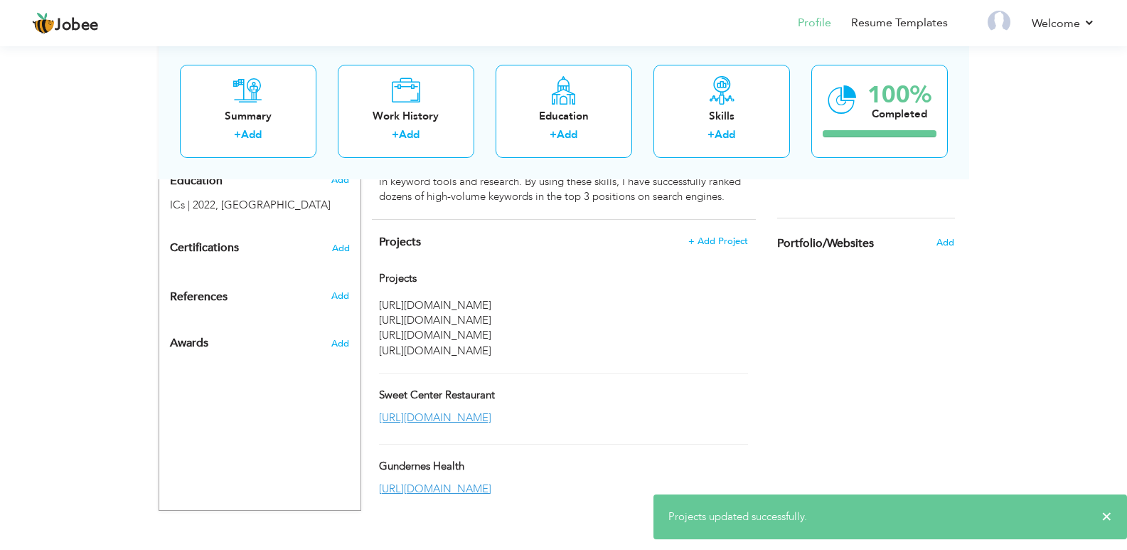
click at [713, 220] on div "Projects + Add Project Projects Projects Gundernes Health ×" at bounding box center [564, 364] width 384 height 289
click at [718, 236] on span "+ Add Project" at bounding box center [718, 241] width 60 height 10
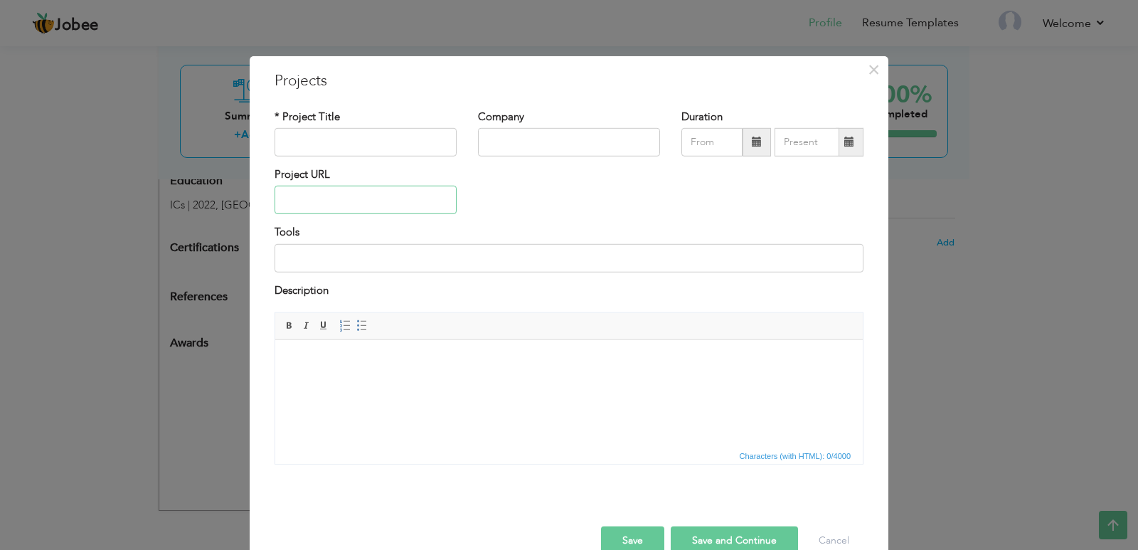
click at [360, 211] on input "text" at bounding box center [366, 200] width 182 height 28
paste input "[URL][DOMAIN_NAME]"
click at [336, 205] on input "[URL][DOMAIN_NAME]" at bounding box center [366, 200] width 182 height 28
type input "[URL][DOMAIN_NAME]"
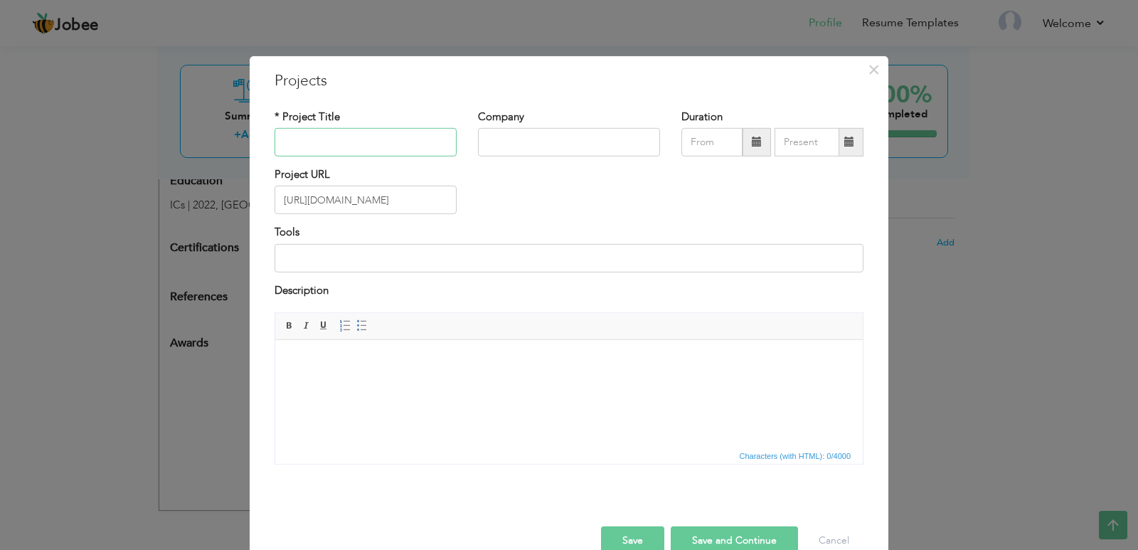
click at [343, 143] on input "text" at bounding box center [366, 142] width 182 height 28
paste input "focusclothing"
click at [300, 142] on input "focusclothing" at bounding box center [366, 142] width 182 height 28
click at [309, 139] on input "focus clothing" at bounding box center [366, 142] width 182 height 28
click at [282, 136] on input "focus Clothing" at bounding box center [366, 142] width 182 height 28
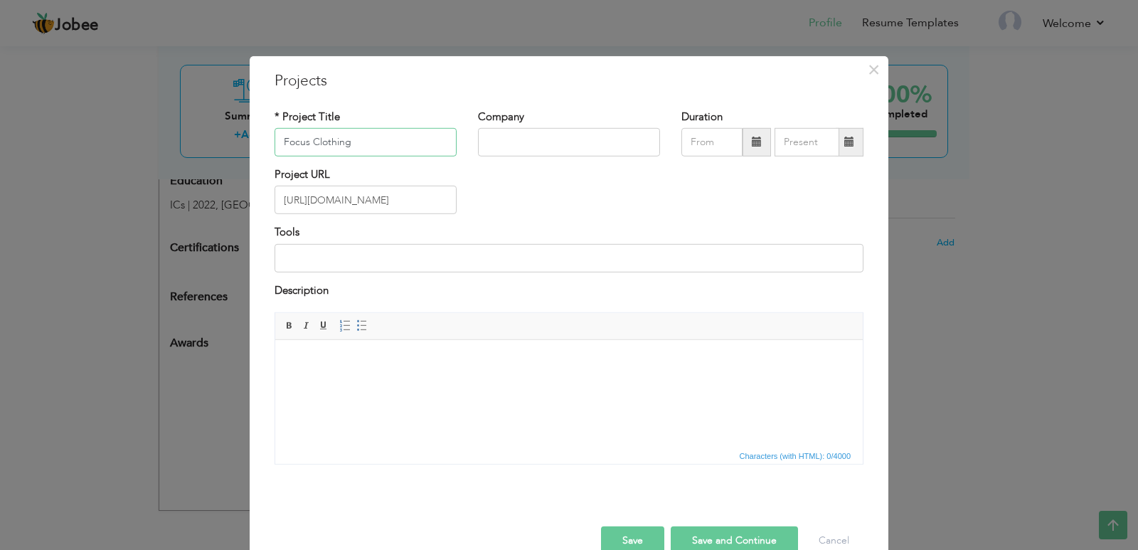
type input "Focus Clothing"
click at [633, 535] on button "Save" at bounding box center [632, 540] width 63 height 28
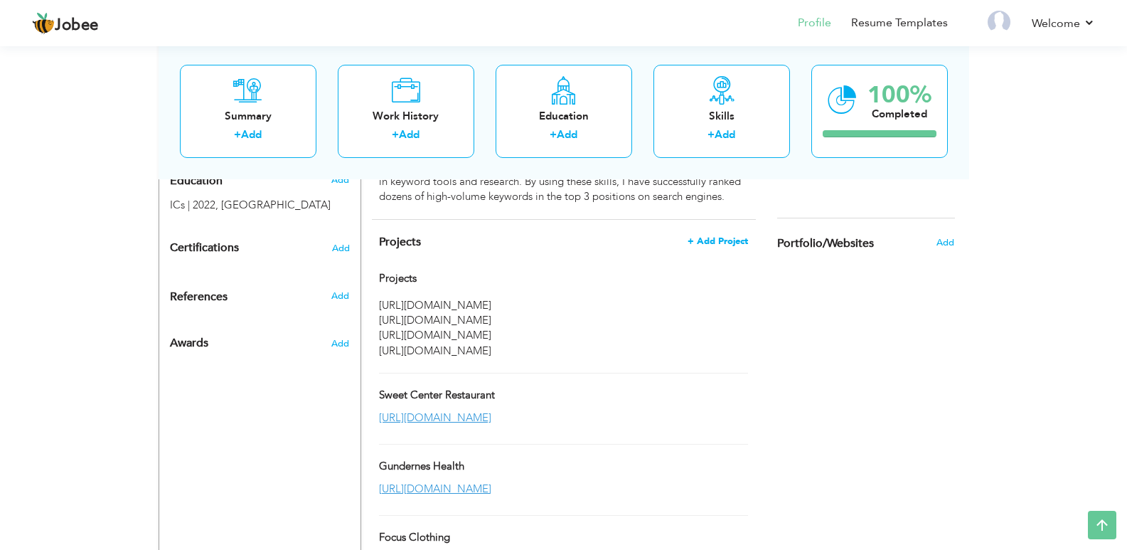
click at [719, 236] on span "+ Add Project" at bounding box center [718, 241] width 60 height 10
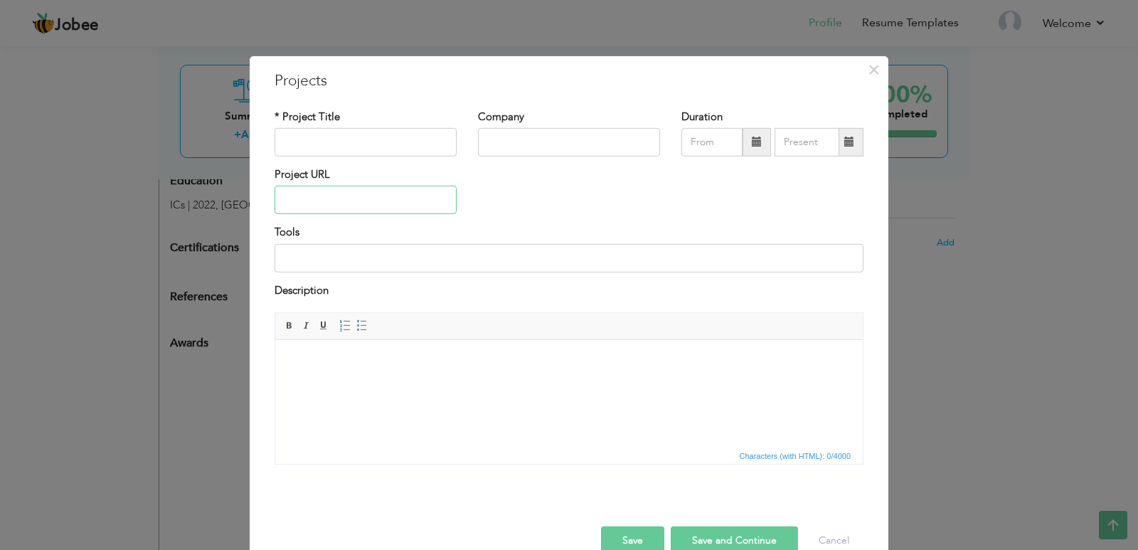
click at [354, 206] on input "text" at bounding box center [366, 200] width 182 height 28
paste input "[URL][DOMAIN_NAME]"
click at [329, 198] on input "[URL][DOMAIN_NAME]" at bounding box center [366, 200] width 182 height 28
type input "[URL][DOMAIN_NAME]"
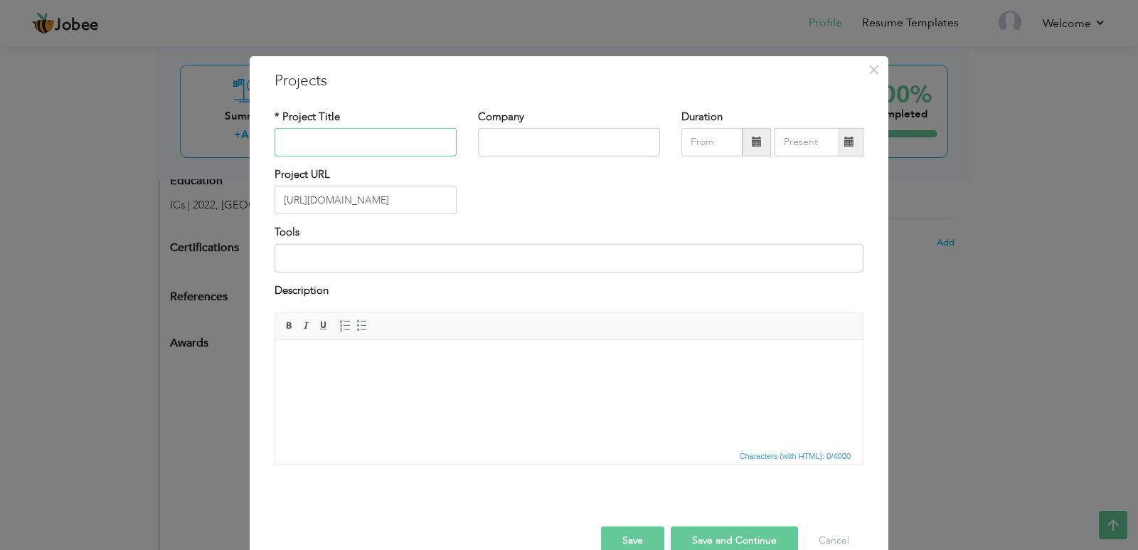
click at [324, 145] on input "text" at bounding box center [366, 142] width 182 height 28
paste input "packlane"
click at [297, 141] on input "packlane" at bounding box center [366, 142] width 182 height 28
click at [280, 142] on input "pack lane" at bounding box center [366, 142] width 182 height 28
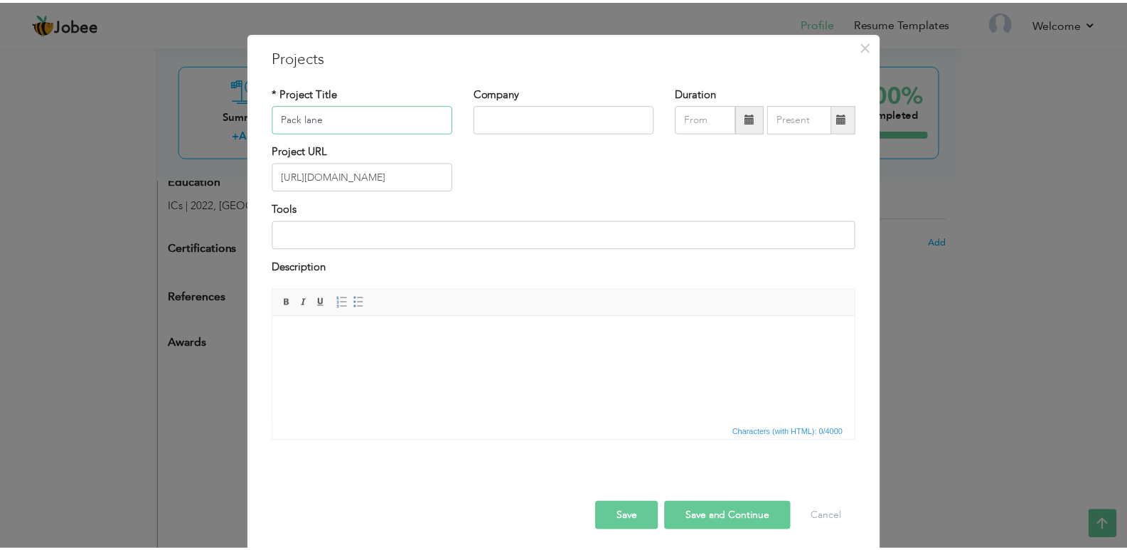
scroll to position [30, 0]
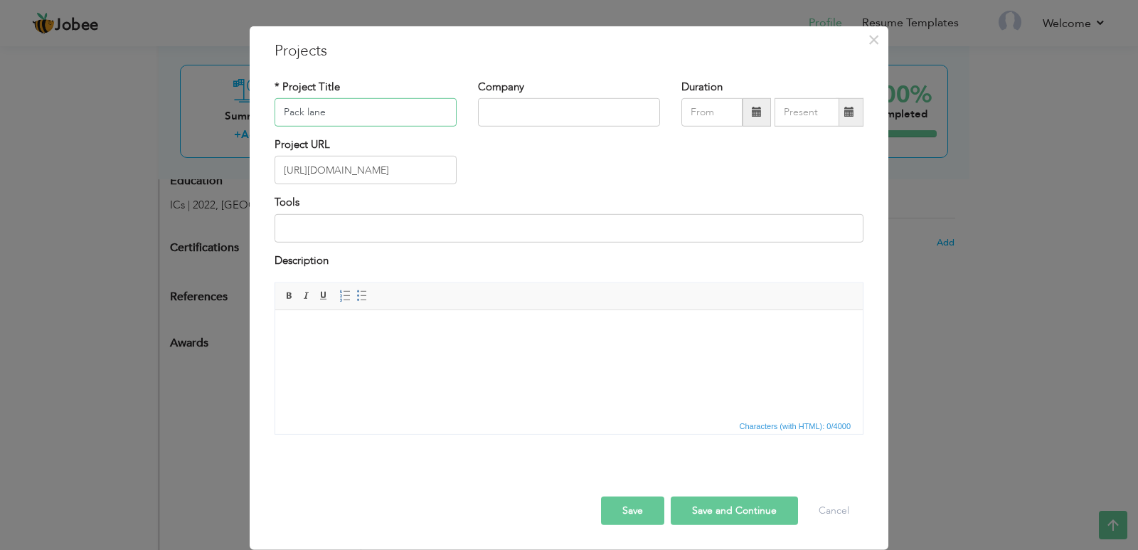
type input "Pack lane"
click at [634, 500] on button "Save" at bounding box center [632, 511] width 63 height 28
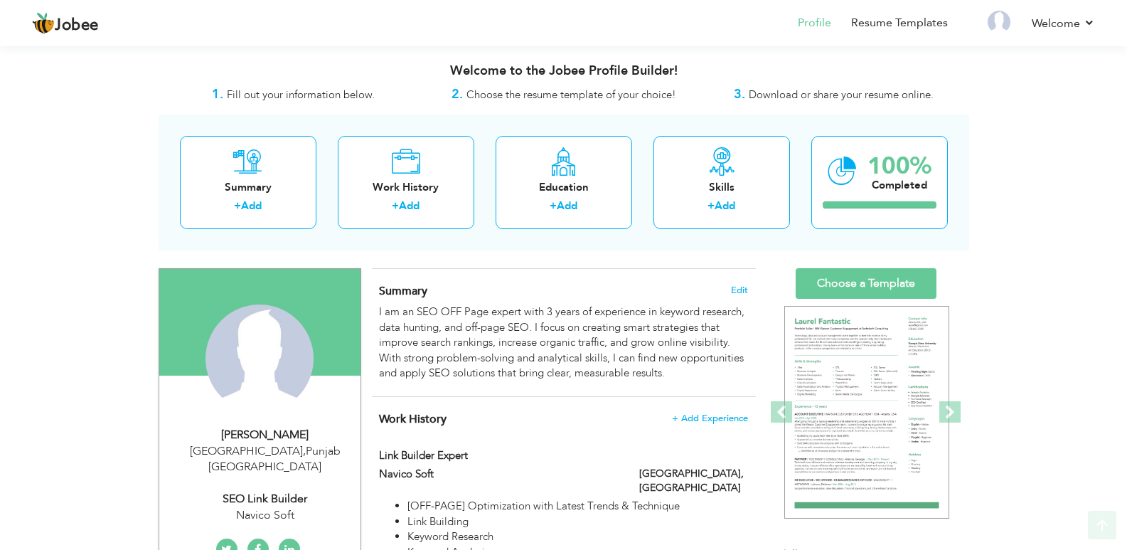
scroll to position [142, 0]
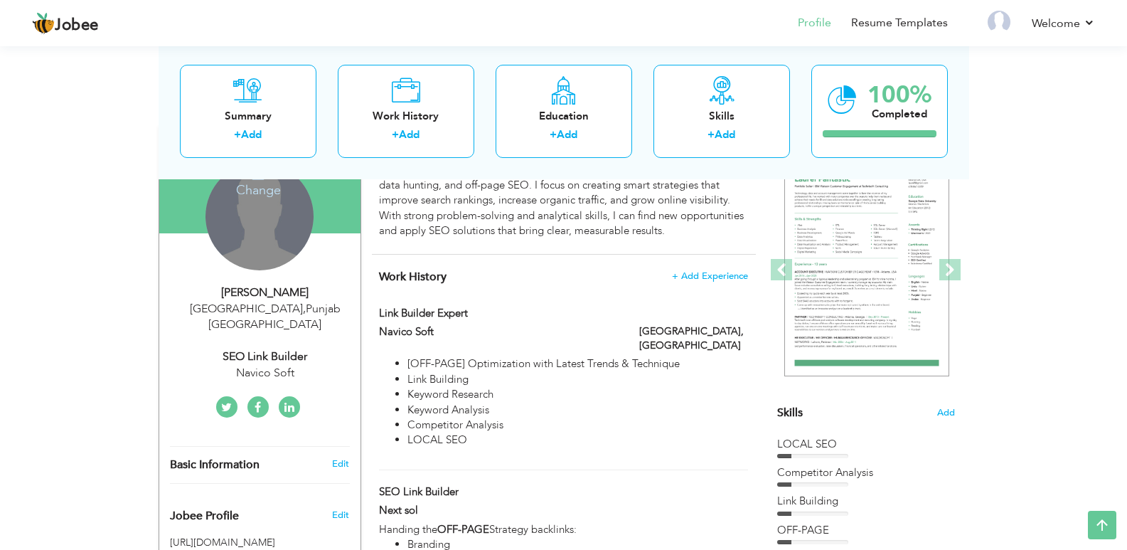
click at [262, 212] on div "Change Remove" at bounding box center [260, 216] width 108 height 108
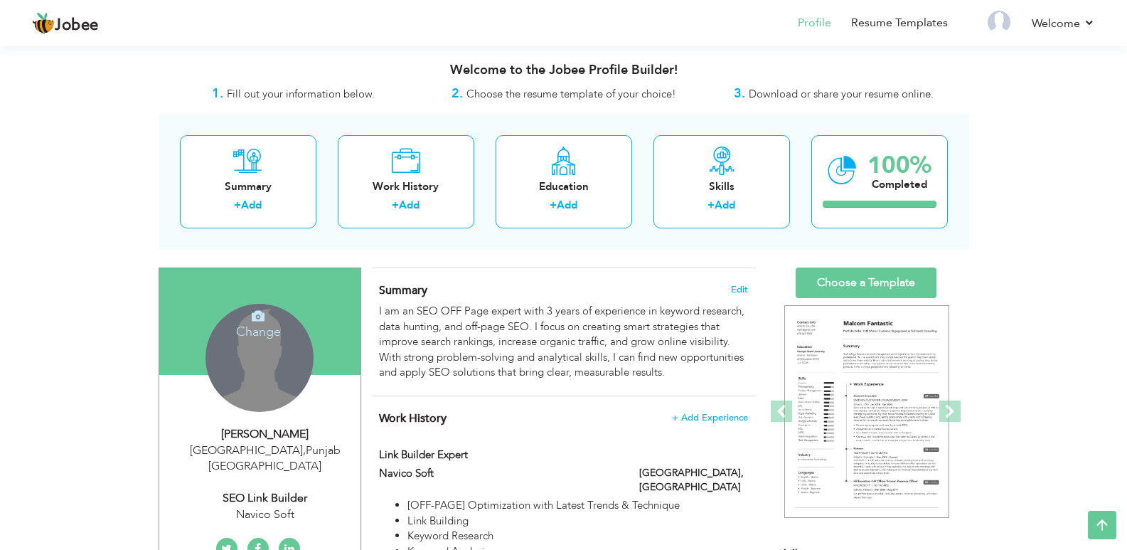
scroll to position [0, 0]
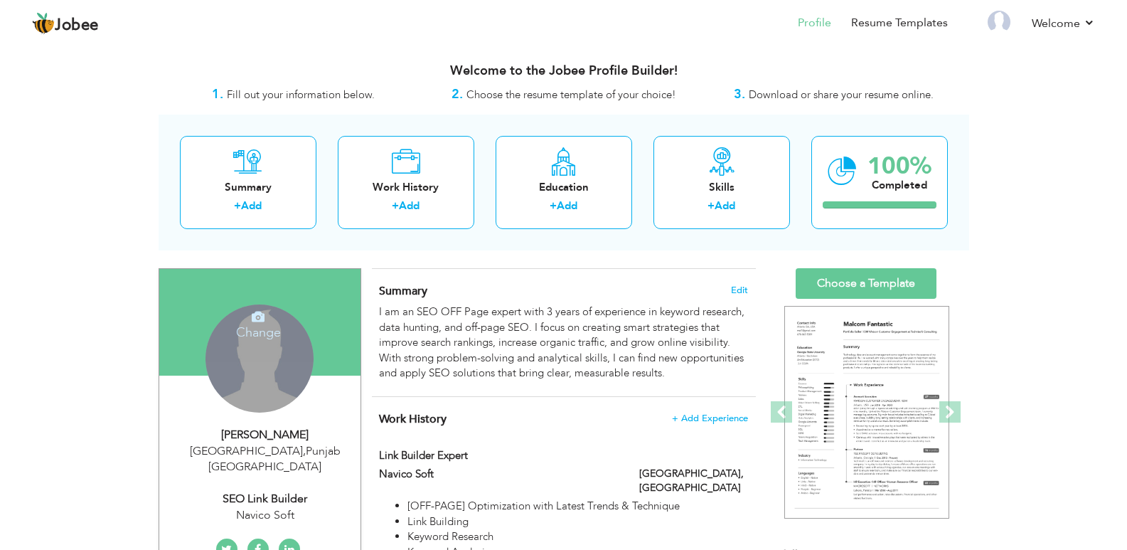
click at [261, 314] on icon at bounding box center [258, 316] width 13 height 13
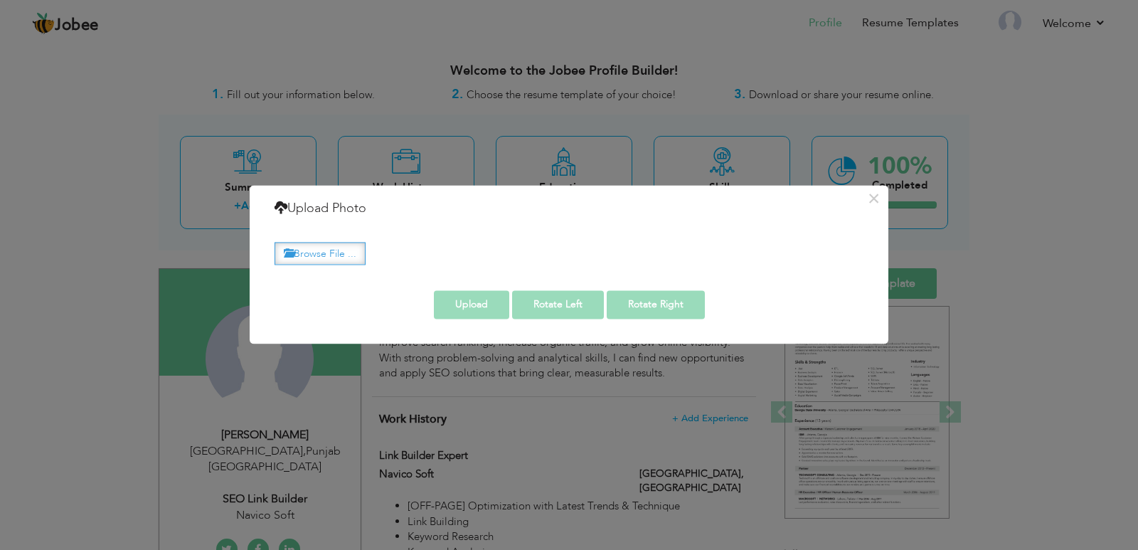
click at [327, 255] on label "Browse File ..." at bounding box center [320, 254] width 91 height 22
click at [0, 0] on input "Browse File ..." at bounding box center [0, 0] width 0 height 0
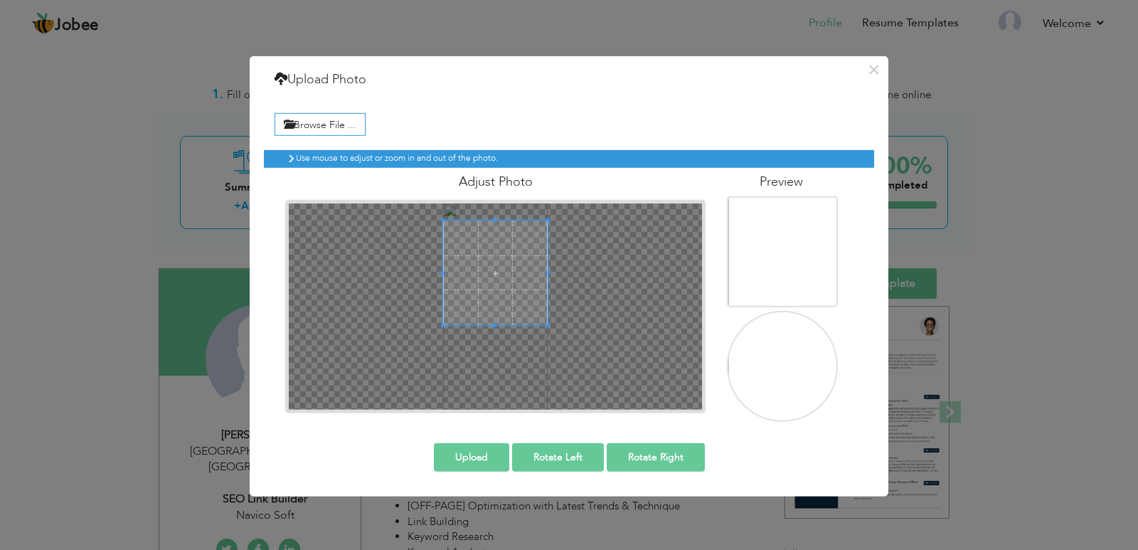
click at [497, 302] on span at bounding box center [495, 273] width 105 height 105
click at [539, 322] on div at bounding box center [495, 273] width 105 height 105
click at [525, 277] on div at bounding box center [495, 273] width 105 height 105
click at [538, 320] on div at bounding box center [495, 273] width 105 height 105
click at [499, 292] on span at bounding box center [495, 273] width 105 height 105
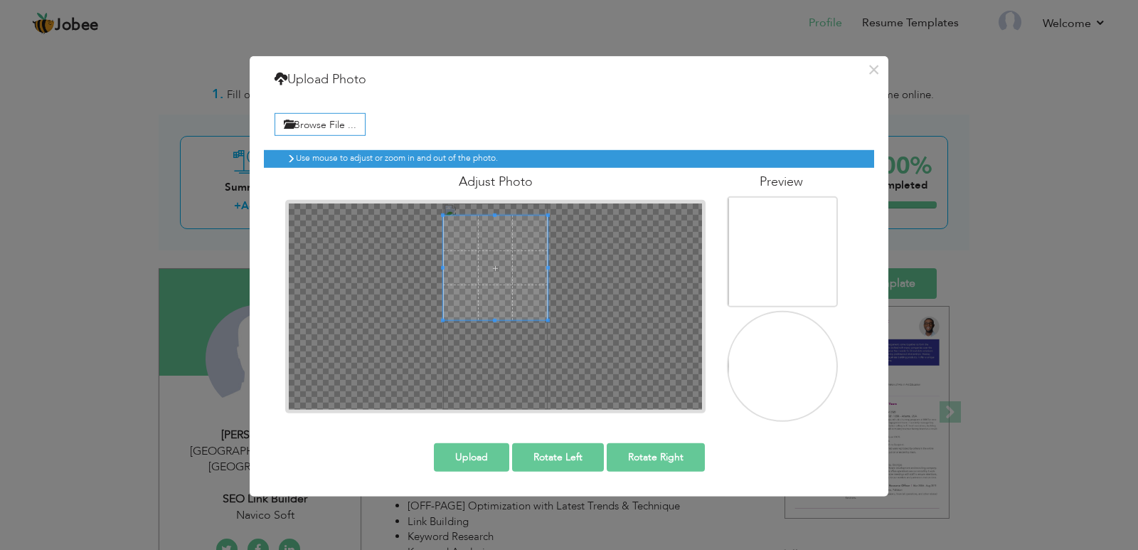
click at [506, 294] on span at bounding box center [495, 268] width 105 height 105
click at [477, 454] on button "Upload" at bounding box center [471, 456] width 75 height 28
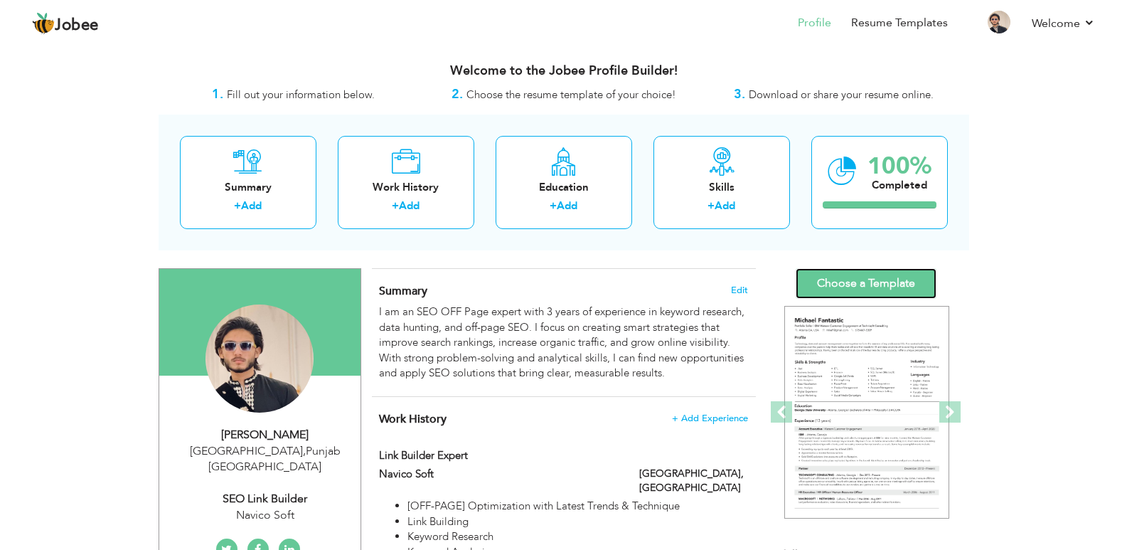
click at [855, 282] on link "Choose a Template" at bounding box center [866, 283] width 141 height 31
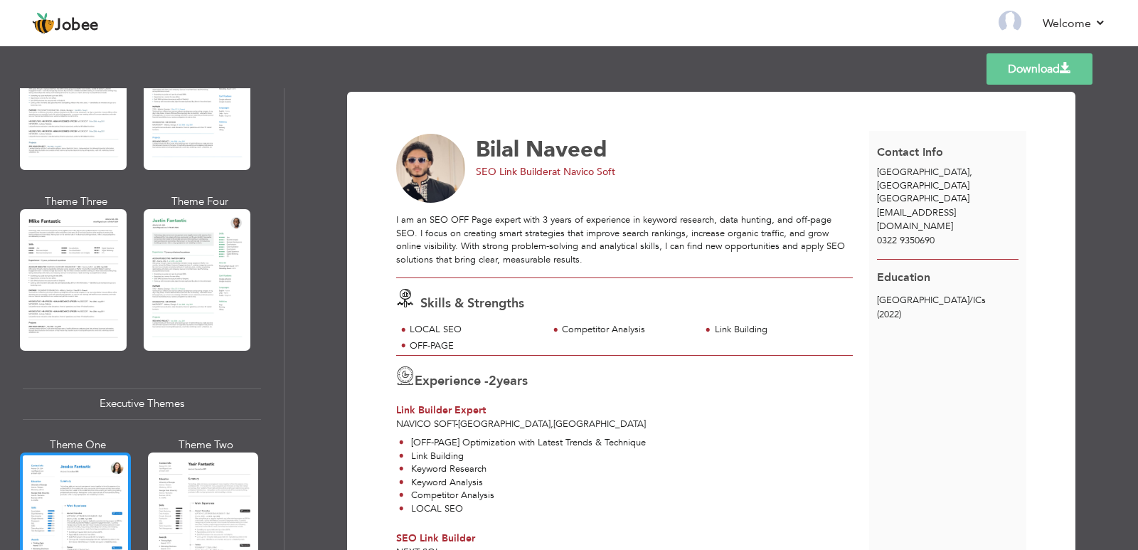
scroll to position [854, 0]
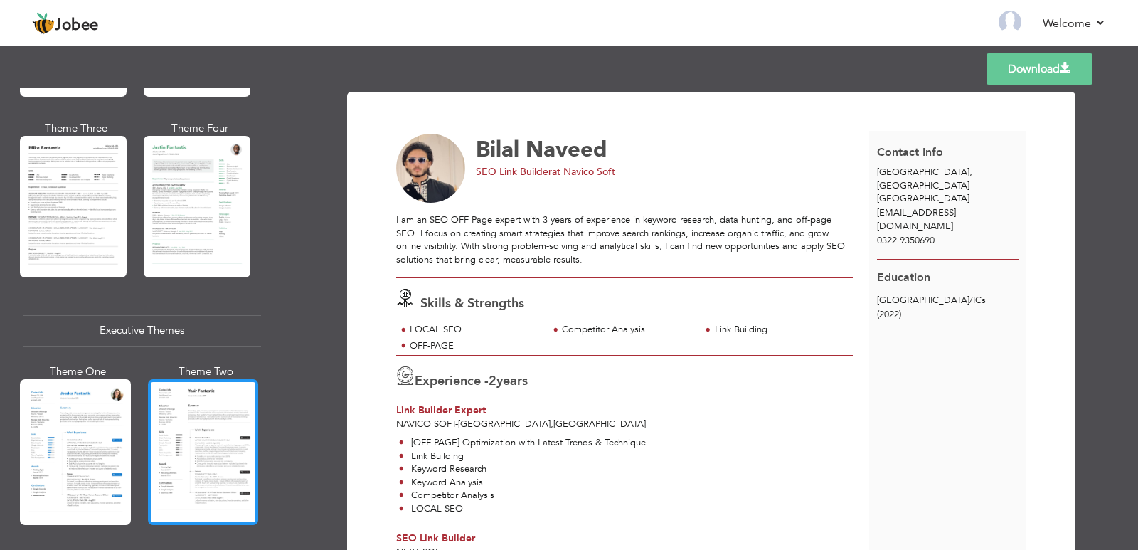
click at [196, 399] on div at bounding box center [203, 452] width 111 height 146
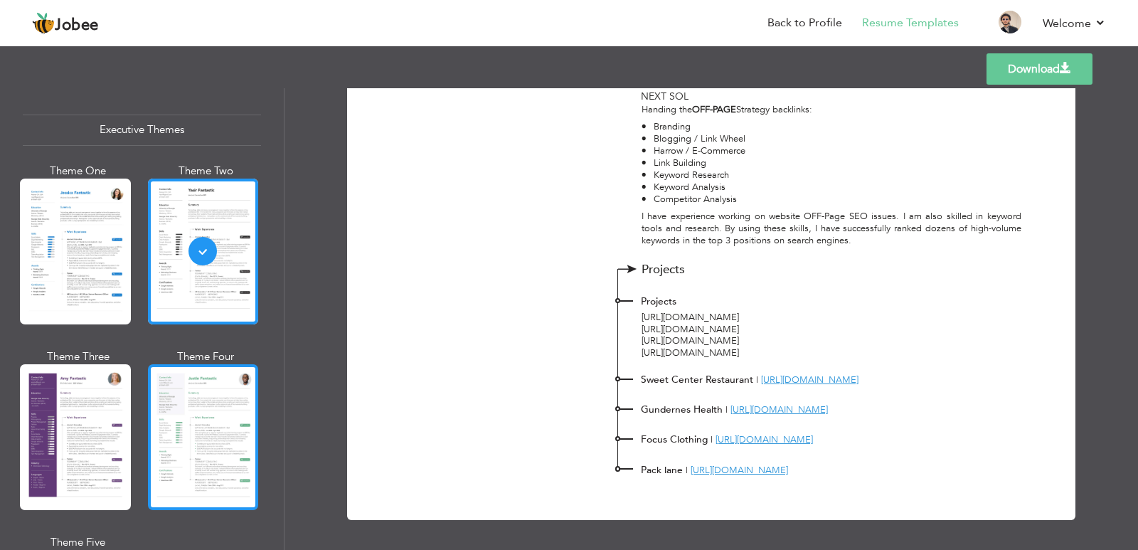
scroll to position [1280, 0]
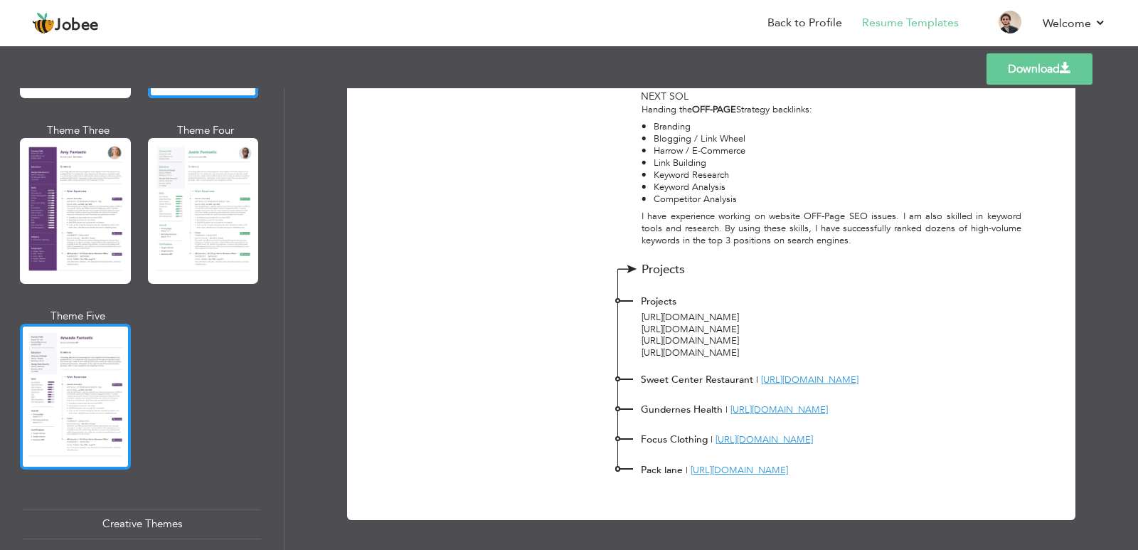
click at [99, 379] on div at bounding box center [75, 397] width 111 height 146
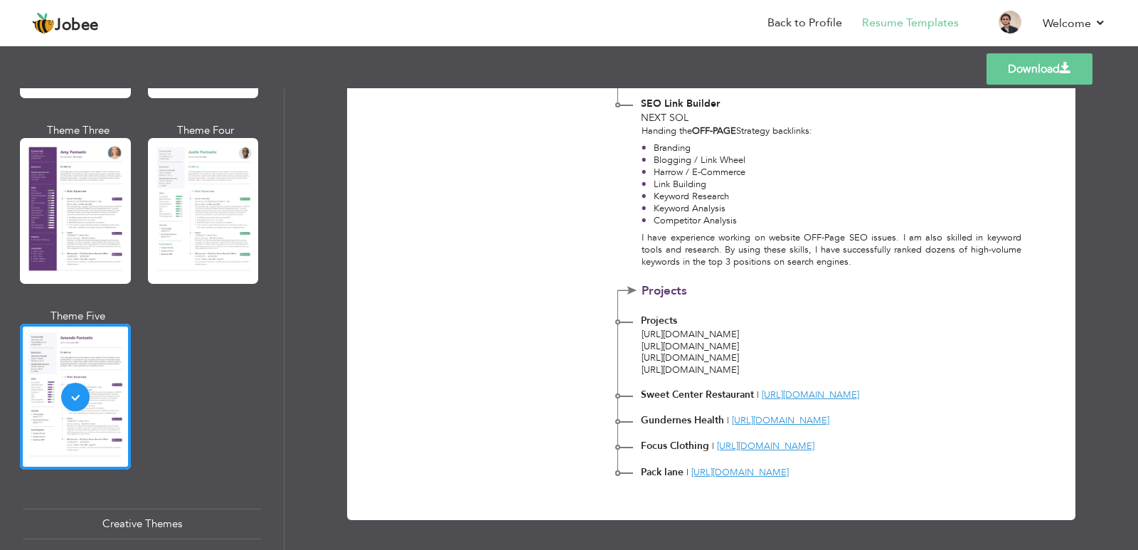
scroll to position [0, 0]
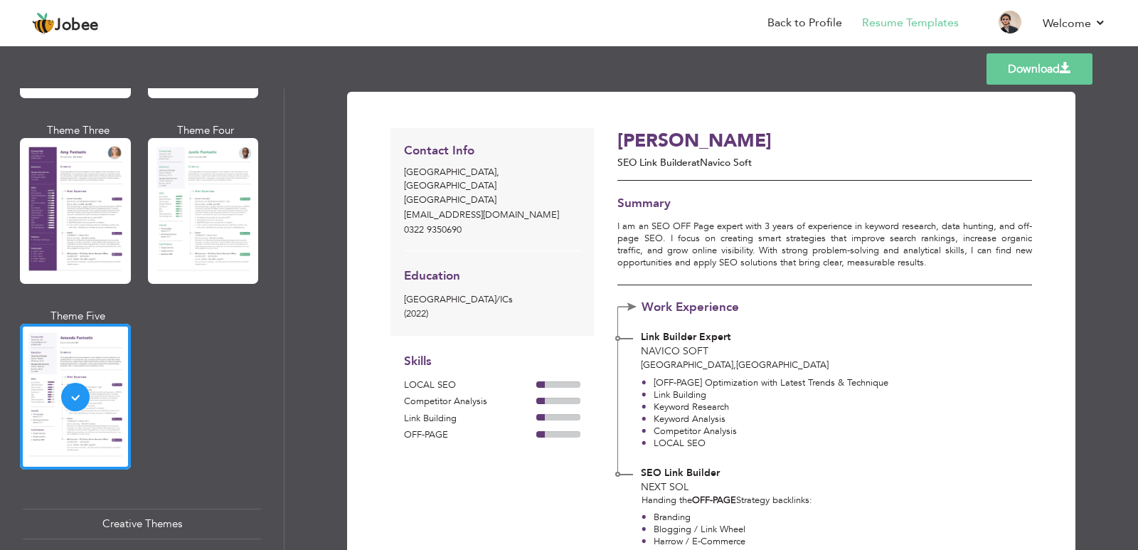
click at [129, 222] on div "Theme Three" at bounding box center [78, 208] width 111 height 171
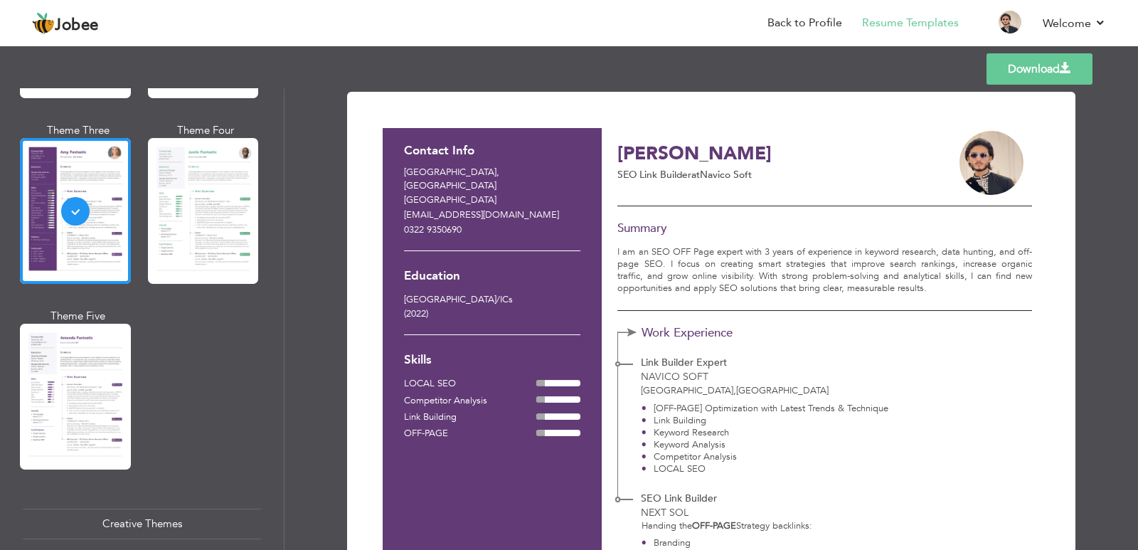
click at [1039, 63] on link "Download" at bounding box center [1040, 68] width 106 height 31
